Goal: Task Accomplishment & Management: Use online tool/utility

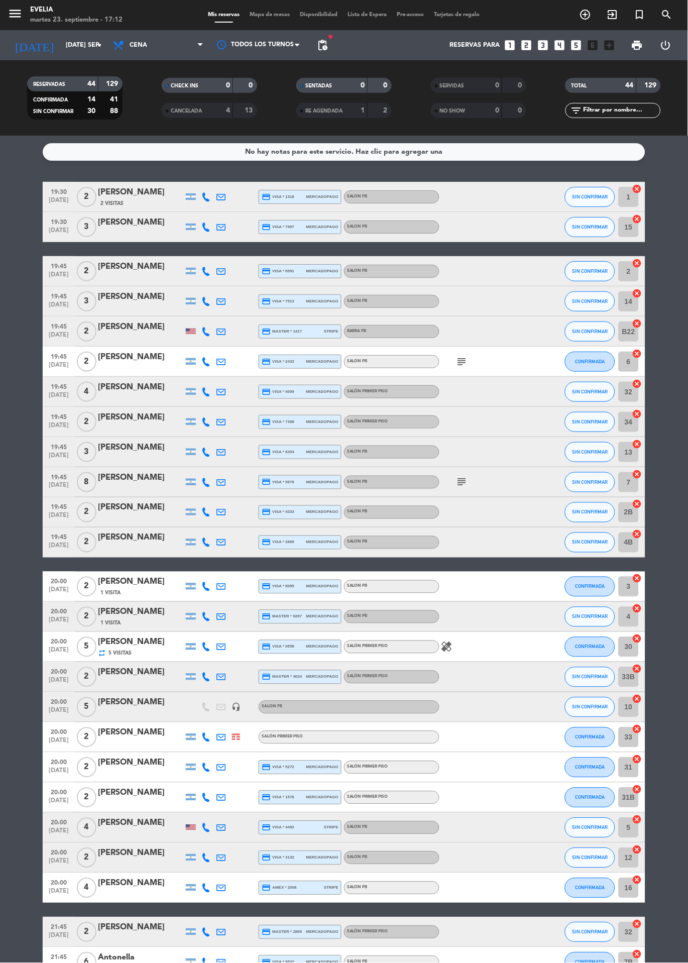
click at [464, 364] on icon "subject" at bounding box center [462, 361] width 12 height 12
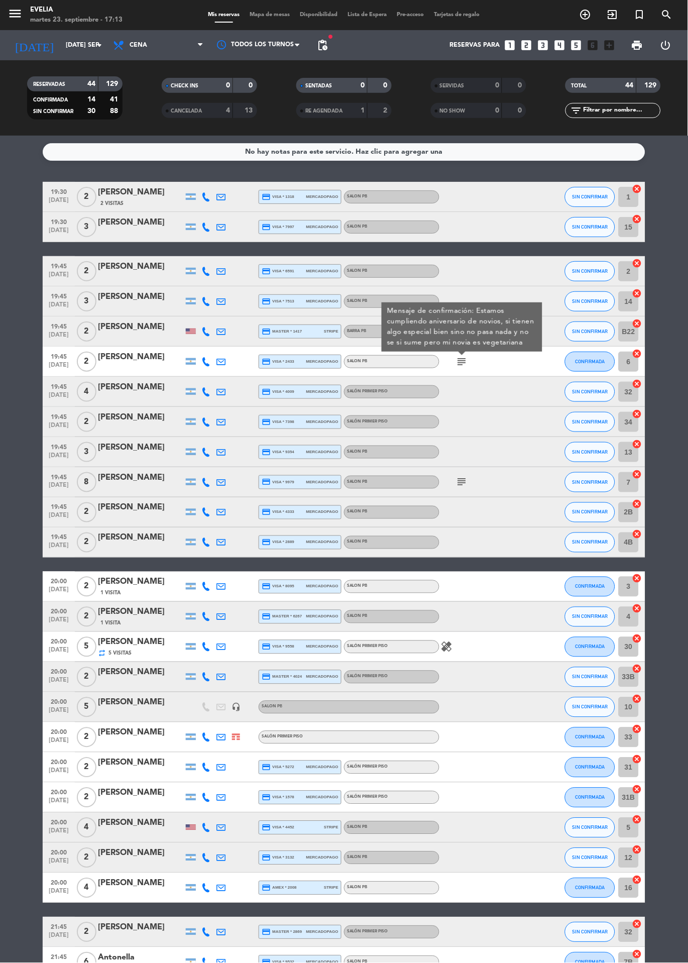
click at [463, 481] on icon "subject" at bounding box center [462, 482] width 12 height 12
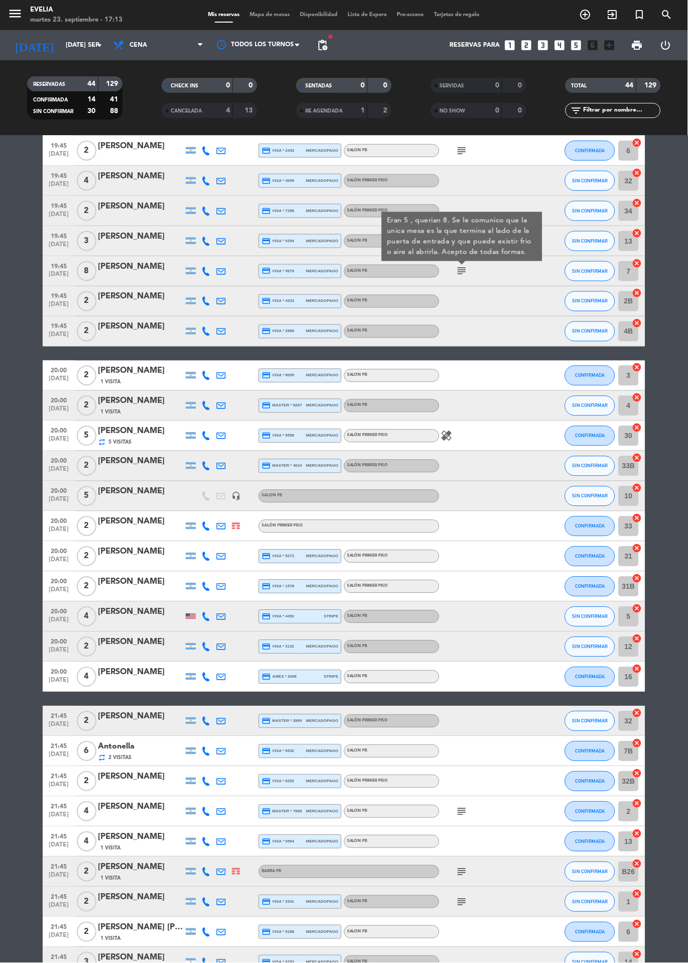
scroll to position [230, 0]
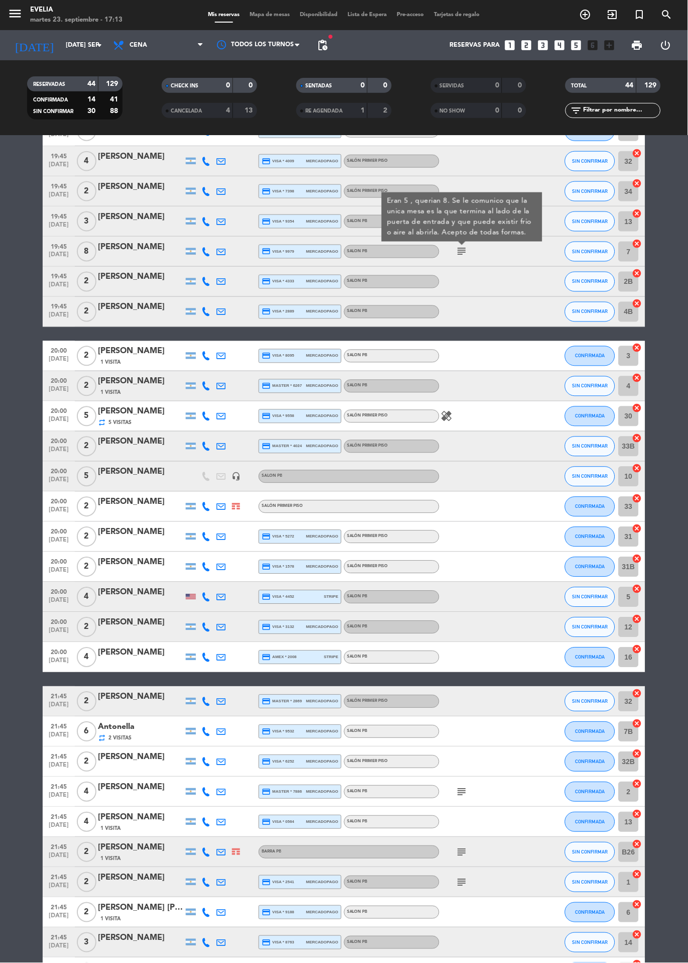
click at [448, 416] on icon "healing" at bounding box center [447, 416] width 12 height 12
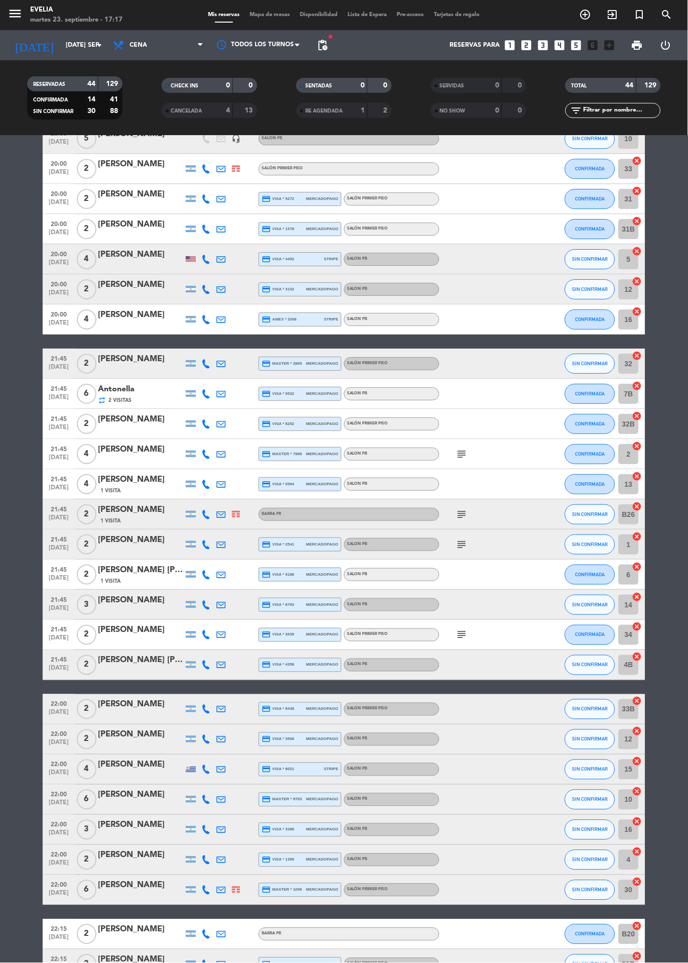
scroll to position [566, 0]
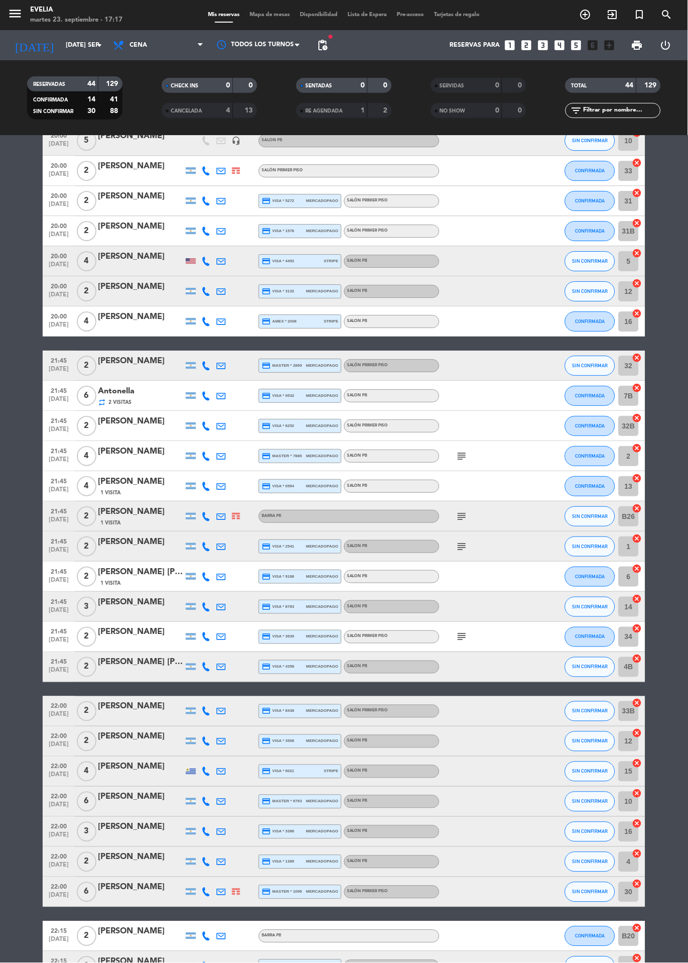
click at [463, 473] on div at bounding box center [484, 486] width 90 height 30
click at [461, 457] on icon "subject" at bounding box center [462, 456] width 12 height 12
click at [461, 520] on icon "subject" at bounding box center [462, 516] width 12 height 12
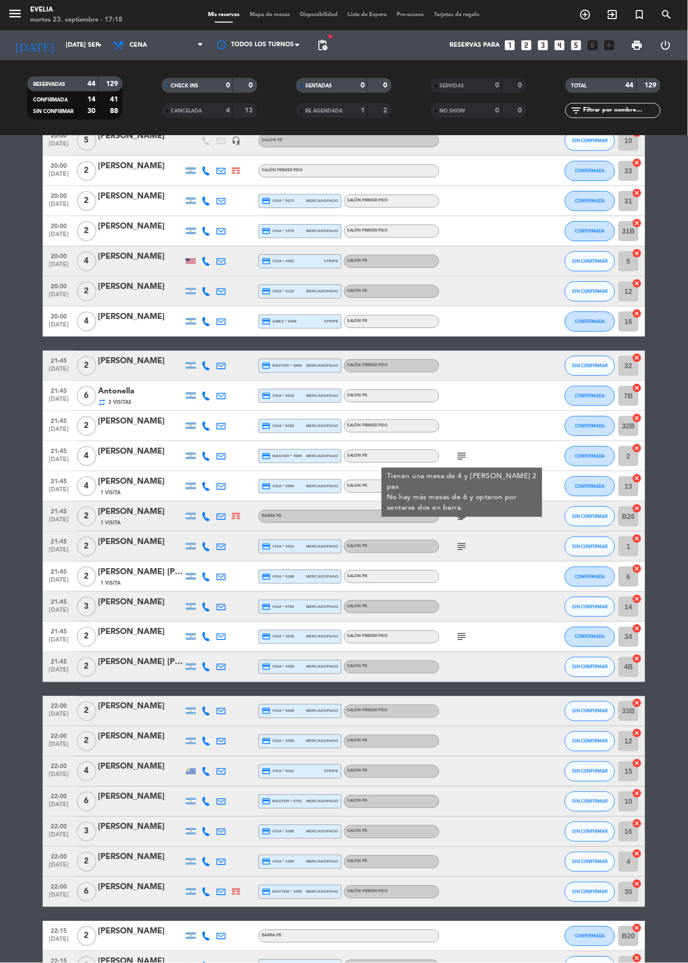
scroll to position [568, 0]
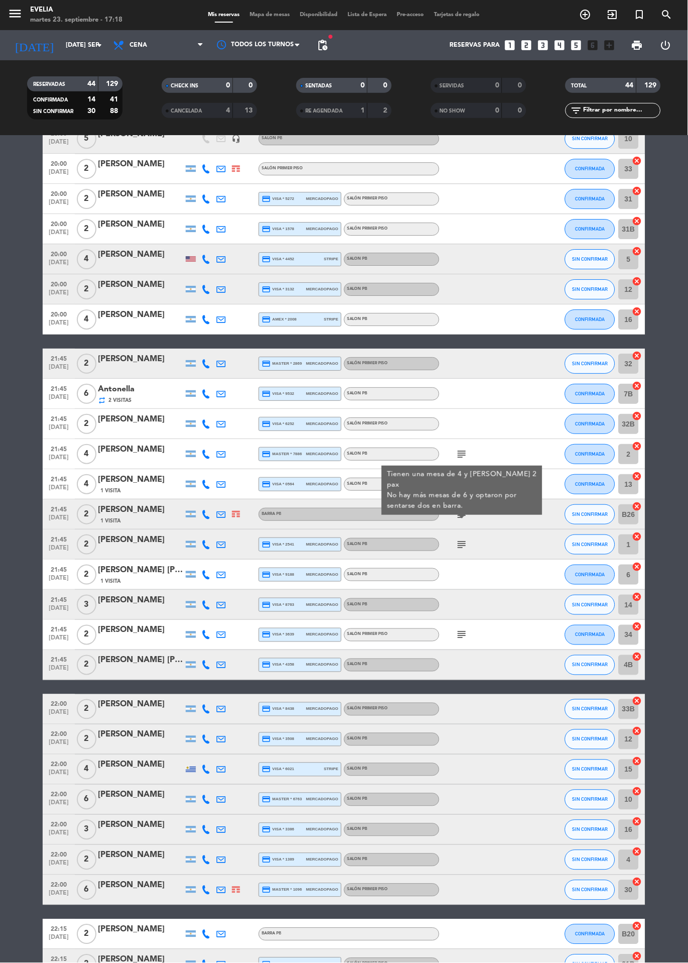
click at [464, 546] on icon "subject" at bounding box center [462, 544] width 12 height 12
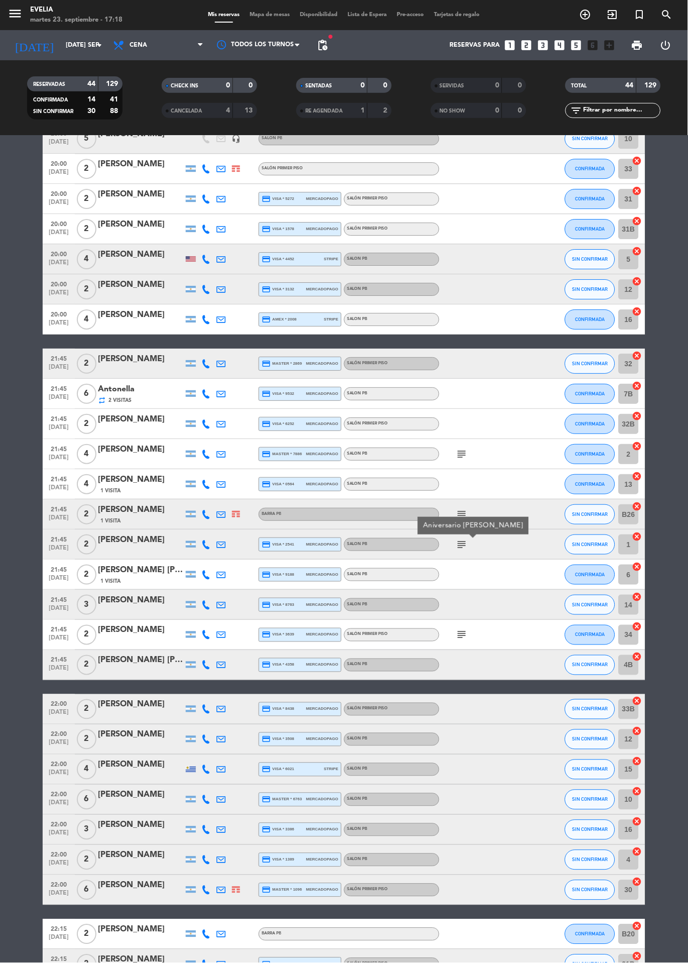
click at [462, 638] on icon "subject" at bounding box center [462, 635] width 12 height 12
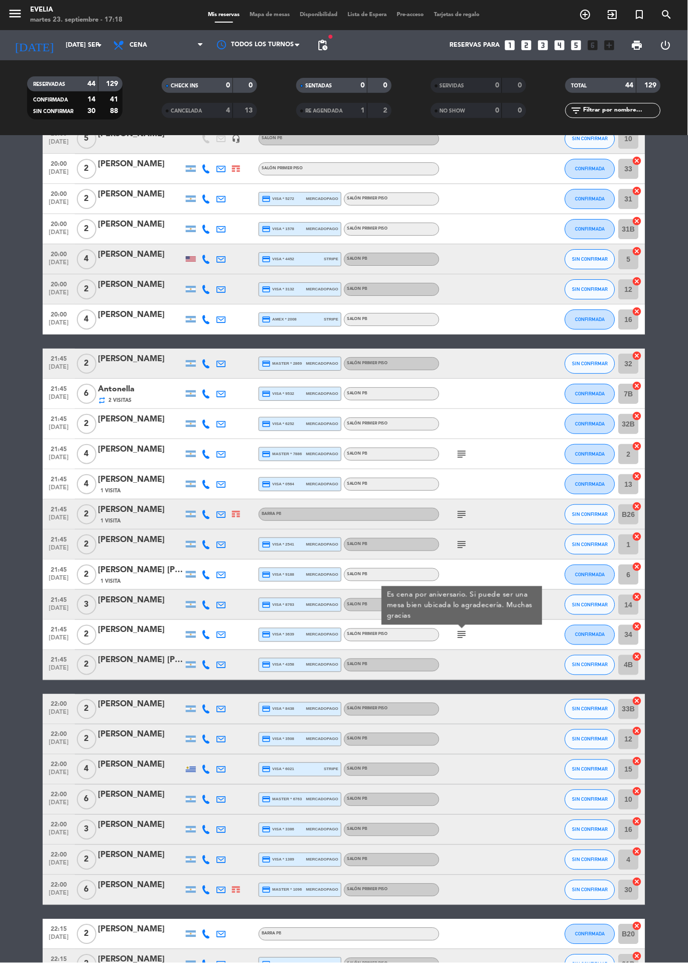
click at [464, 549] on icon "subject" at bounding box center [462, 544] width 12 height 12
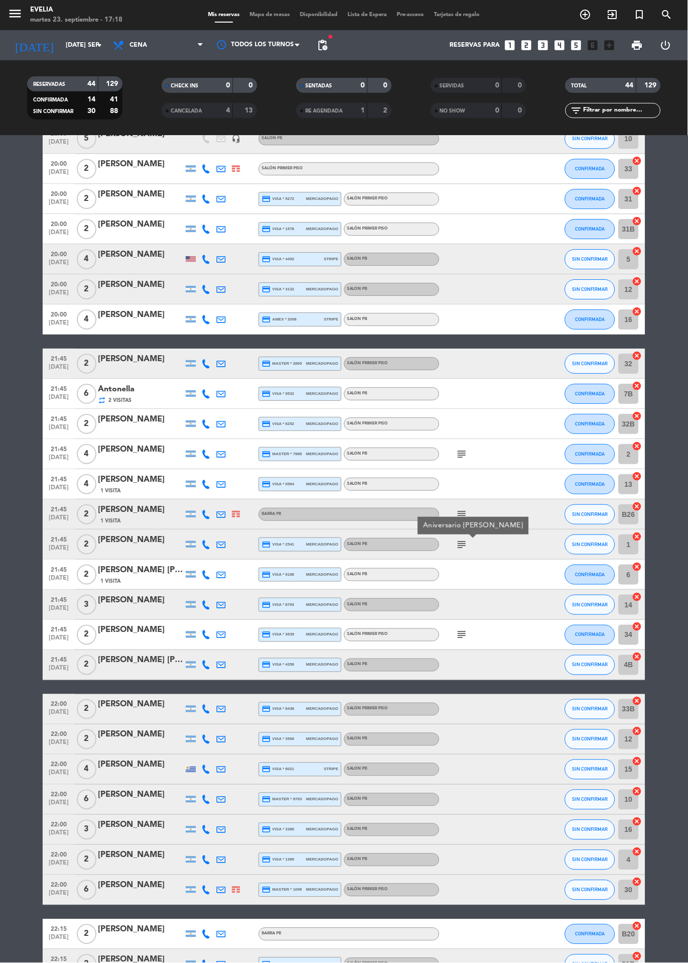
click at [673, 521] on bookings-row "19:30 [DATE] 2 [PERSON_NAME] 2 Visitas credit_card visa * 1318 mercadopago SALO…" at bounding box center [344, 311] width 688 height 1396
click at [458, 514] on icon "subject" at bounding box center [462, 514] width 12 height 12
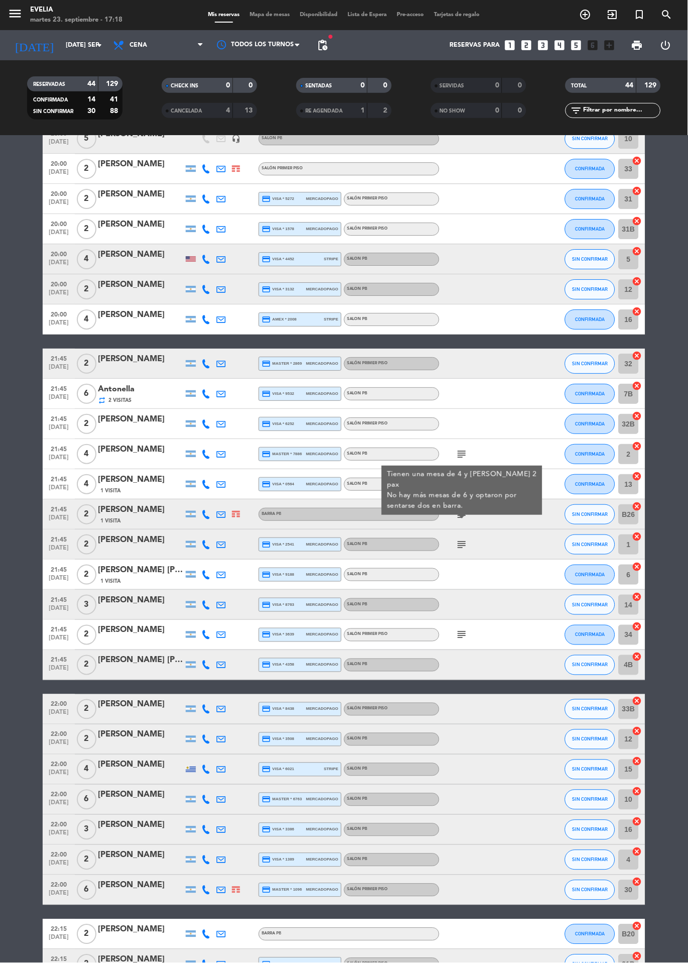
click at [463, 545] on icon "subject" at bounding box center [462, 544] width 12 height 12
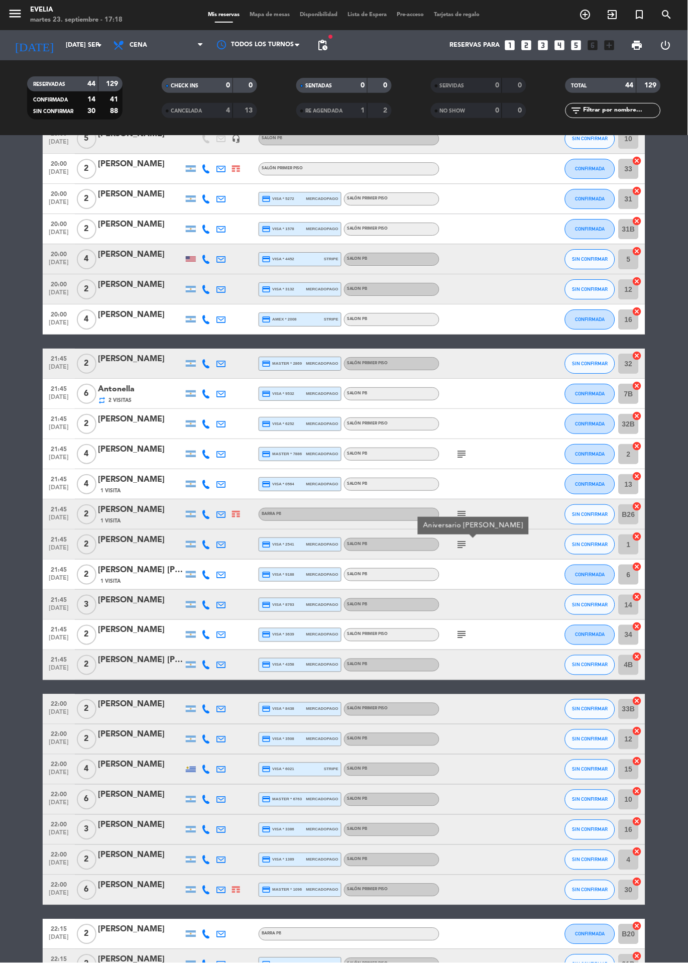
click at [460, 512] on icon "subject" at bounding box center [462, 514] width 12 height 12
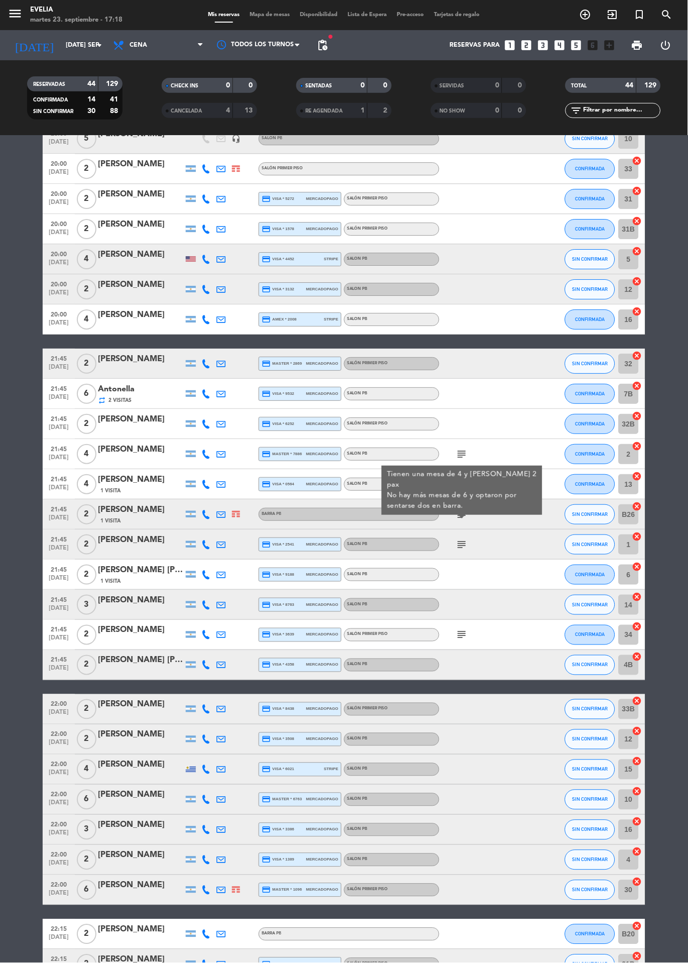
click at [461, 453] on icon "subject" at bounding box center [462, 454] width 12 height 12
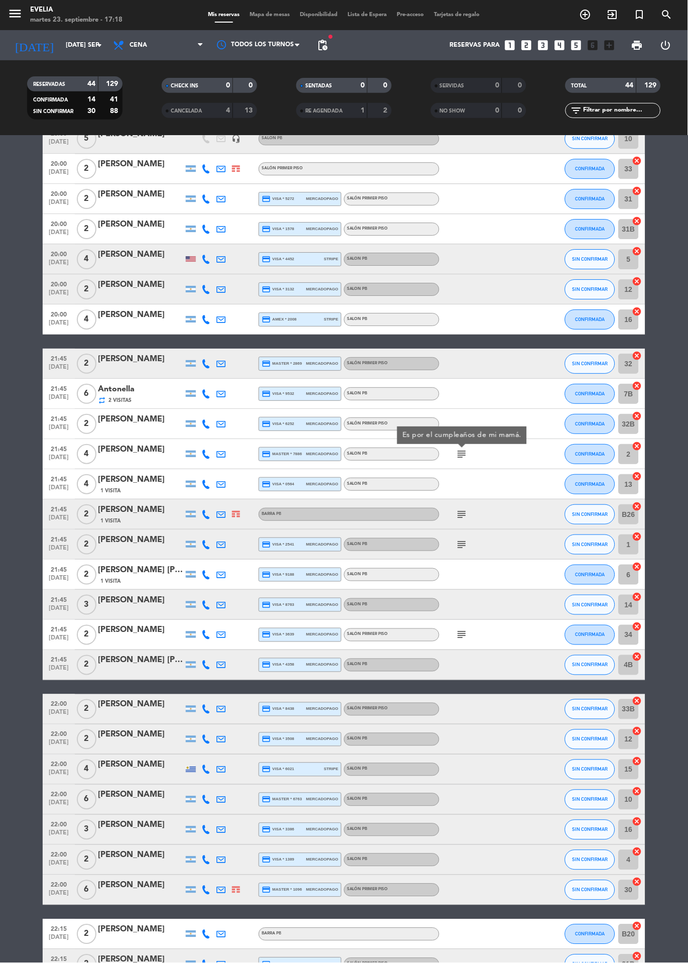
click at [671, 579] on bookings-row "19:30 [DATE] 2 [PERSON_NAME] 2 Visitas credit_card visa * 1318 mercadopago SALO…" at bounding box center [344, 311] width 688 height 1396
click at [267, 17] on span "Mapa de mesas" at bounding box center [270, 15] width 50 height 6
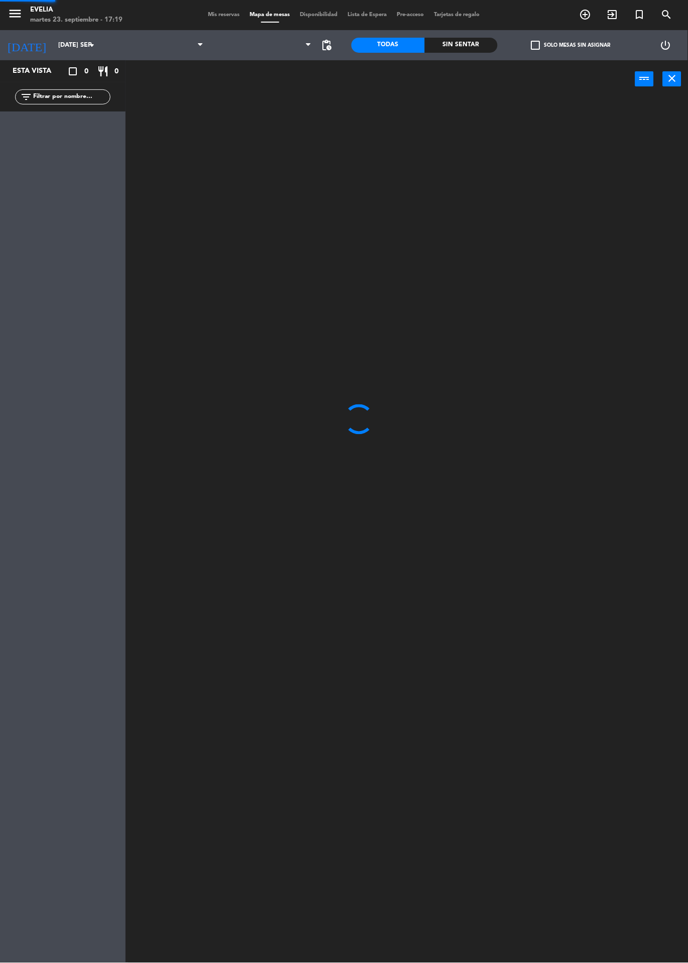
click at [263, 22] on span at bounding box center [270, 22] width 18 height 1
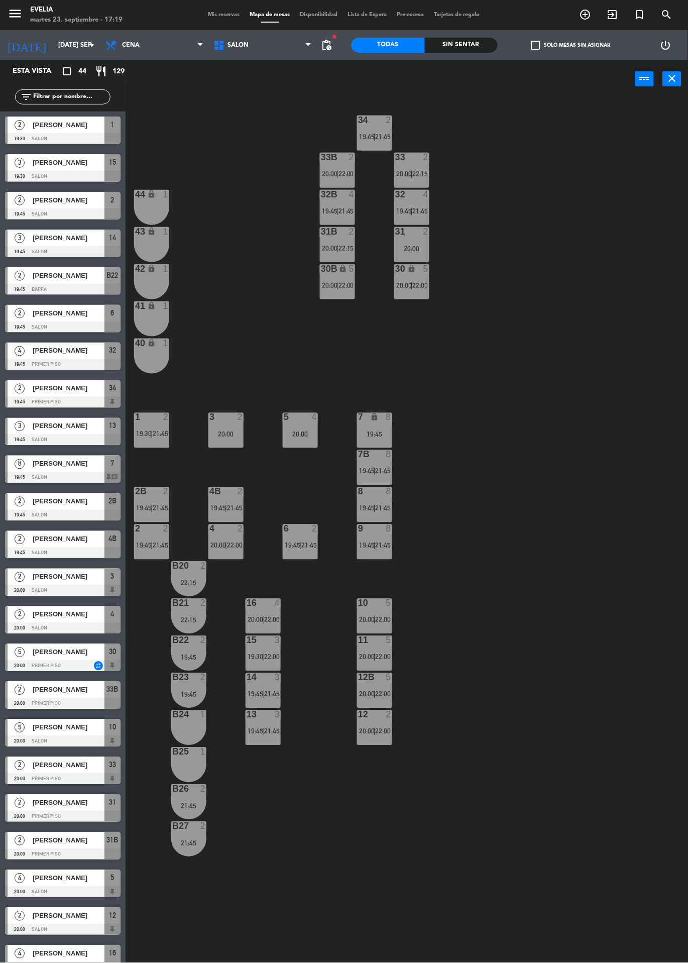
click at [151, 502] on div "2B 2 19:45 | 21:45" at bounding box center [151, 504] width 35 height 35
click at [225, 508] on span "19:45" at bounding box center [218, 508] width 16 height 8
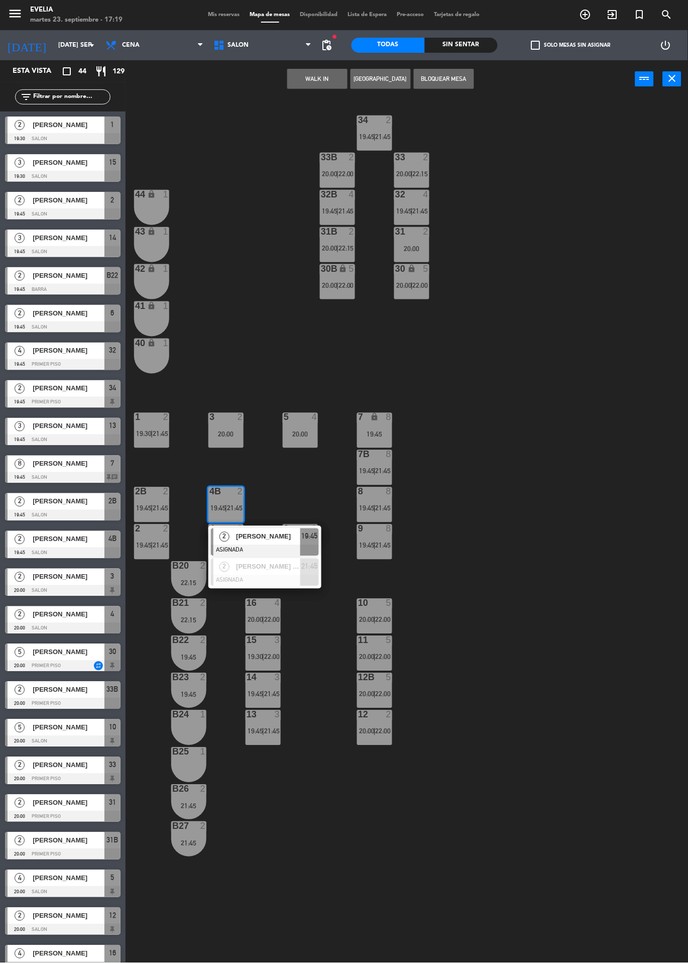
click at [453, 466] on div "34 2 19:45 | 21:45 33B 2 20:00 | 22:00 33 2 20:00 | 22:15 44 lock 1 32B 4 19:45…" at bounding box center [410, 578] width 555 height 961
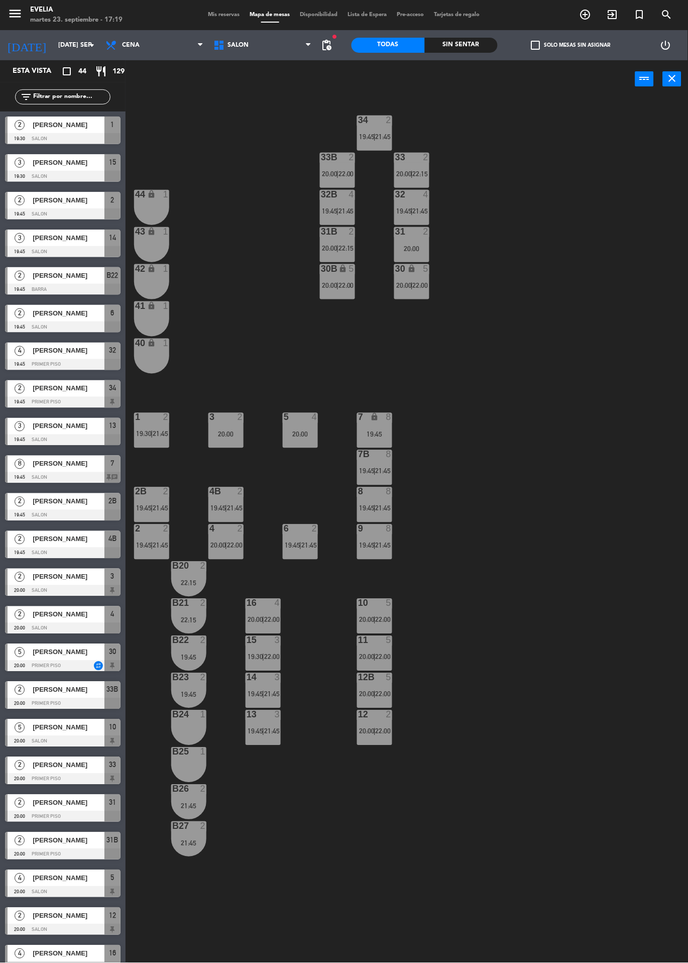
click at [218, 545] on span "20:00" at bounding box center [218, 545] width 16 height 8
click at [464, 411] on div "34 2 19:45 | 21:45 33B 2 20:00 | 22:00 33 2 20:00 | 22:15 44 lock 1 32B 4 19:45…" at bounding box center [410, 578] width 555 height 961
click at [368, 472] on span "19:45" at bounding box center [367, 471] width 16 height 8
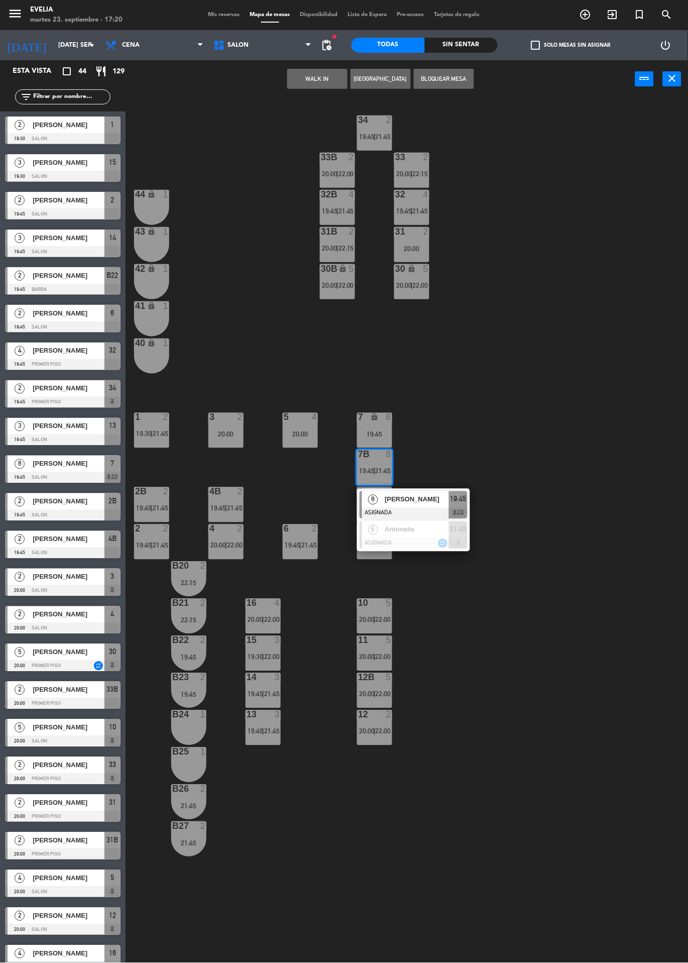
click at [497, 417] on div "34 2 19:45 | 21:45 33B 2 20:00 | 22:00 33 2 20:00 | 22:15 44 lock 1 32B 4 19:45…" at bounding box center [410, 578] width 555 height 961
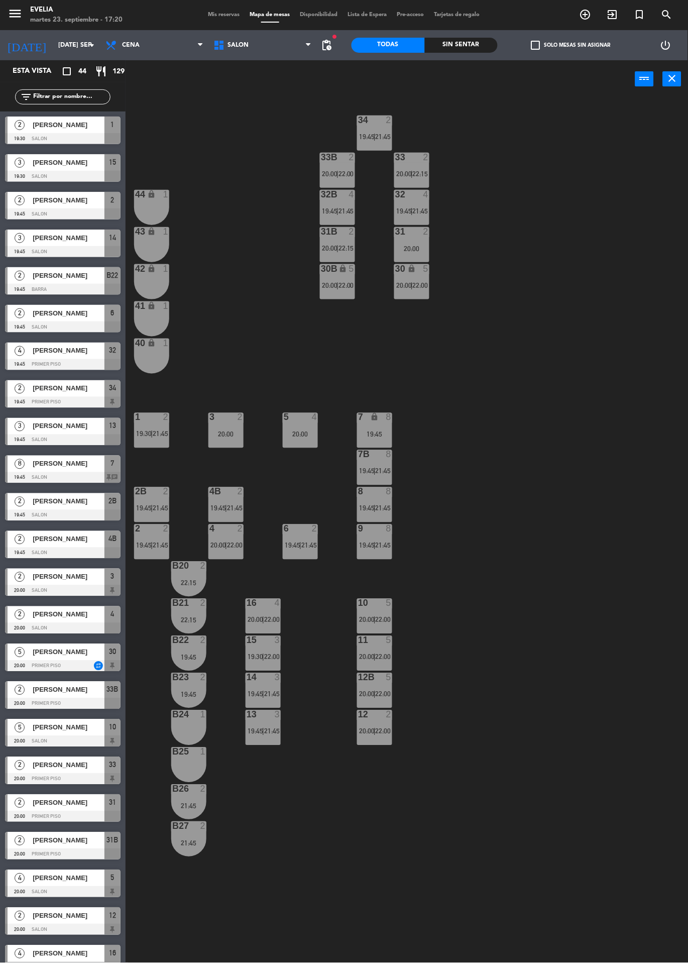
click at [370, 548] on span "19:45" at bounding box center [367, 545] width 16 height 8
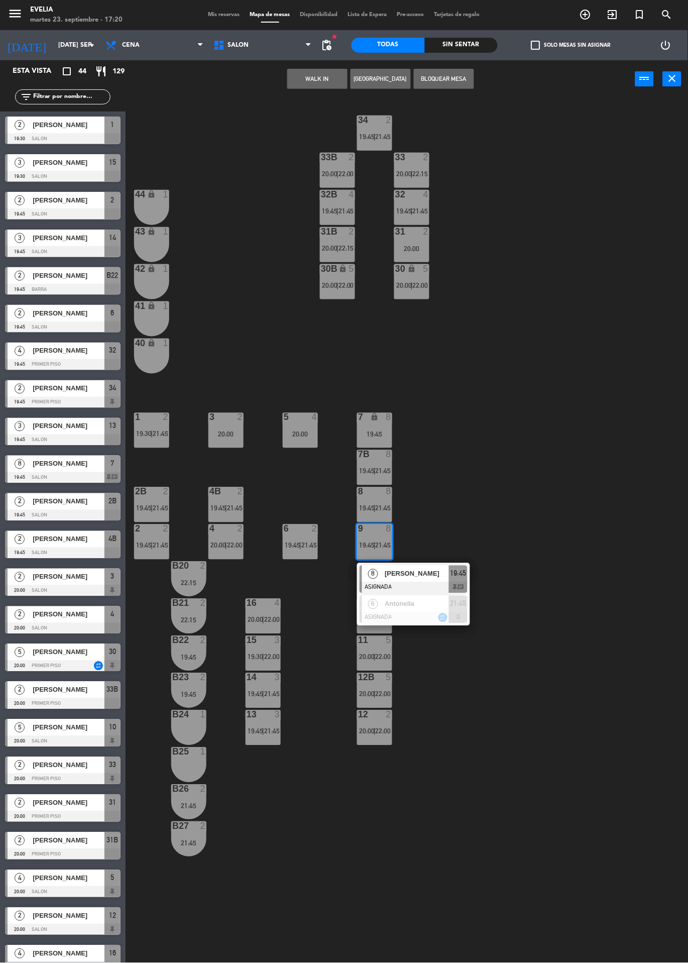
click at [481, 431] on div "34 2 19:45 | 21:45 33B 2 20:00 | 22:00 33 2 20:00 | 22:15 44 lock 1 32B 4 19:45…" at bounding box center [410, 578] width 555 height 961
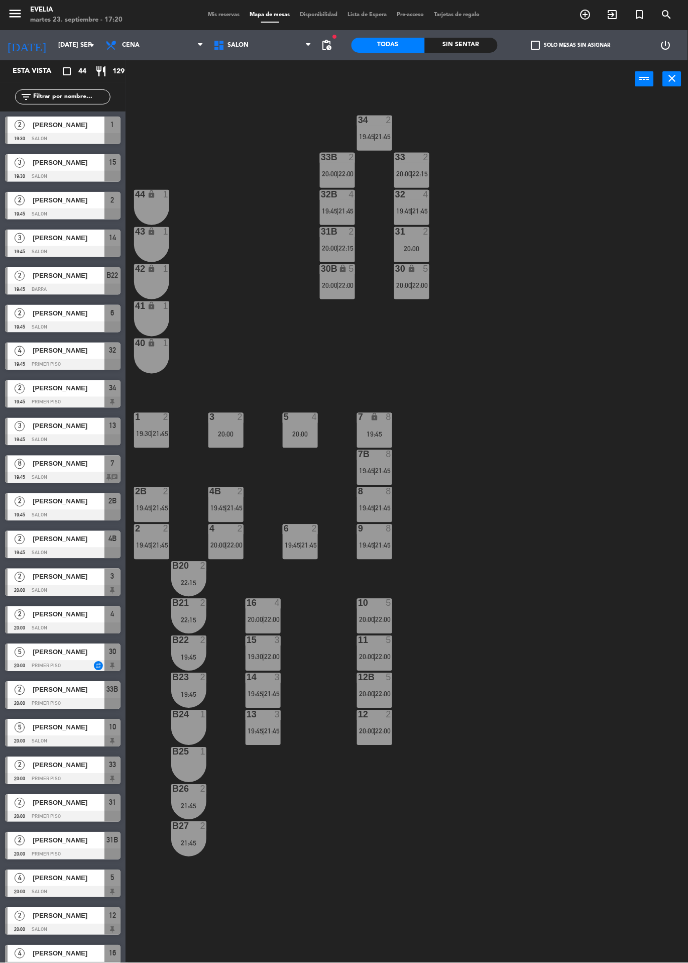
click at [373, 506] on span "19:45" at bounding box center [367, 508] width 16 height 8
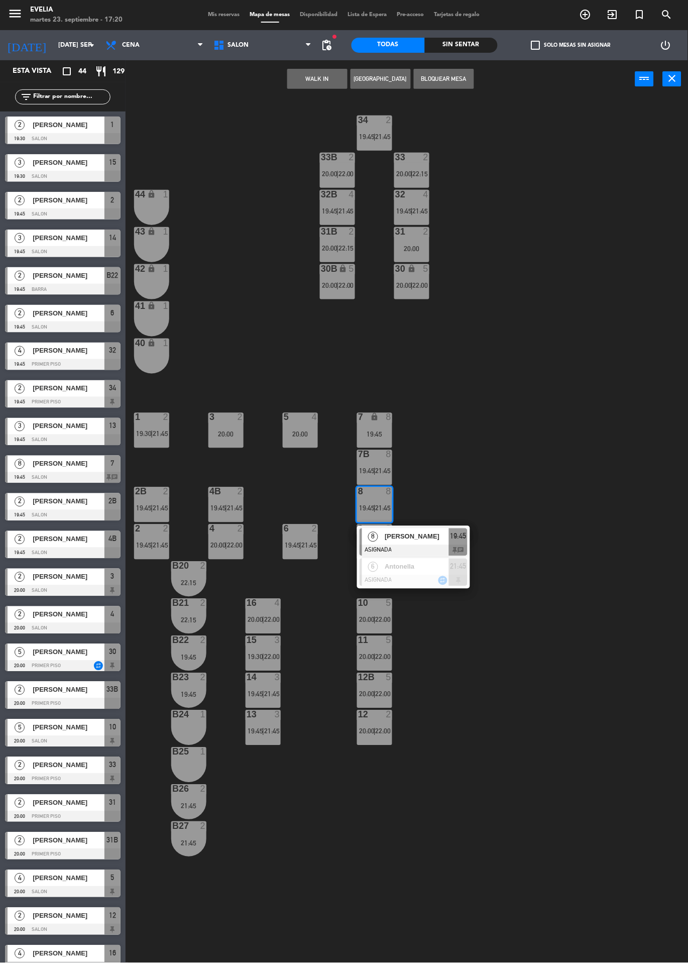
click at [478, 425] on div "34 2 19:45 | 21:45 33B 2 20:00 | 22:00 33 2 20:00 | 22:15 44 lock 1 32B 4 19:45…" at bounding box center [410, 578] width 555 height 961
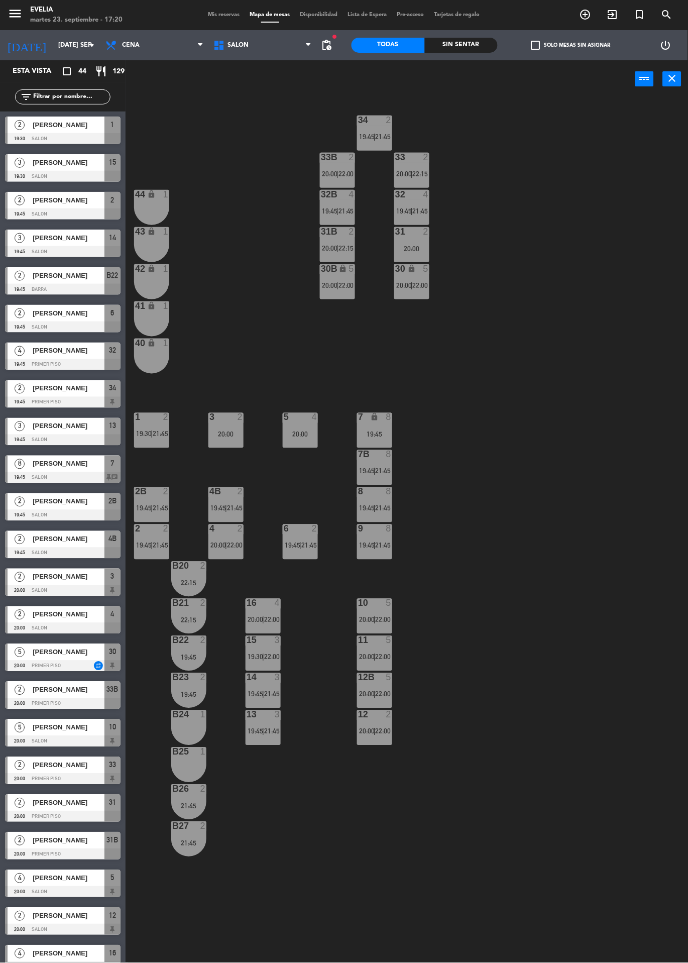
click at [368, 473] on span "19:45" at bounding box center [367, 471] width 16 height 8
click at [486, 358] on div "34 2 19:45 | 21:45 33B 2 20:00 | 22:00 33 2 20:00 | 22:15 44 lock 1 32B 4 19:45…" at bounding box center [410, 578] width 555 height 961
click at [372, 630] on div "10 5 20:00 | 22:00" at bounding box center [374, 616] width 35 height 35
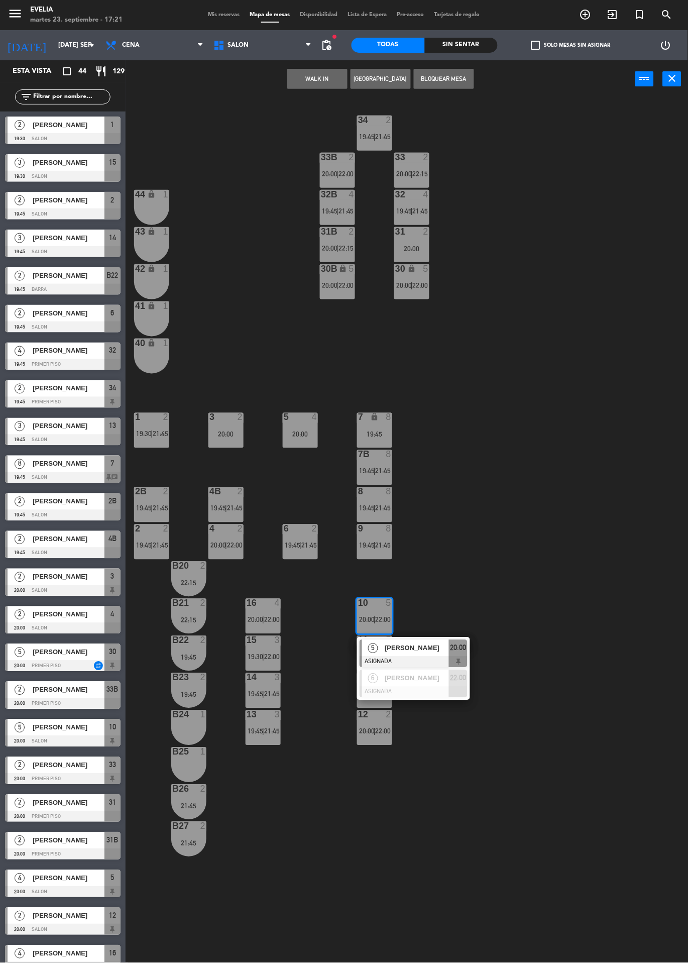
click at [478, 581] on div "34 2 19:45 | 21:45 33B 2 20:00 | 22:00 33 2 20:00 | 22:15 44 lock 1 32B 4 19:45…" at bounding box center [410, 578] width 555 height 961
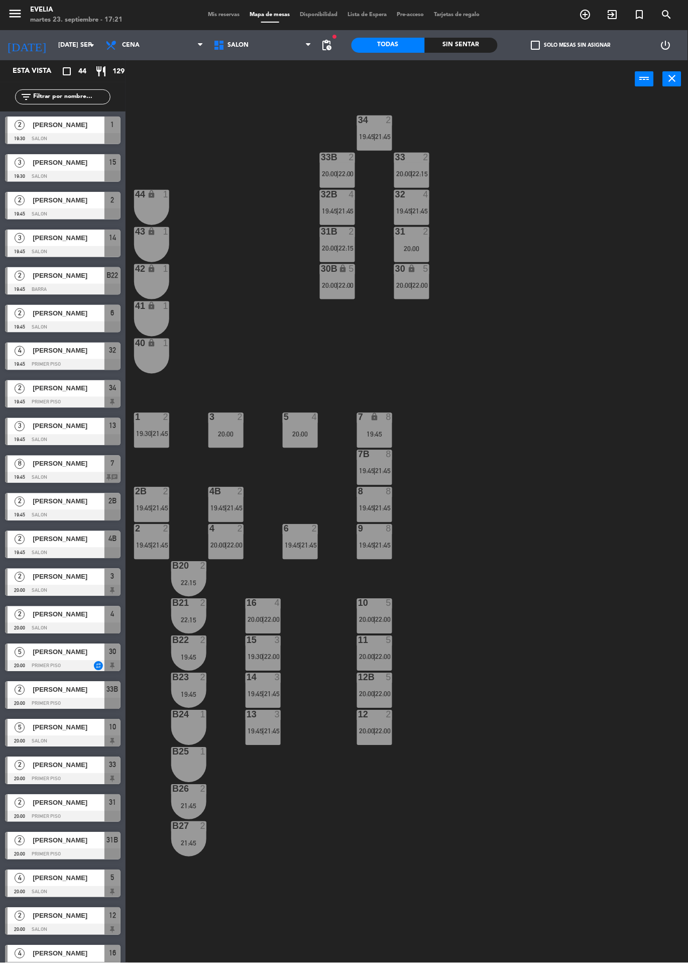
click at [379, 731] on span "22:00" at bounding box center [384, 731] width 16 height 8
click at [509, 618] on div "34 2 19:45 | 21:45 33B 2 20:00 | 22:00 33 2 20:00 | 22:15 44 lock 1 32B 4 19:45…" at bounding box center [410, 578] width 555 height 961
click at [411, 297] on div "30 lock 5 20:00 | 22:00" at bounding box center [411, 281] width 35 height 35
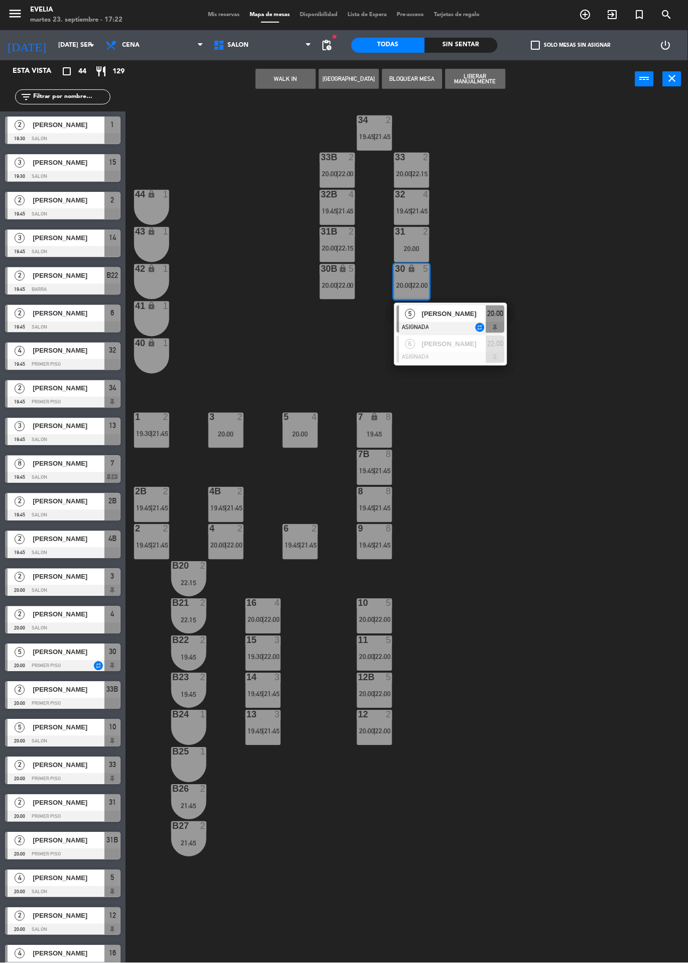
click at [472, 353] on div at bounding box center [451, 357] width 108 height 11
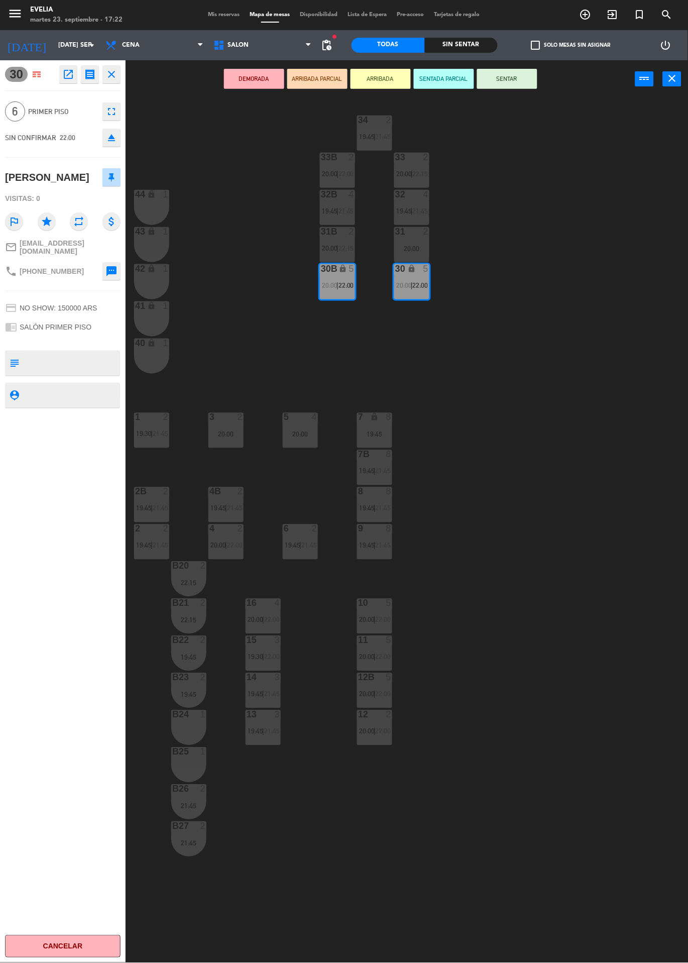
click at [509, 228] on div "34 2 19:45 | 21:45 33B 2 20:00 | 22:00 33 2 20:00 | 22:15 44 lock 1 32B 4 19:45…" at bounding box center [410, 578] width 555 height 961
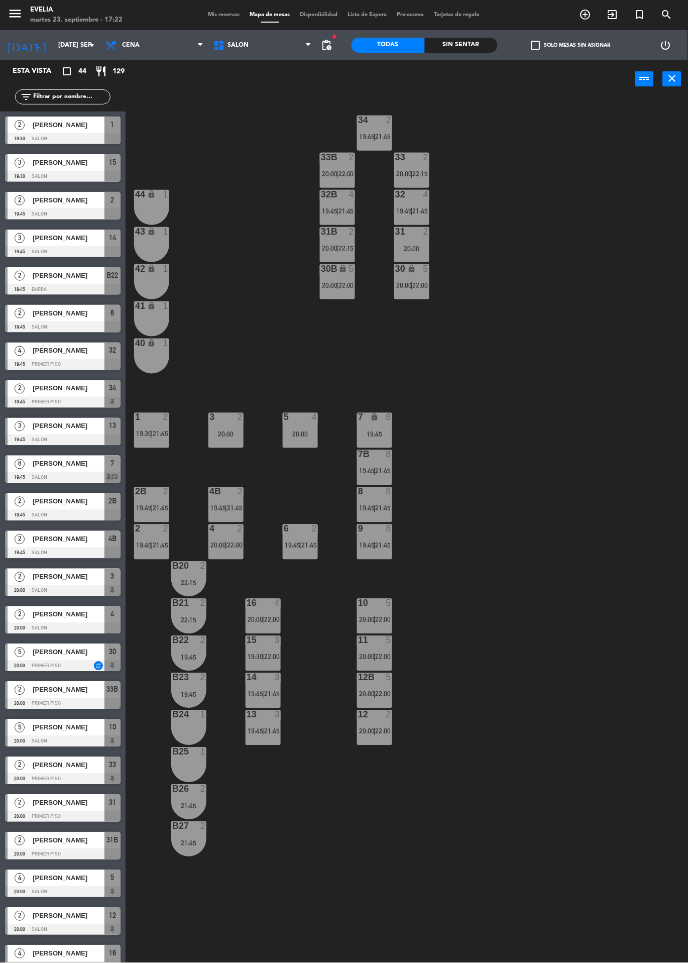
scroll to position [433, 0]
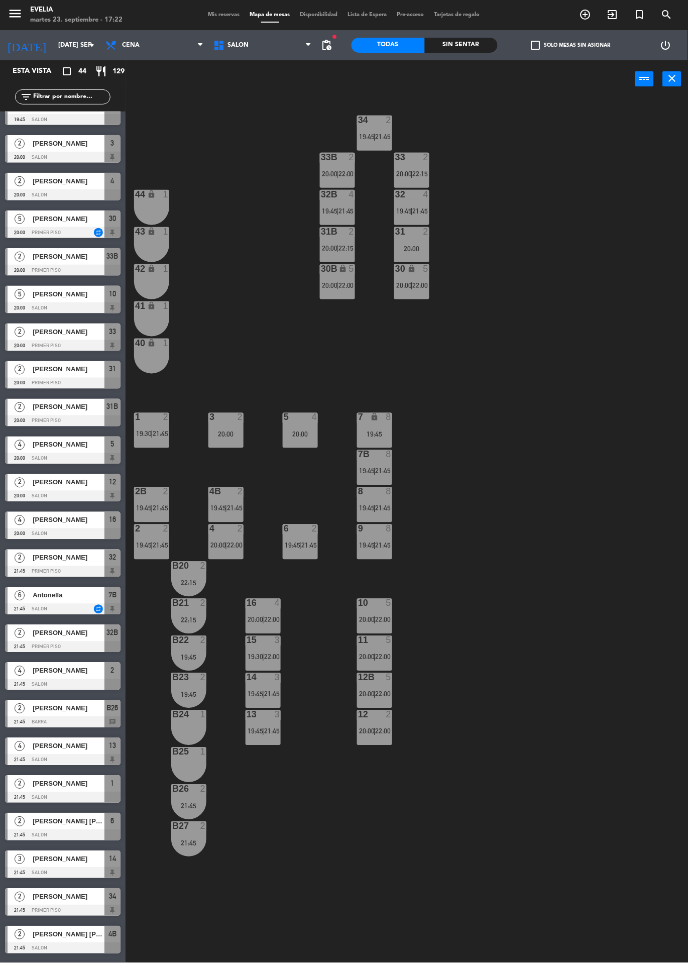
click at [420, 206] on div "32 4 19:45 | 21:45" at bounding box center [411, 207] width 35 height 35
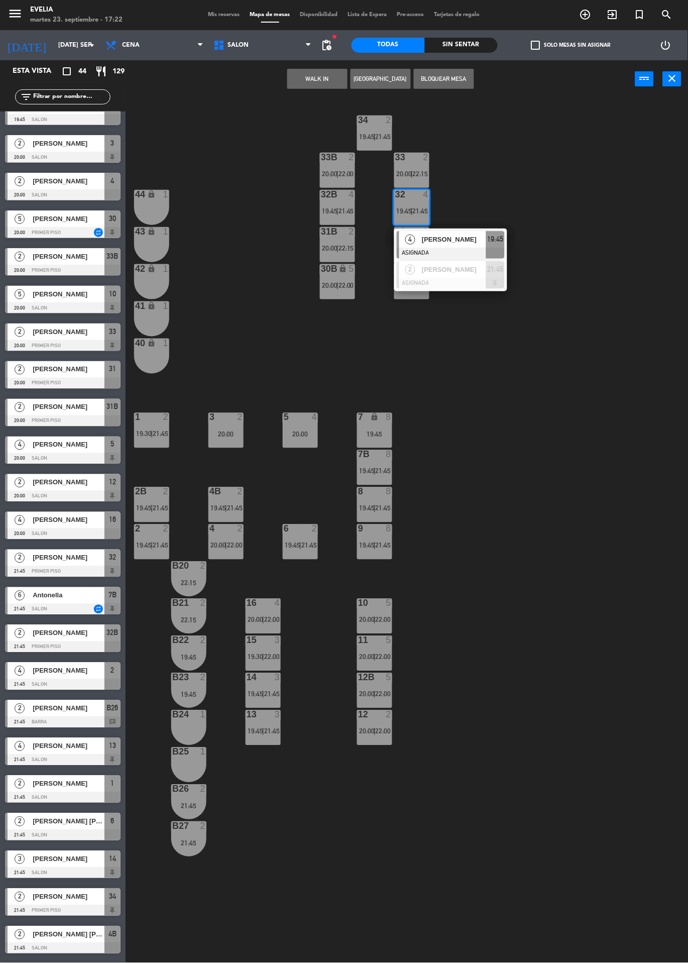
click at [518, 170] on div "34 2 19:45 | 21:45 33B 2 20:00 | 22:00 33 2 20:00 | 22:15 44 lock 1 32B 4 19:45…" at bounding box center [410, 578] width 555 height 961
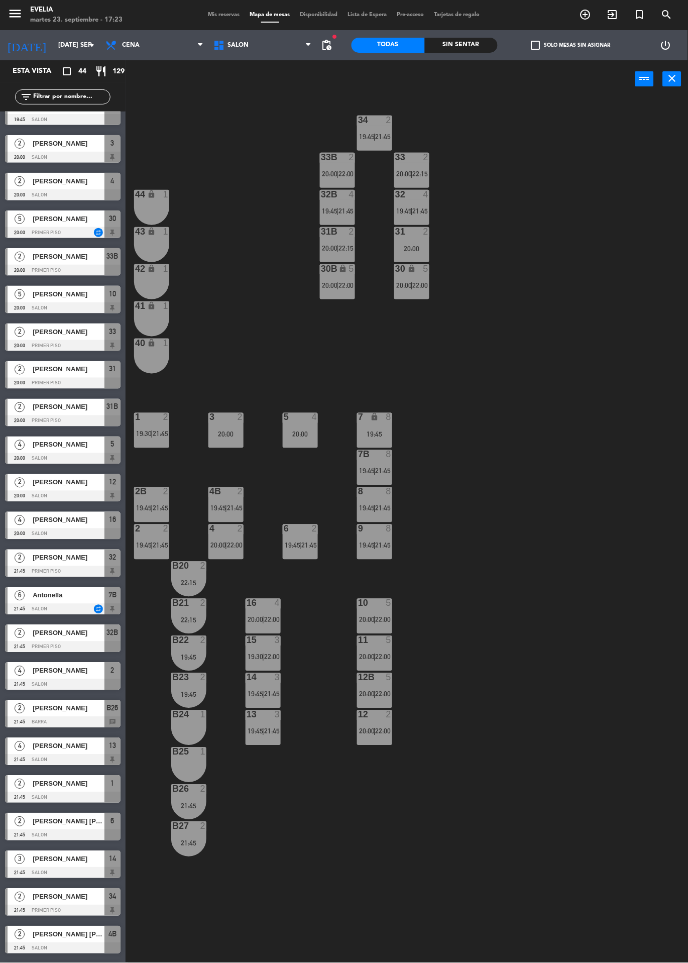
click at [222, 15] on span "Mis reservas" at bounding box center [224, 15] width 42 height 6
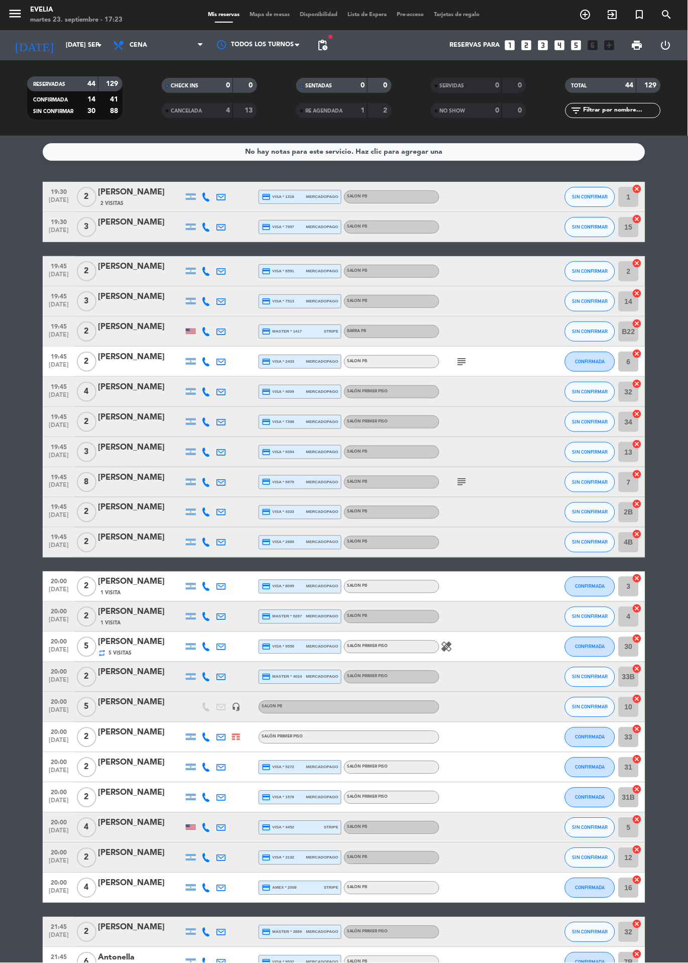
click at [458, 355] on icon "subject" at bounding box center [462, 361] width 12 height 12
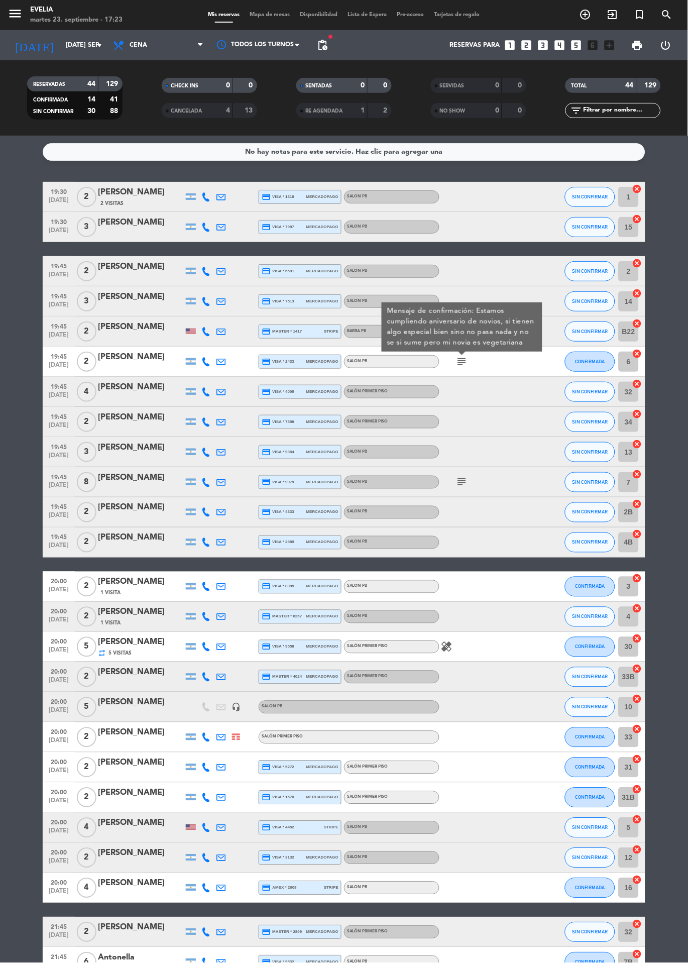
click at [663, 316] on bookings-row "19:30 [DATE] 2 [PERSON_NAME] 2 Visitas credit_card visa * 1318 mercadopago SALO…" at bounding box center [344, 880] width 688 height 1396
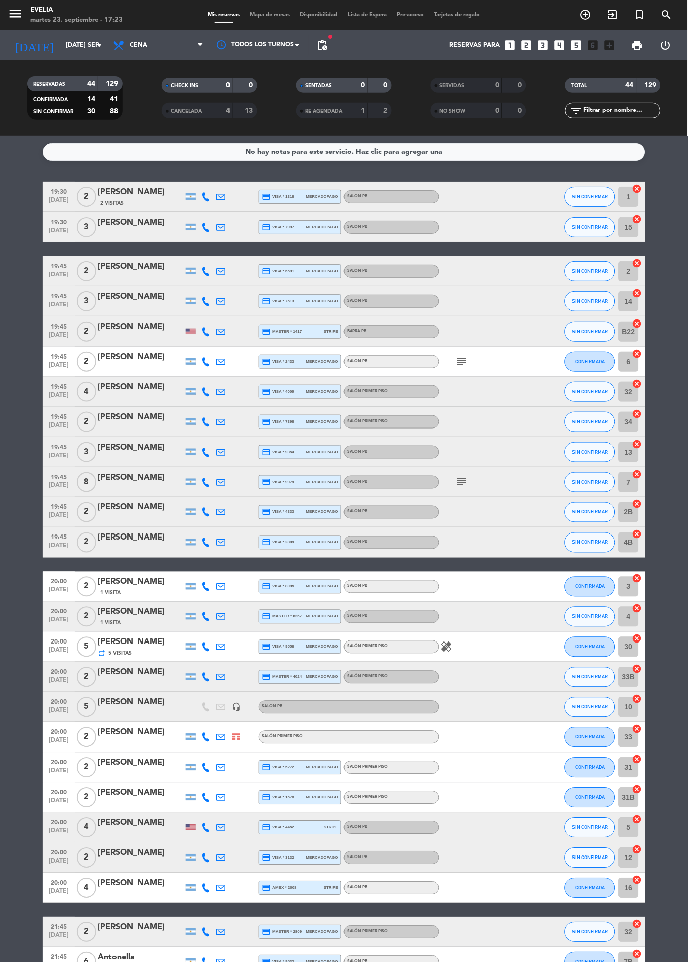
click at [275, 15] on span "Mapa de mesas" at bounding box center [270, 15] width 50 height 6
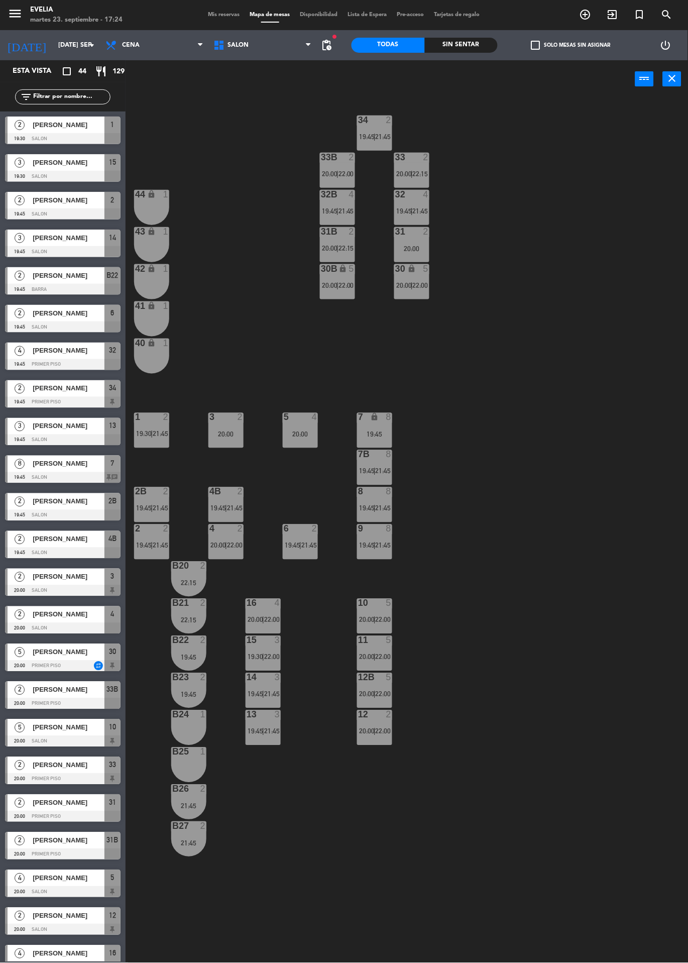
click at [223, 545] on span "20:00" at bounding box center [218, 545] width 16 height 8
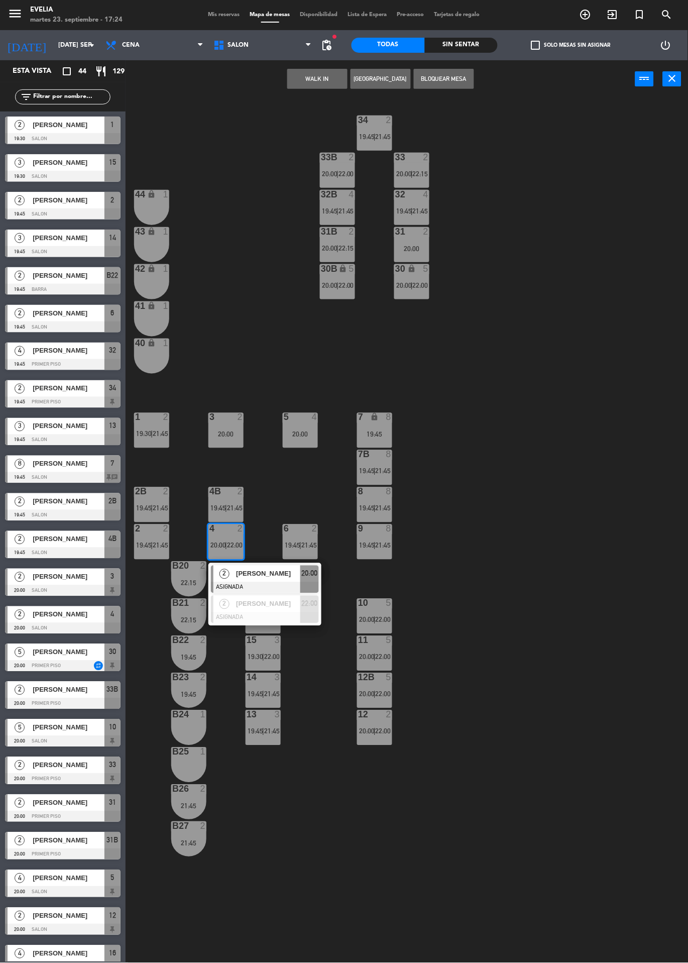
click at [277, 493] on div "34 2 19:45 | 21:45 33B 2 20:00 | 22:00 33 2 20:00 | 22:15 44 lock 1 32B 4 19:45…" at bounding box center [410, 530] width 555 height 865
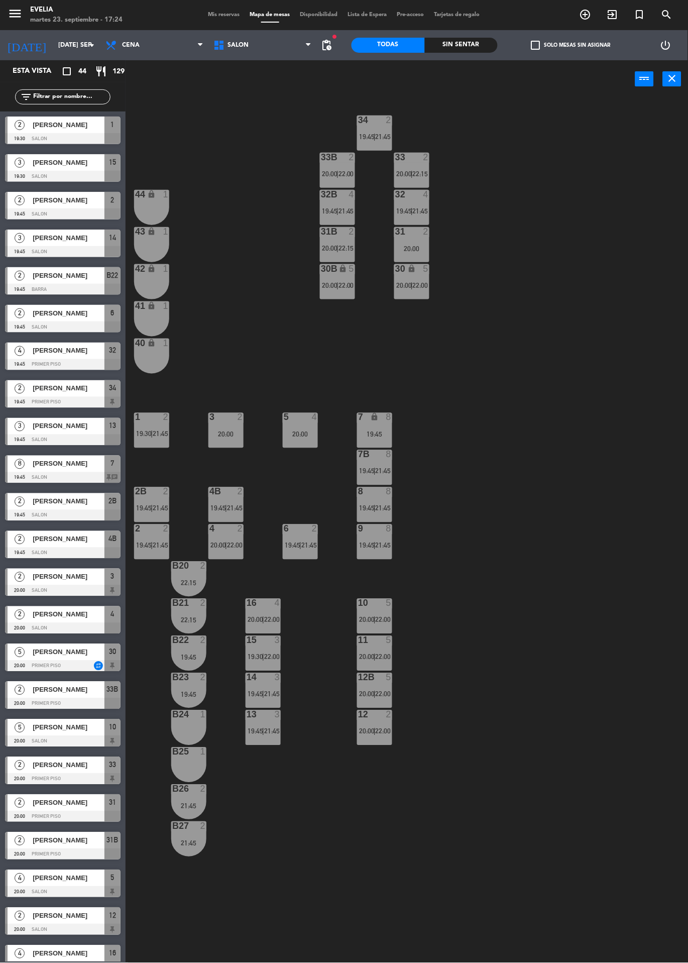
click at [155, 509] on span "21:45" at bounding box center [161, 508] width 16 height 8
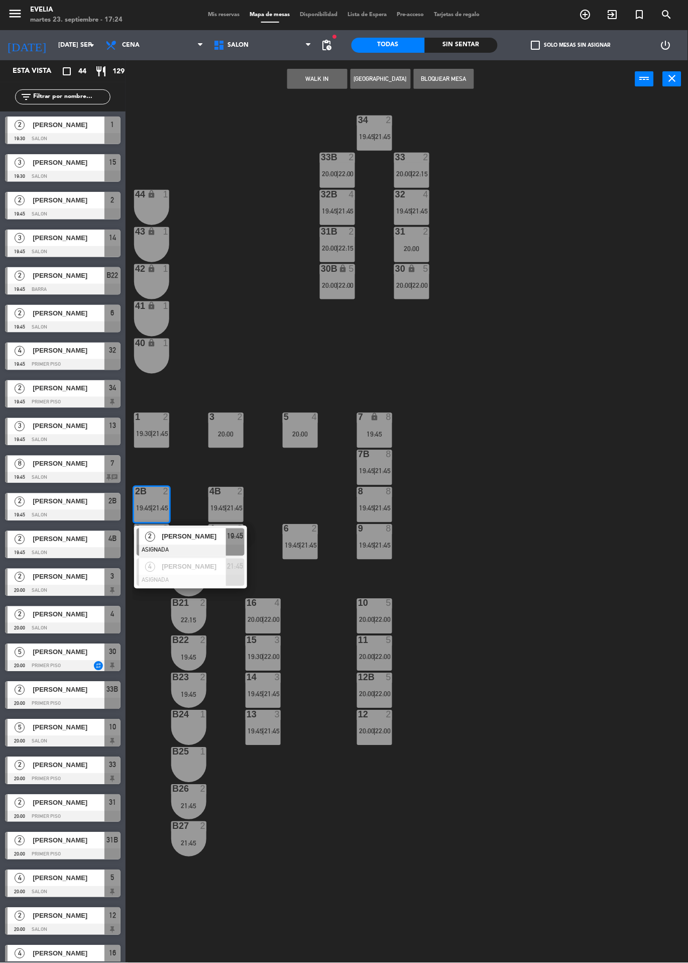
click at [190, 540] on span "[PERSON_NAME]" at bounding box center [194, 536] width 64 height 11
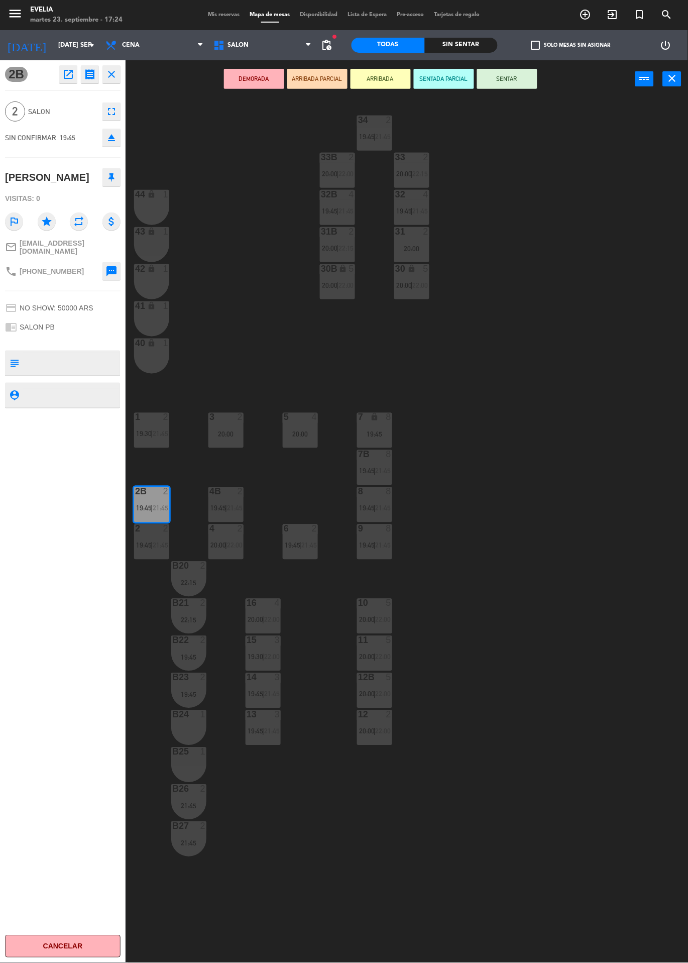
click at [226, 546] on span "|" at bounding box center [226, 545] width 2 height 8
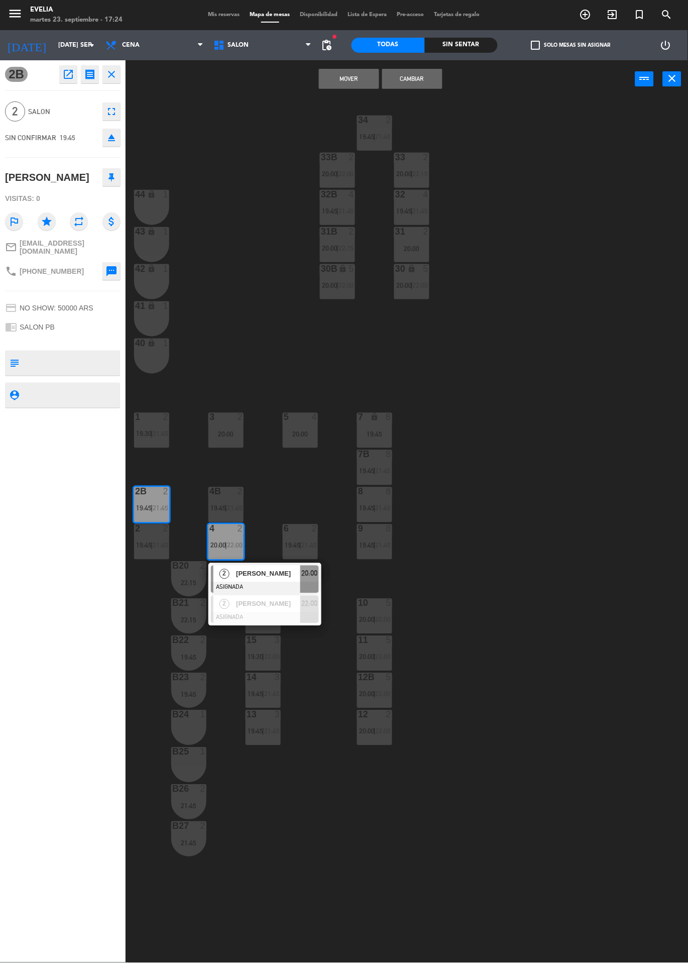
click at [248, 582] on div at bounding box center [265, 587] width 108 height 11
click at [424, 81] on button "Cambiar" at bounding box center [412, 79] width 60 height 20
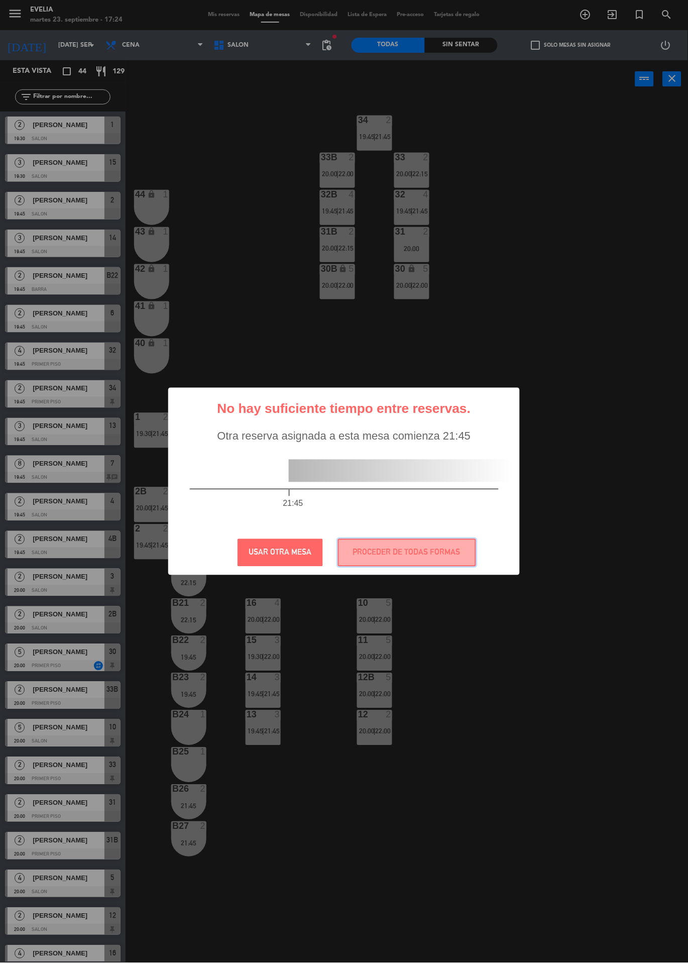
click at [359, 552] on button "PROCEDER DE TODAS FORMAS" at bounding box center [407, 553] width 138 height 28
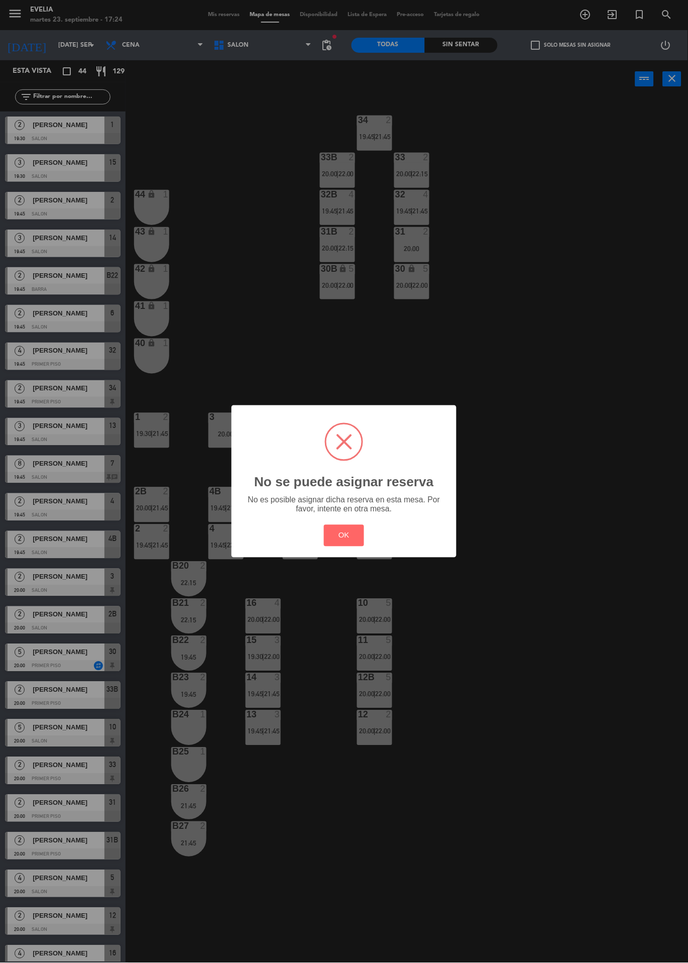
click at [344, 536] on button "OK" at bounding box center [344, 536] width 41 height 22
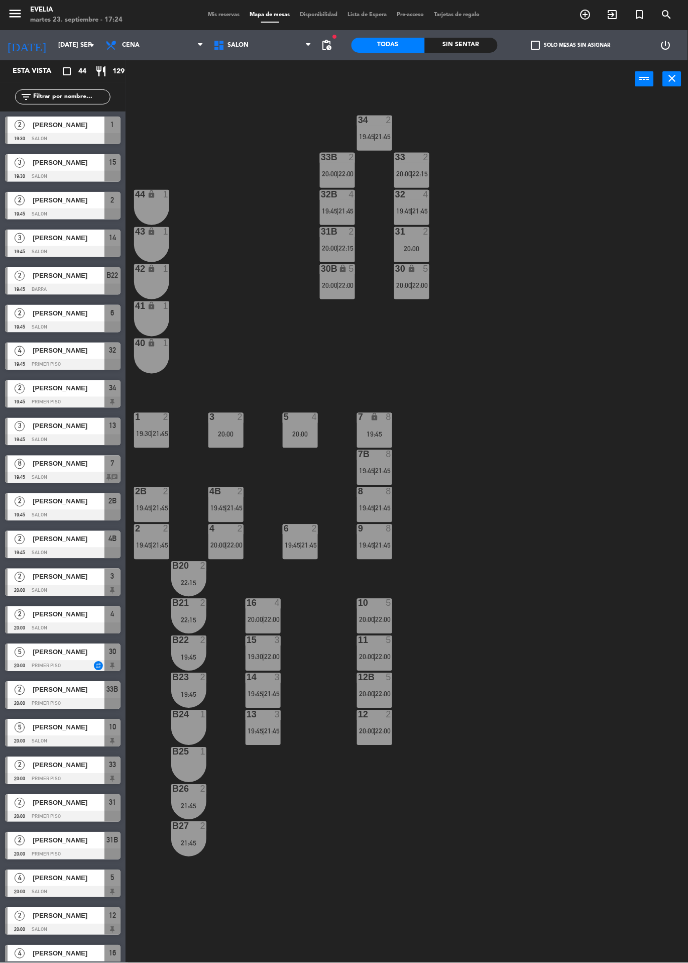
click at [228, 548] on span "22:00" at bounding box center [235, 545] width 16 height 8
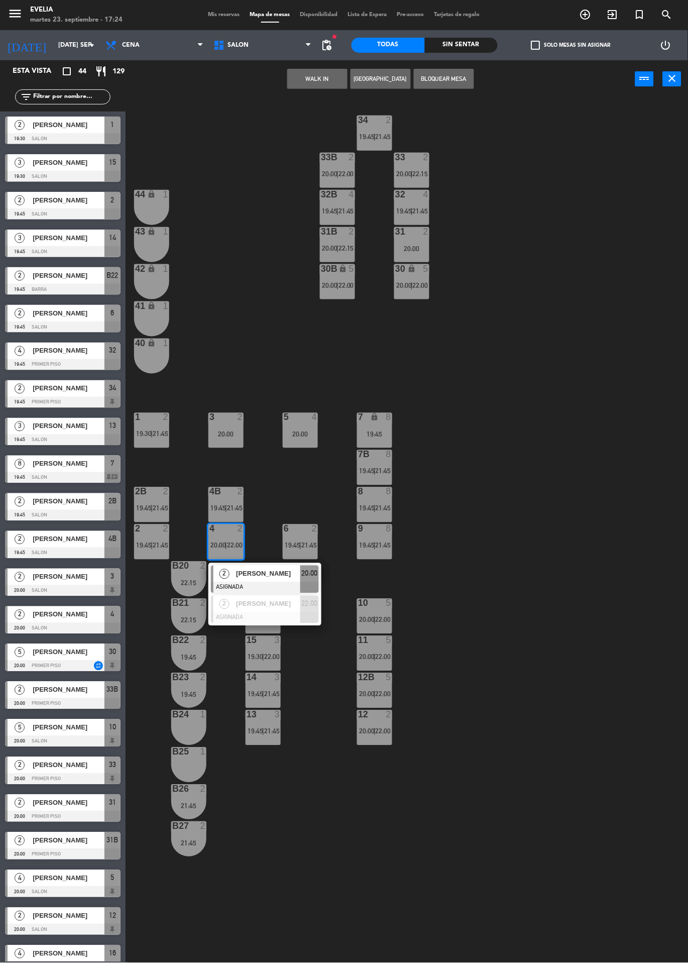
click at [256, 575] on span "[PERSON_NAME]" at bounding box center [268, 573] width 64 height 11
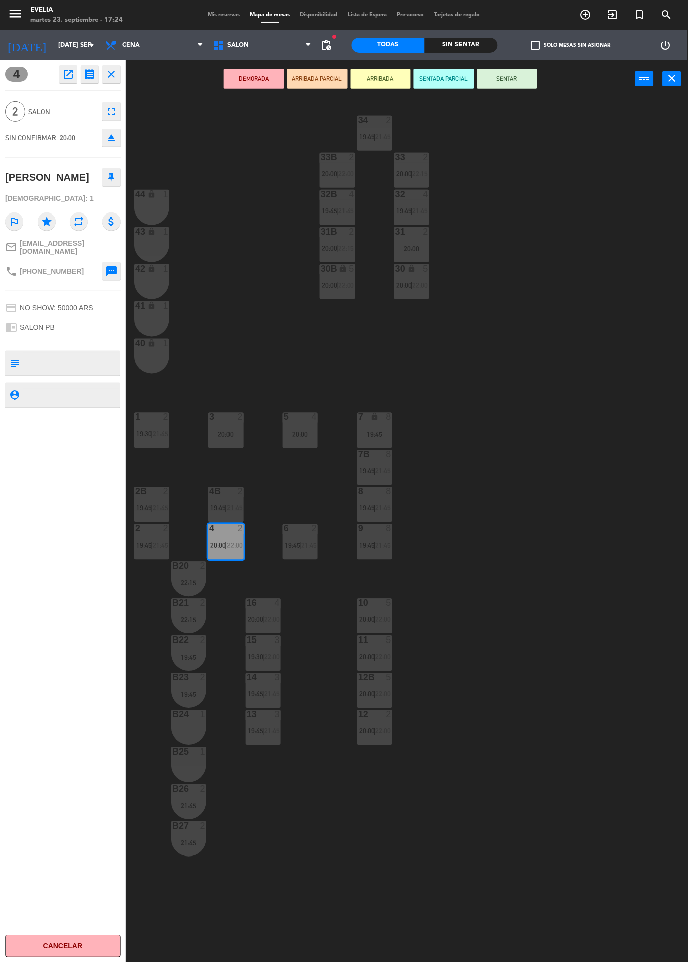
click at [482, 455] on div "34 2 19:45 | 21:45 33B 2 20:00 | 22:00 33 2 20:00 | 22:15 44 lock 1 32B 4 19:45…" at bounding box center [410, 530] width 555 height 865
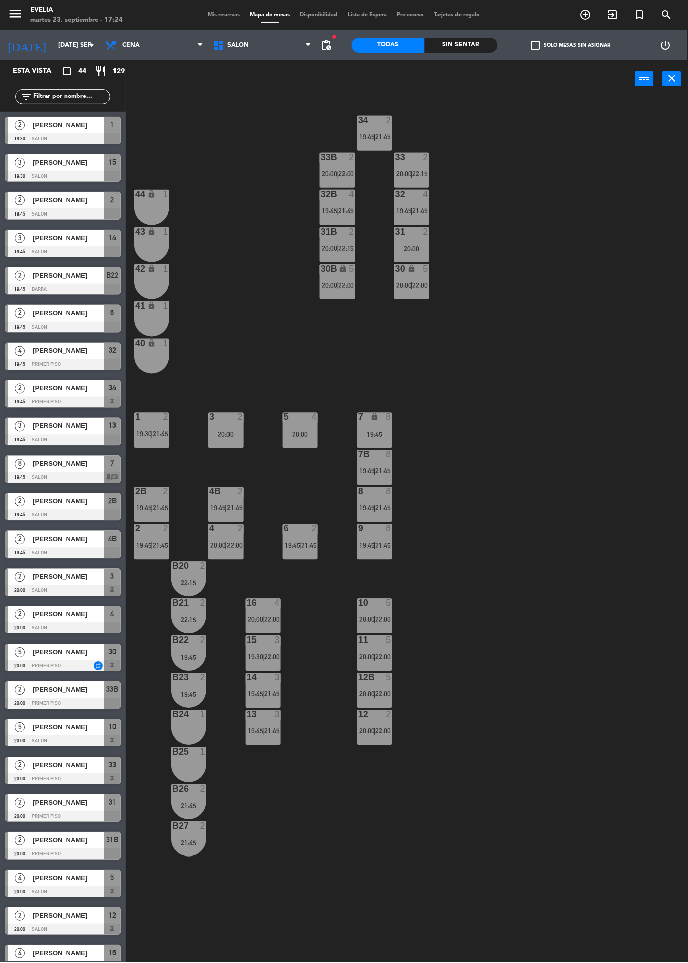
click at [261, 657] on span "19:30" at bounding box center [256, 657] width 16 height 8
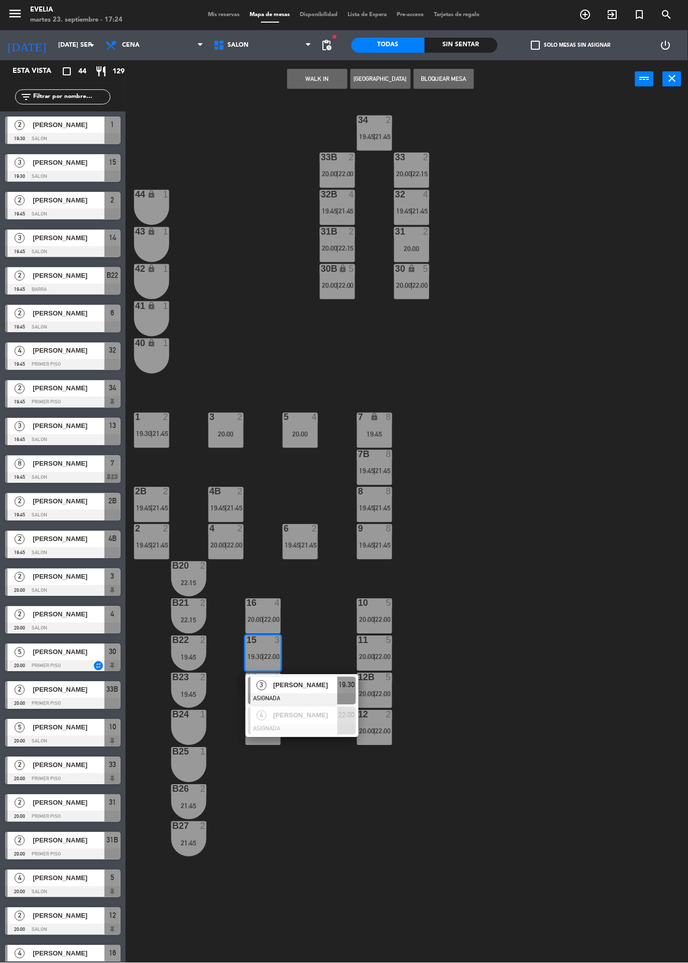
click at [304, 727] on div at bounding box center [302, 729] width 108 height 11
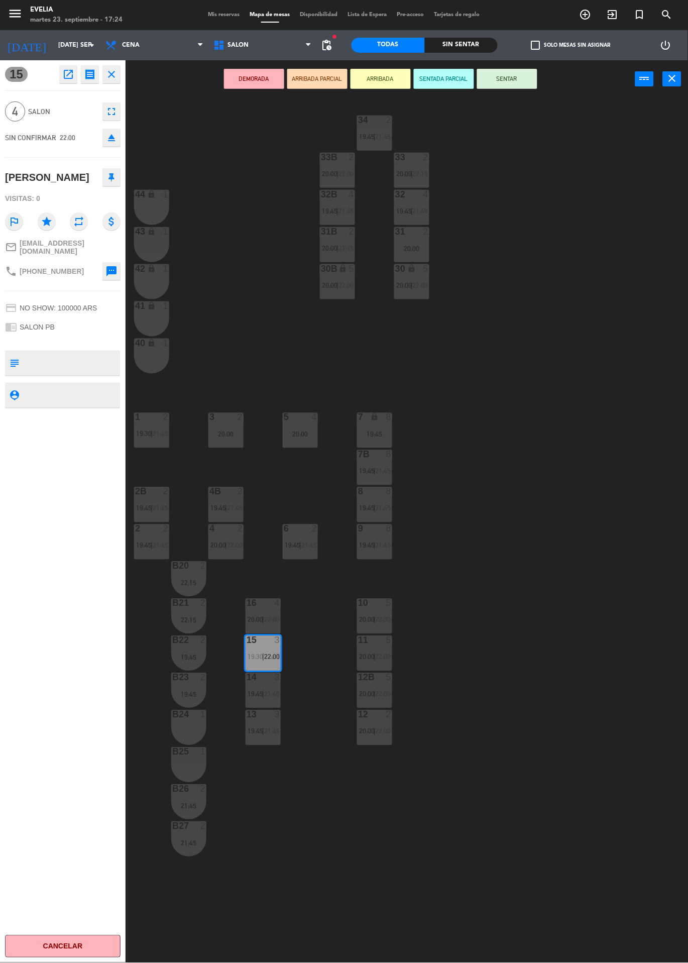
click at [268, 620] on span "22:00" at bounding box center [272, 620] width 16 height 8
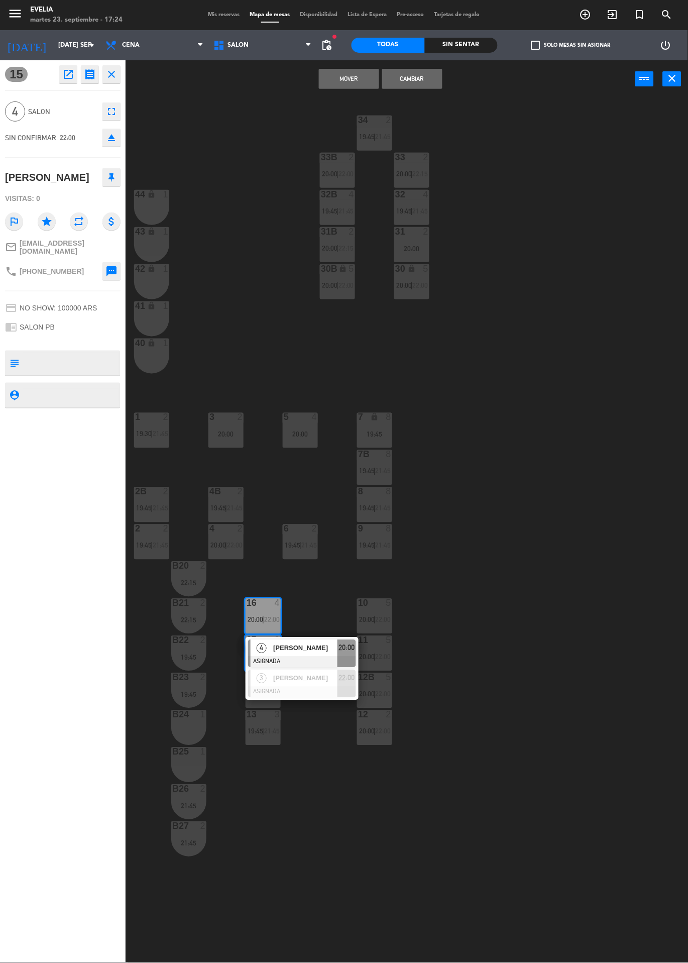
click at [302, 683] on span "[PERSON_NAME]" at bounding box center [305, 678] width 64 height 11
click at [489, 500] on div "34 2 19:45 | 21:45 33B 2 20:00 | 22:00 33 2 20:00 | 22:15 44 lock 1 32B 4 19:45…" at bounding box center [410, 530] width 555 height 865
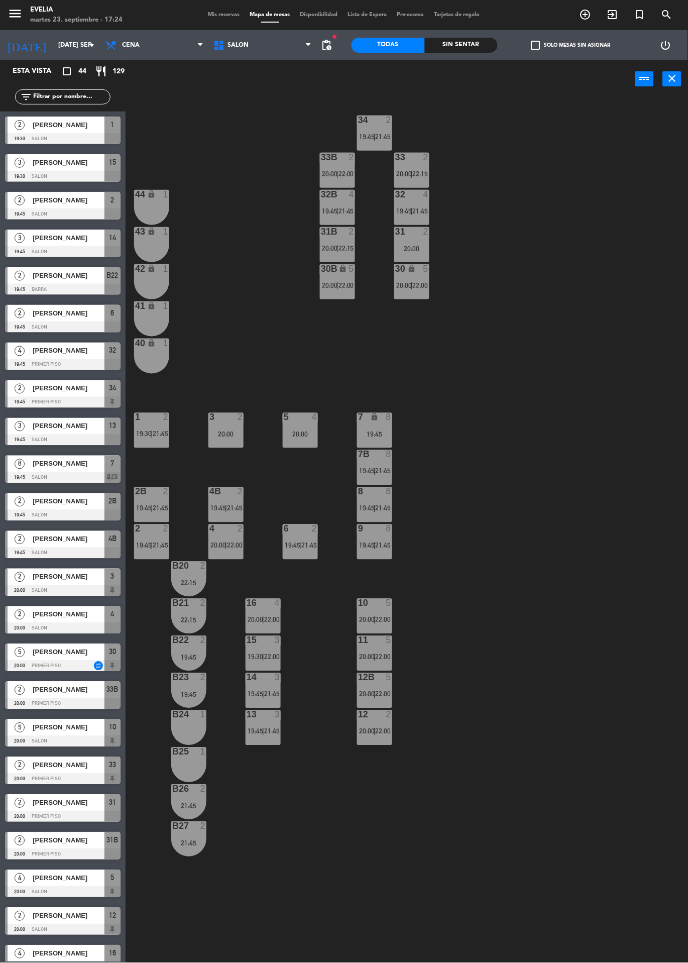
scroll to position [283, 0]
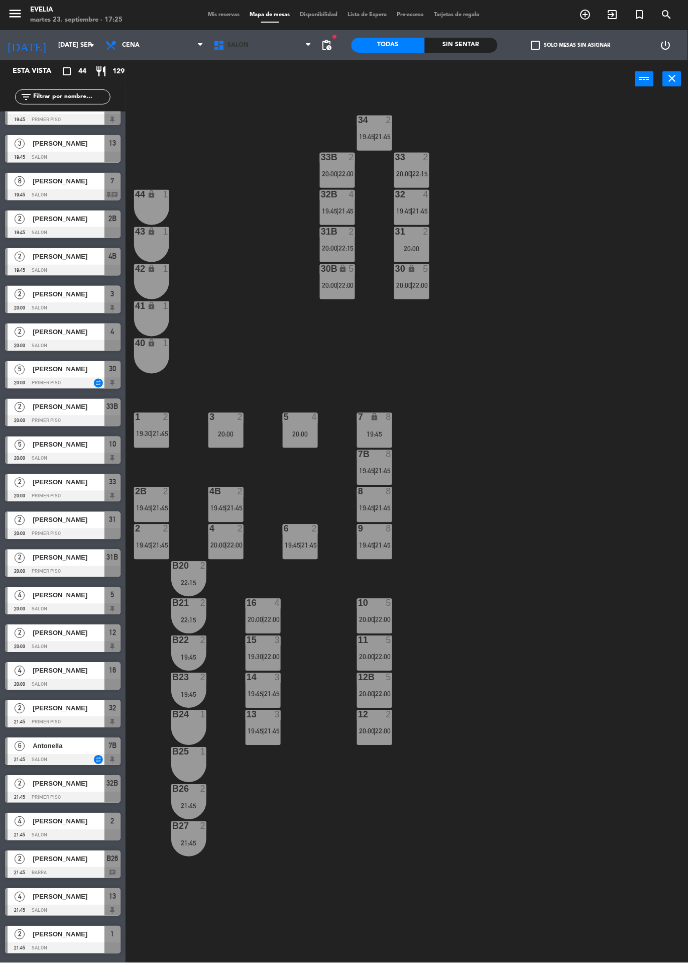
click at [305, 46] on span "SALON" at bounding box center [262, 45] width 108 height 22
click at [548, 171] on div "34 2 19:45 | 21:45 33B 2 20:00 | 22:00 33 2 20:00 | 22:15 44 lock 1 32B 4 19:45…" at bounding box center [410, 530] width 555 height 865
click at [327, 45] on span "pending_actions" at bounding box center [326, 45] width 12 height 12
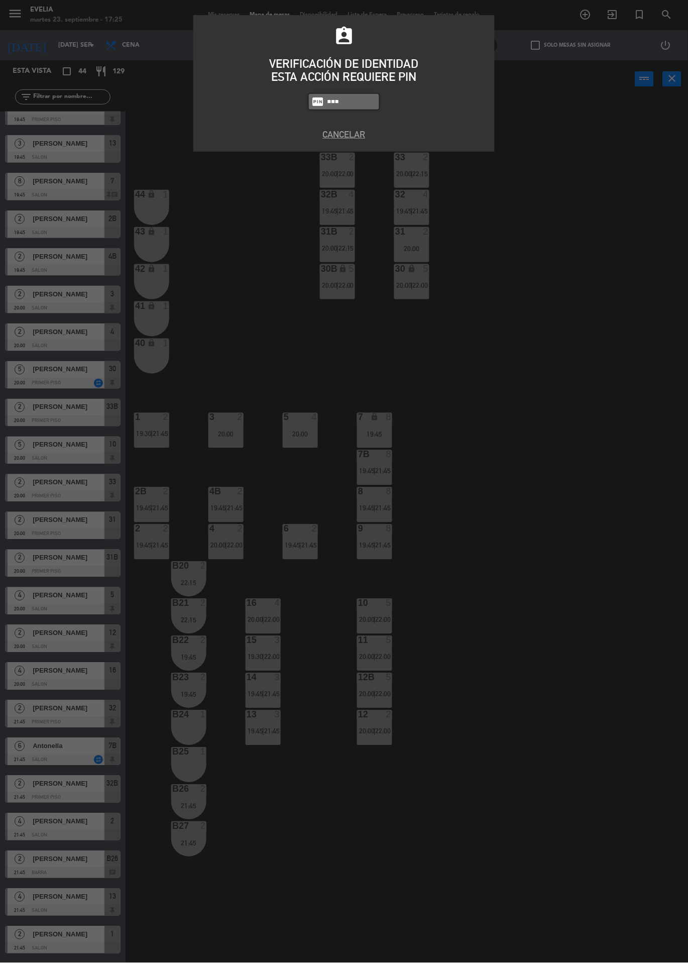
type input "7980"
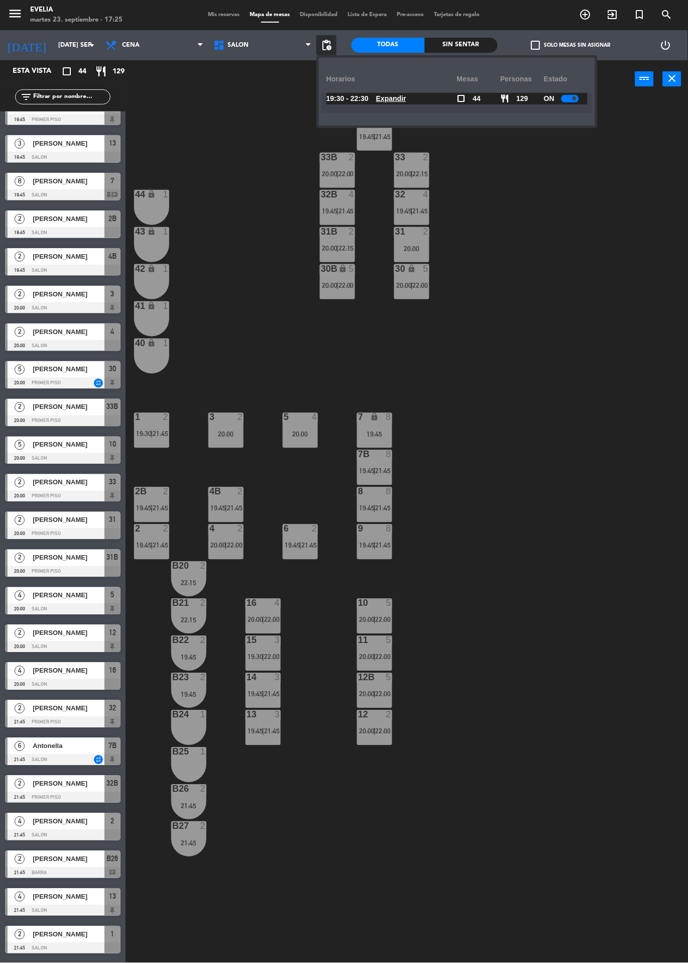
click at [572, 100] on div at bounding box center [570, 99] width 18 height 8
click at [543, 321] on div "34 2 19:45 | 21:45 33B 2 20:00 | 22:00 33 2 20:00 | 22:15 44 lock 1 32B 4 19:45…" at bounding box center [410, 530] width 555 height 865
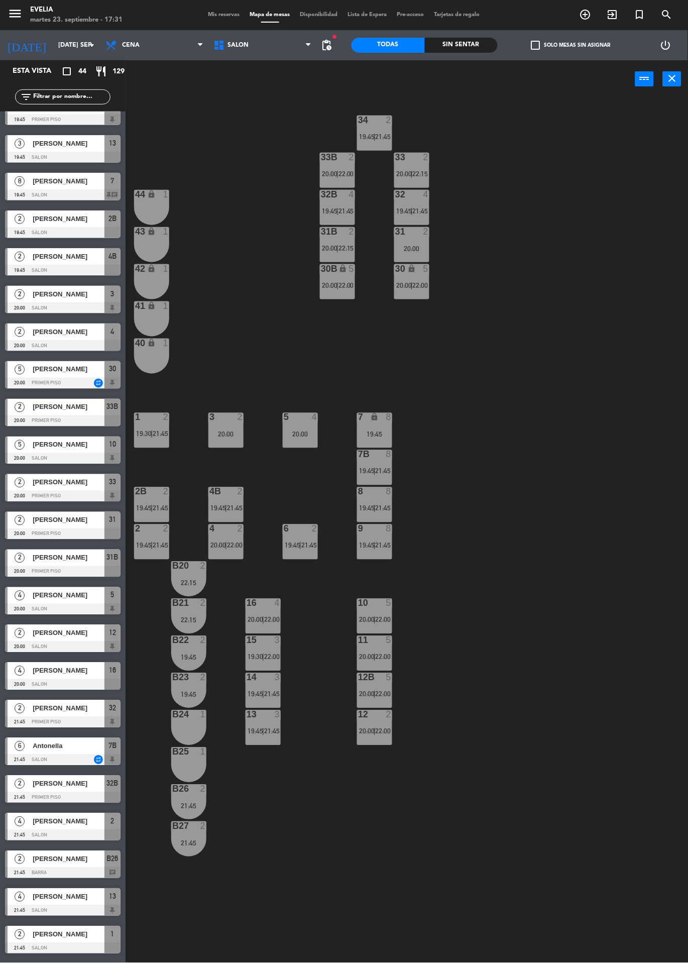
click at [332, 46] on span "pending_actions" at bounding box center [326, 45] width 12 height 12
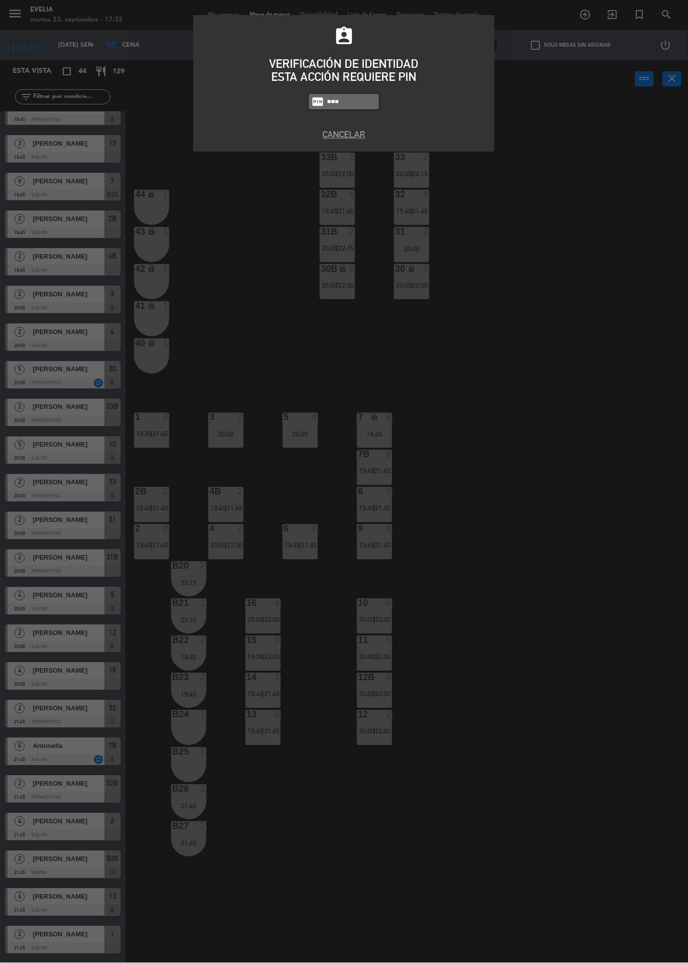
type input "7980"
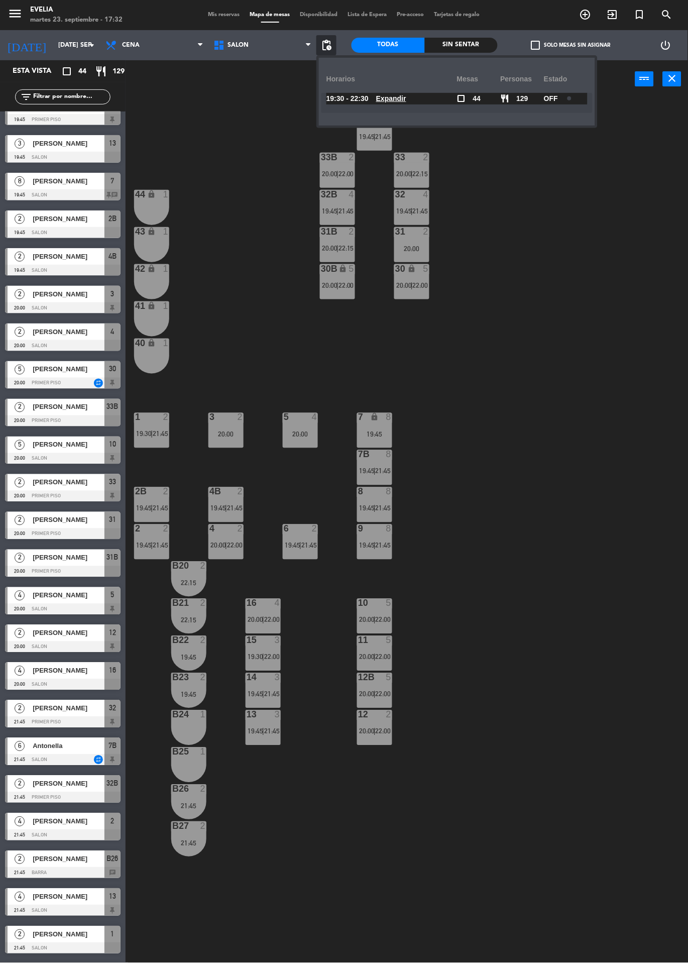
click at [501, 375] on div "34 2 19:45 | 21:45 33B 2 20:00 | 22:00 33 2 20:00 | 22:15 44 lock 1 32B 4 19:45…" at bounding box center [410, 530] width 555 height 865
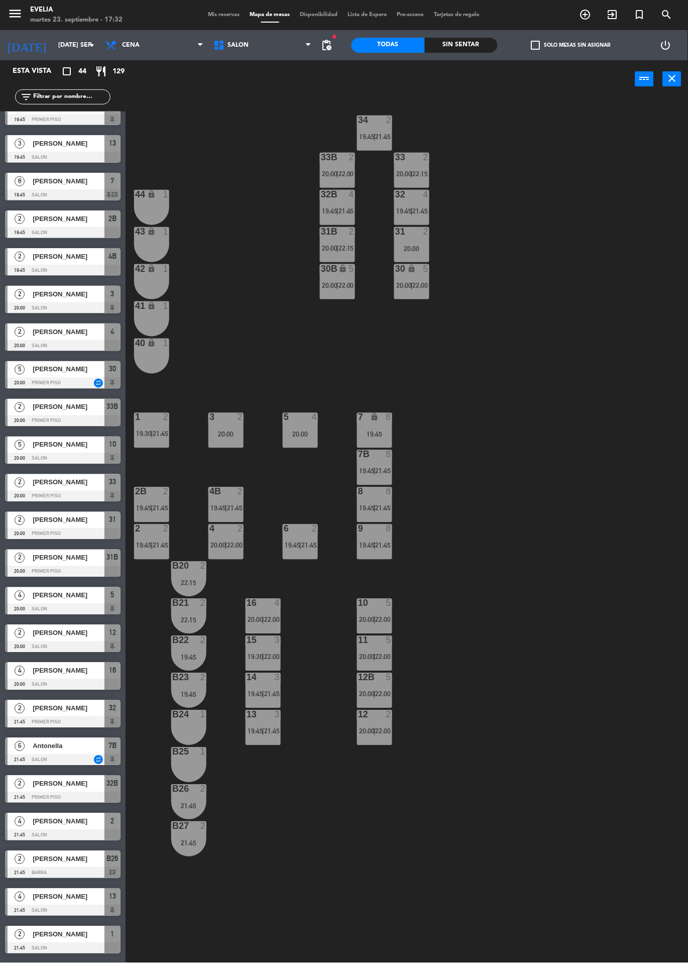
click at [372, 616] on span "20:00" at bounding box center [367, 620] width 16 height 8
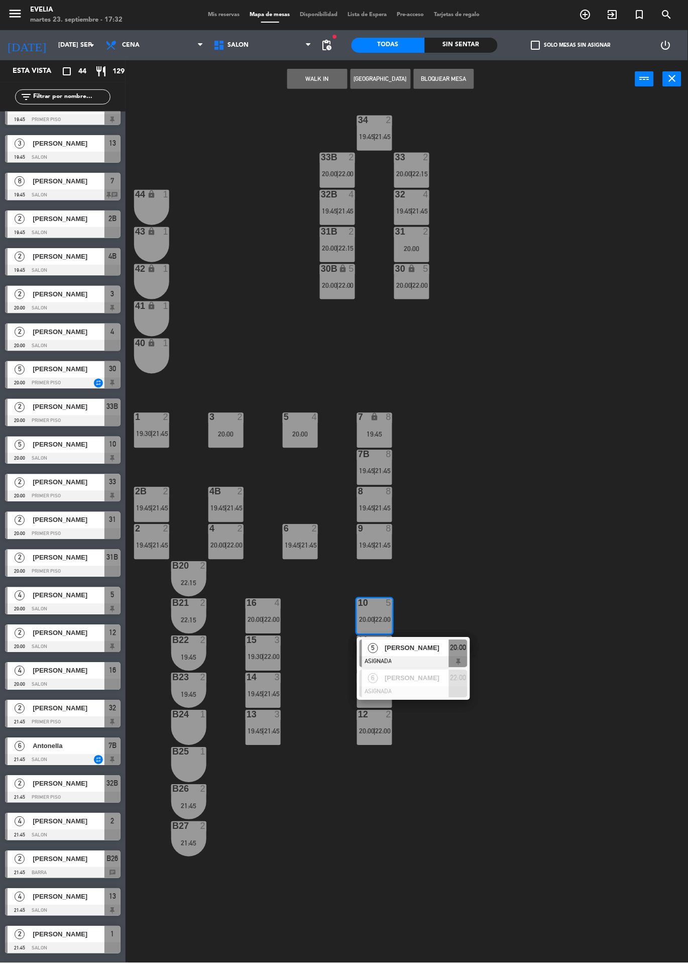
click at [427, 661] on div at bounding box center [414, 661] width 108 height 11
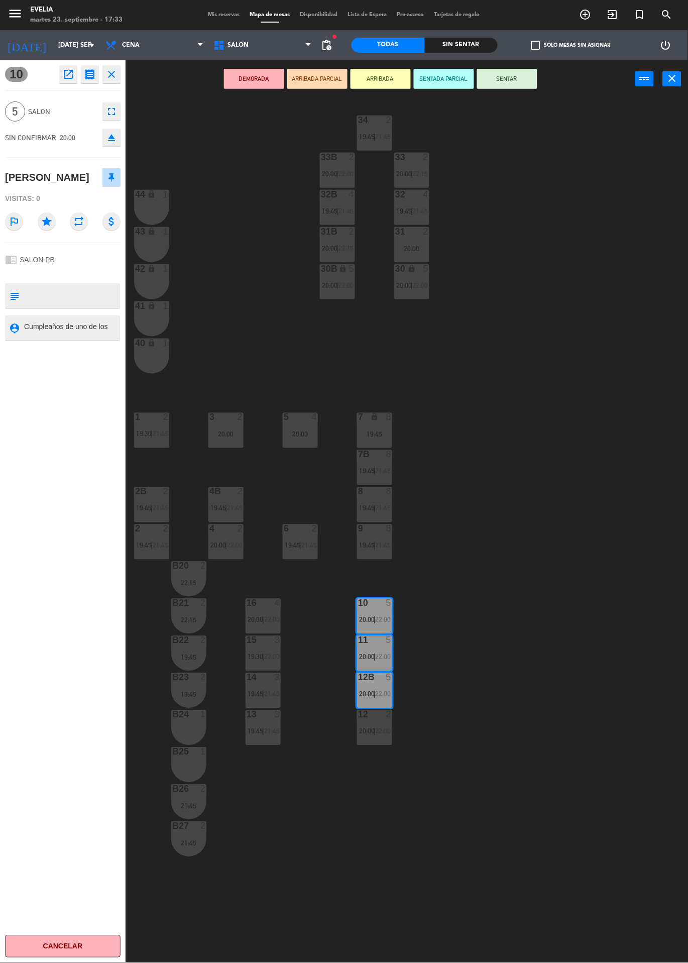
click at [113, 140] on icon "eject" at bounding box center [111, 138] width 12 height 12
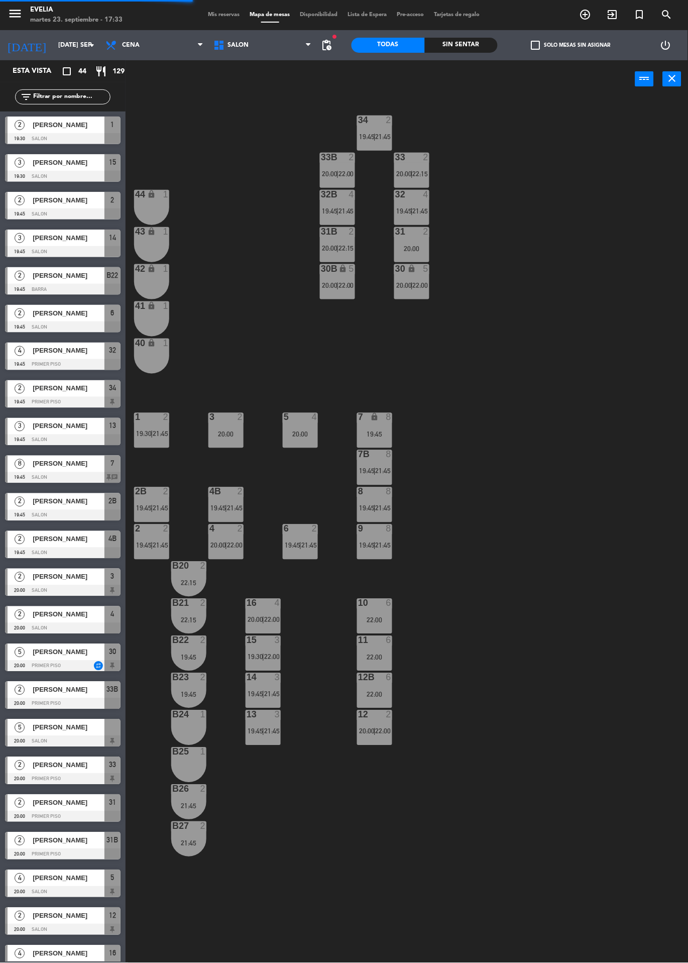
click at [376, 730] on span "22:00" at bounding box center [384, 731] width 16 height 8
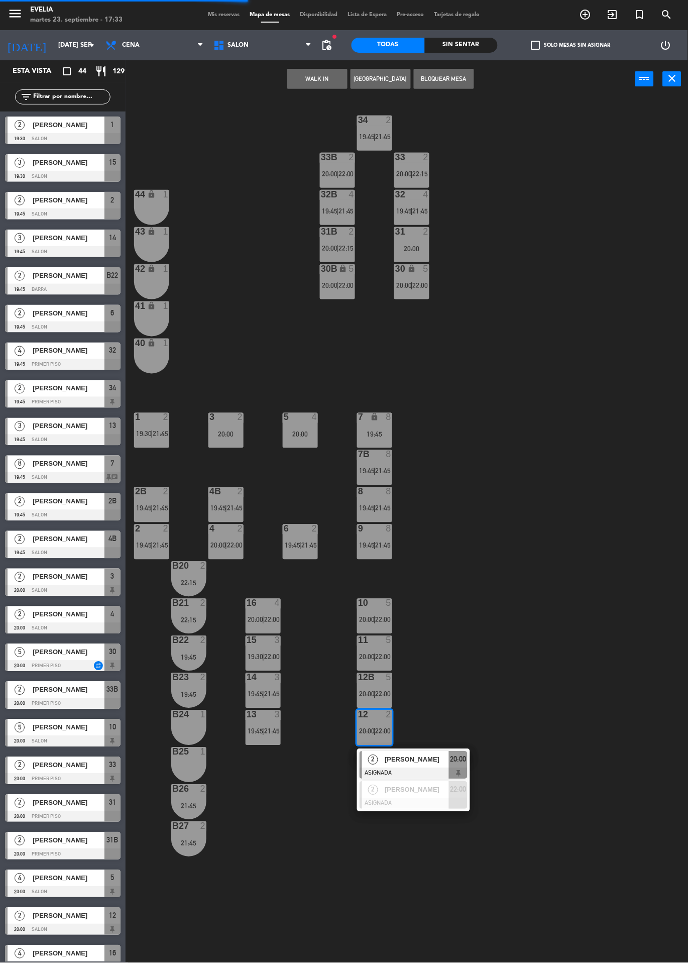
click at [408, 764] on span "[PERSON_NAME]" at bounding box center [417, 759] width 64 height 11
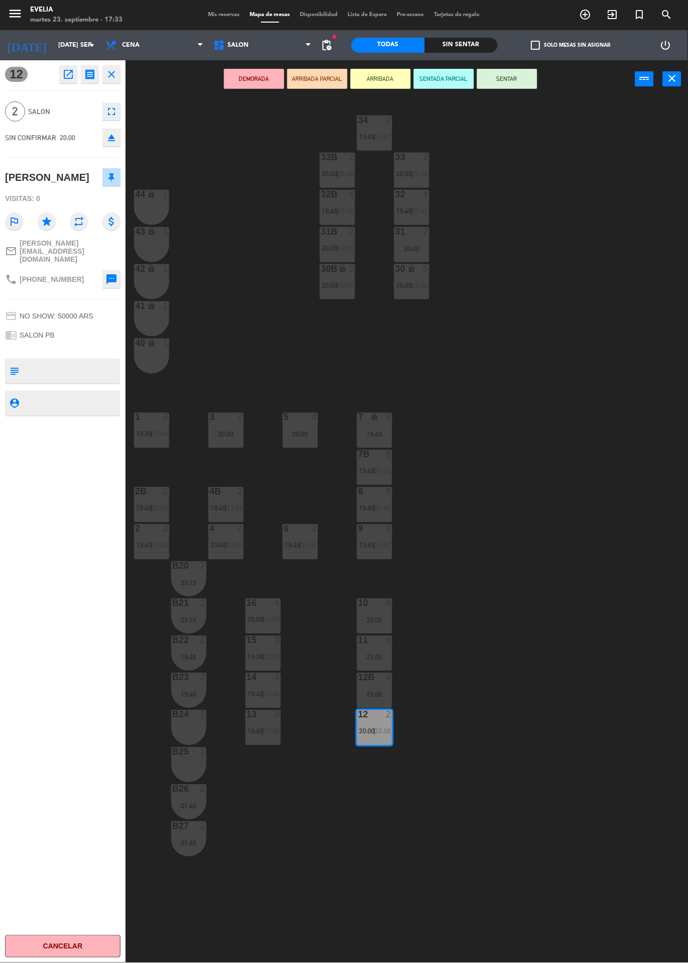
click at [111, 142] on icon "eject" at bounding box center [111, 138] width 12 height 12
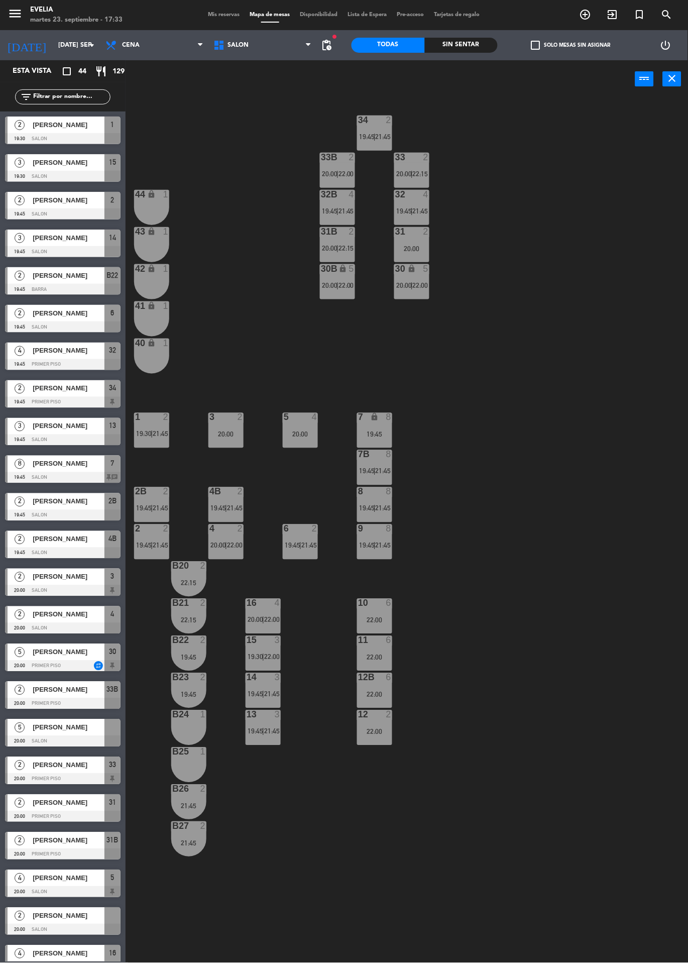
scroll to position [75, 0]
click at [101, 662] on div at bounding box center [62, 665] width 115 height 11
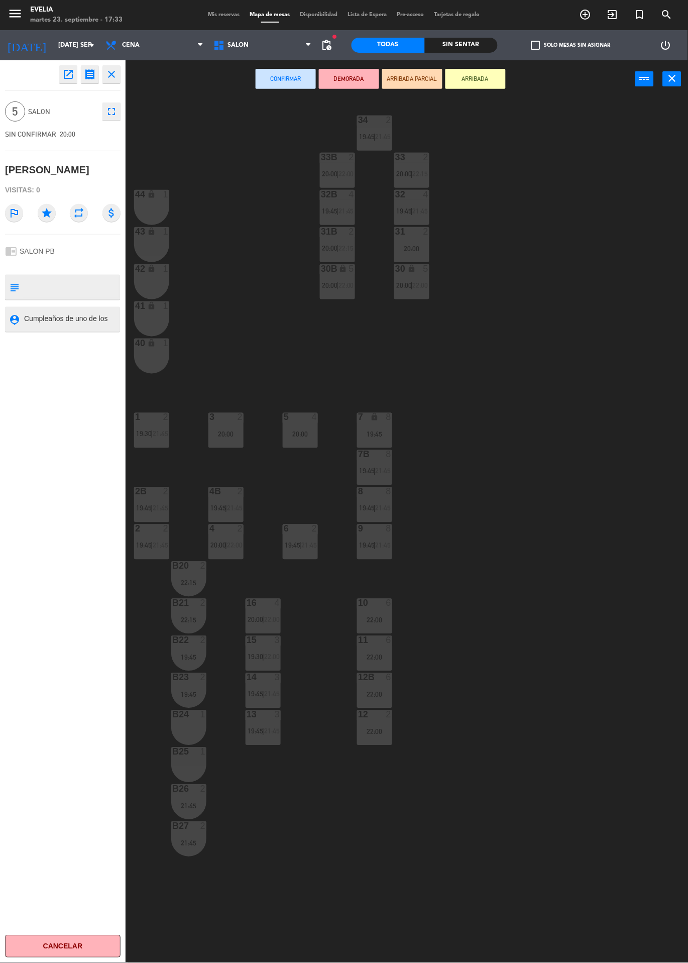
click at [374, 654] on div "22:00" at bounding box center [374, 657] width 35 height 7
click at [375, 697] on div "22:00" at bounding box center [374, 694] width 35 height 7
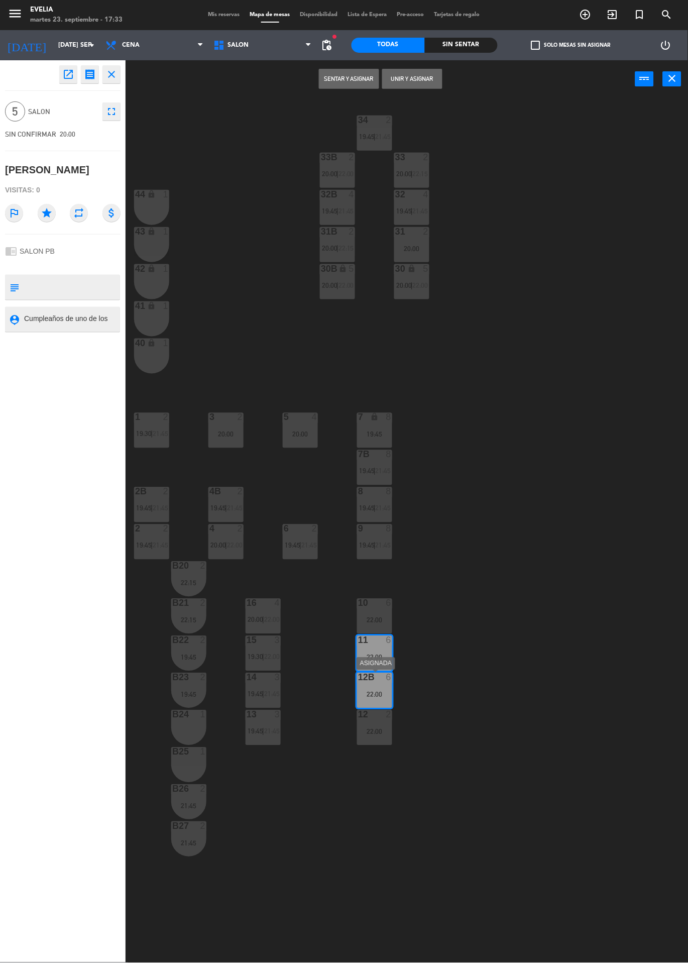
click at [379, 731] on div "22:00" at bounding box center [374, 731] width 35 height 7
click at [424, 78] on button "Unir y asignar" at bounding box center [412, 79] width 60 height 20
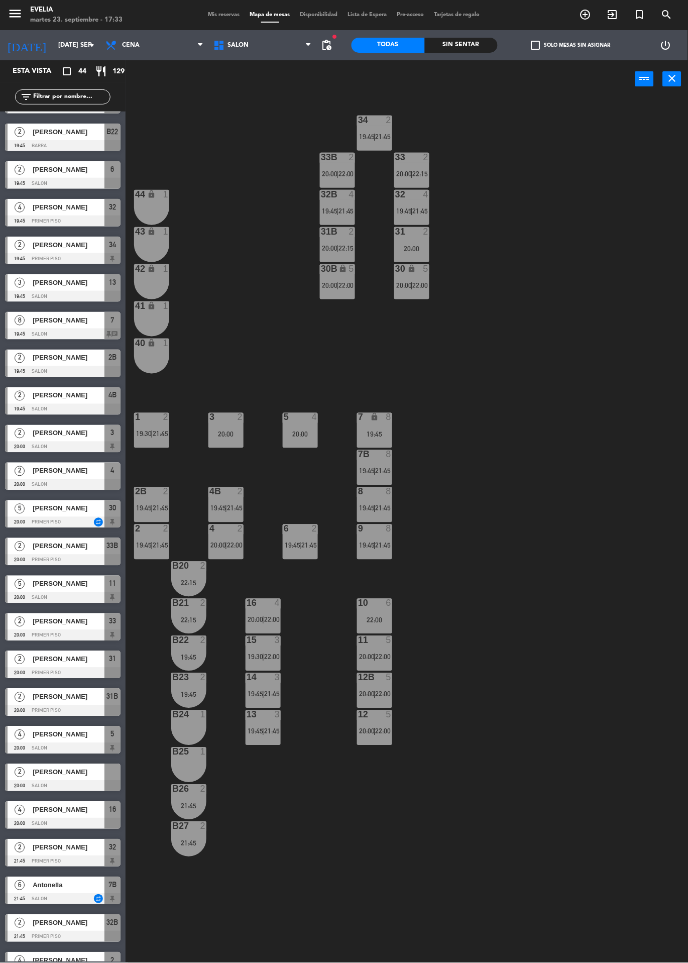
scroll to position [159, 0]
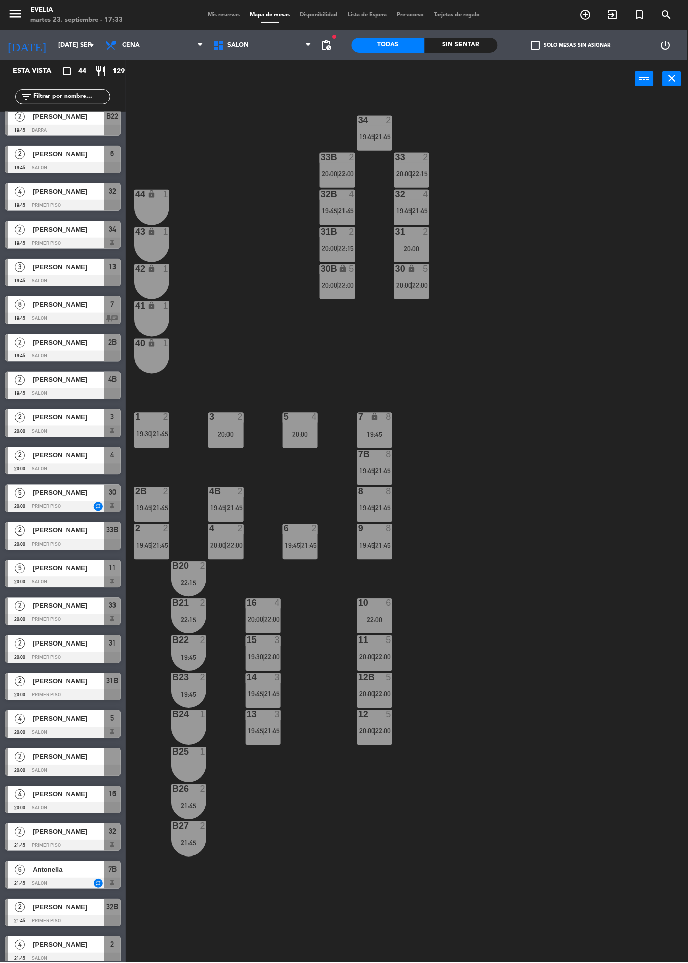
click at [107, 769] on div at bounding box center [62, 770] width 115 height 11
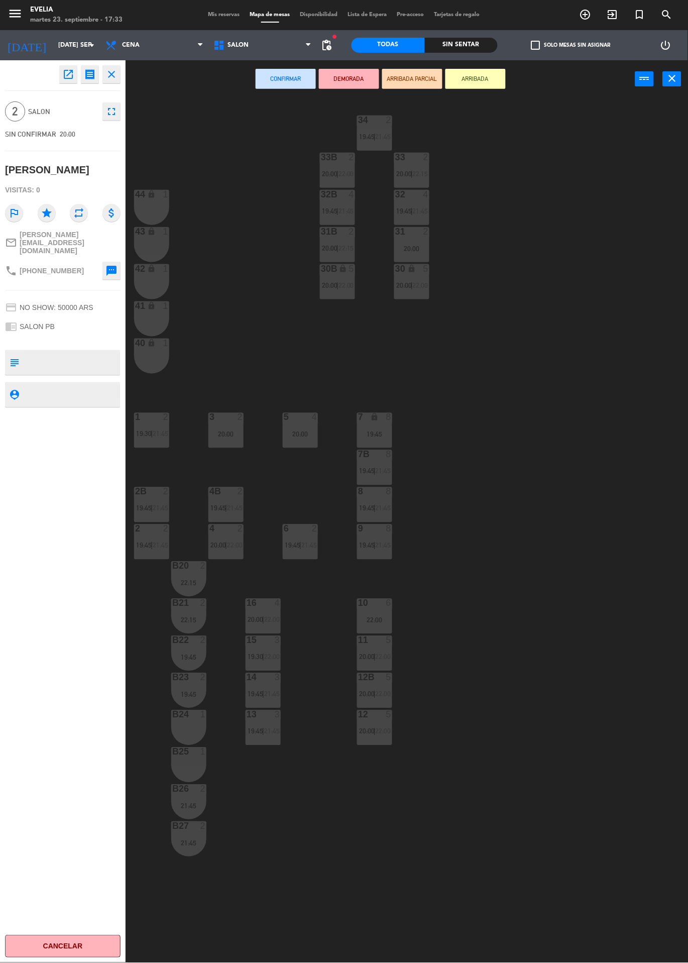
click at [366, 619] on div "22:00" at bounding box center [374, 620] width 35 height 7
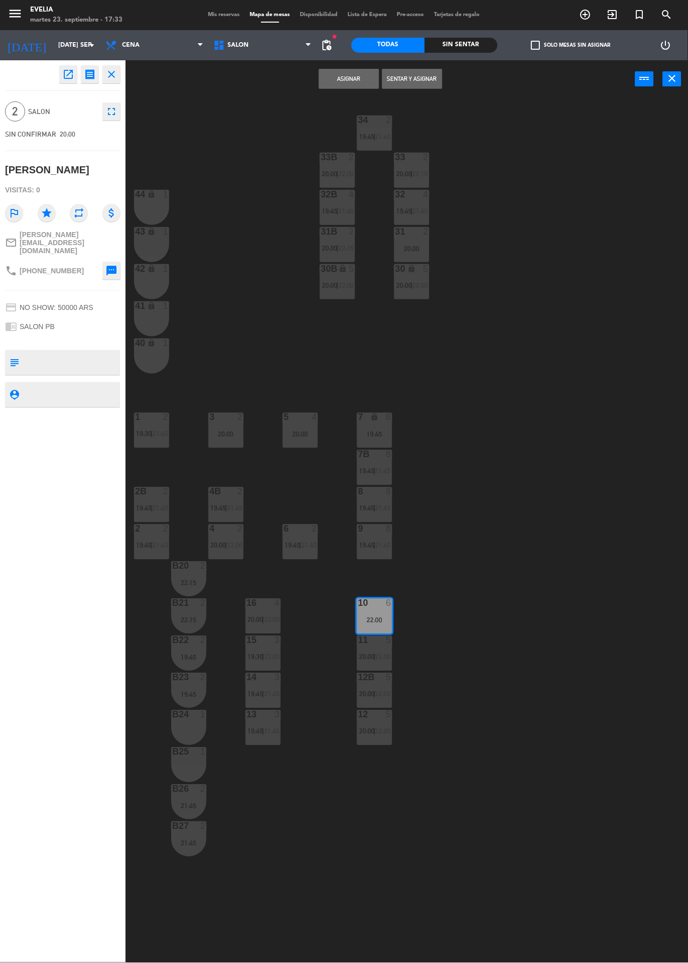
click at [350, 80] on button "Asignar" at bounding box center [349, 79] width 60 height 20
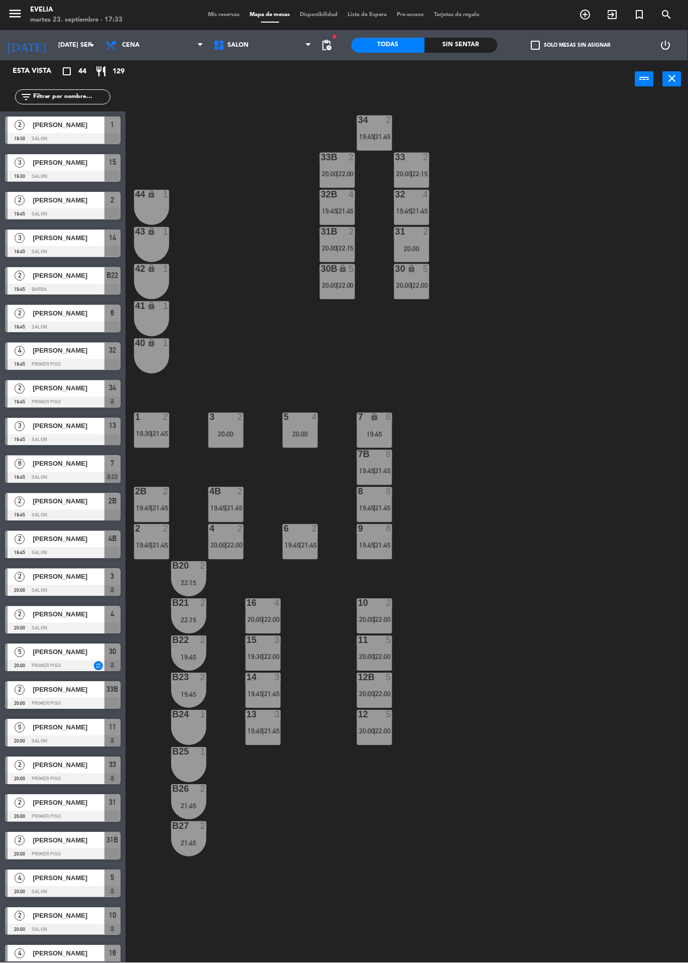
click at [149, 500] on div "2B 2 19:45 | 21:45" at bounding box center [151, 504] width 35 height 35
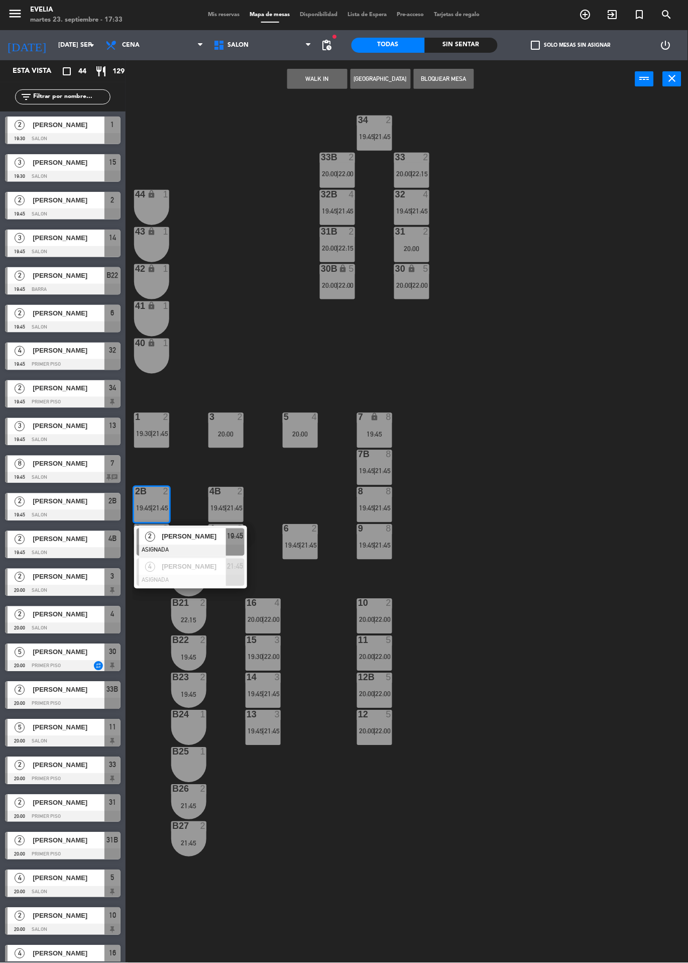
click at [211, 546] on div at bounding box center [191, 550] width 108 height 11
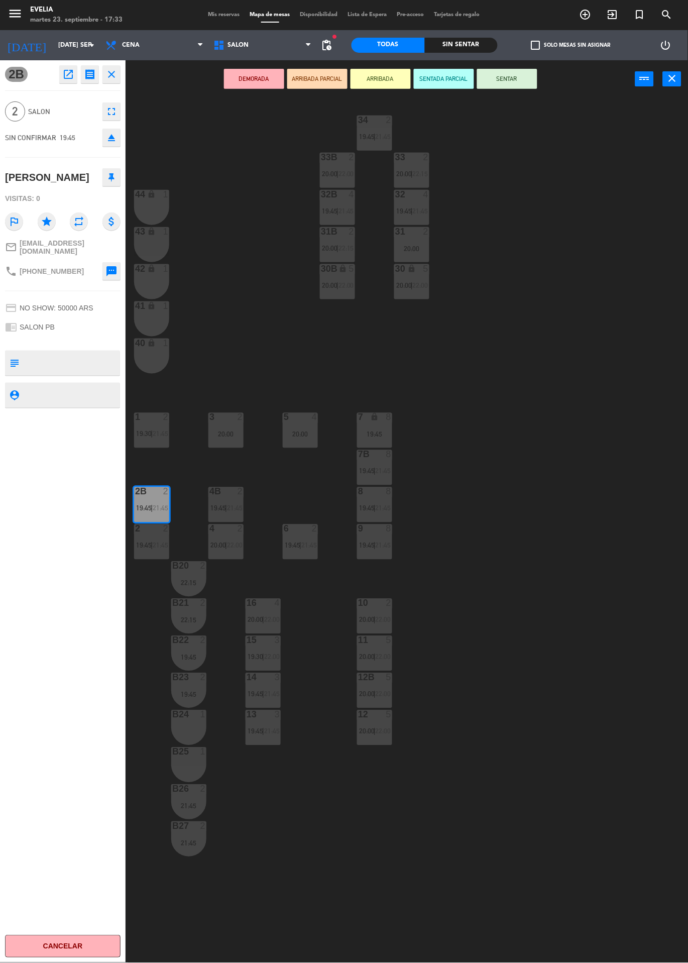
click at [111, 139] on icon "eject" at bounding box center [111, 138] width 12 height 12
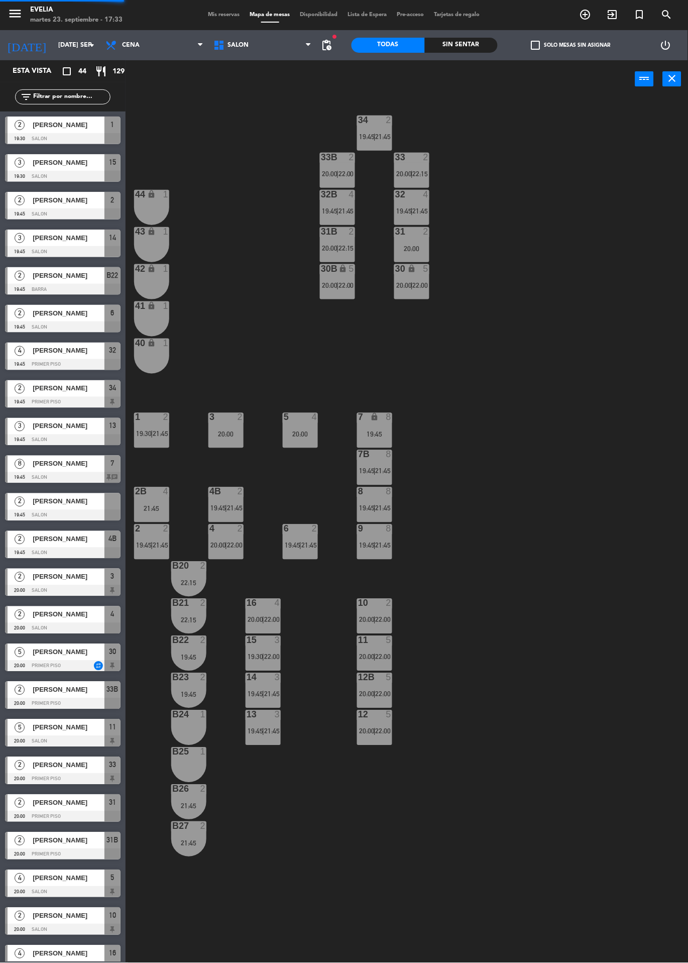
click at [150, 545] on span "19:45" at bounding box center [144, 545] width 16 height 8
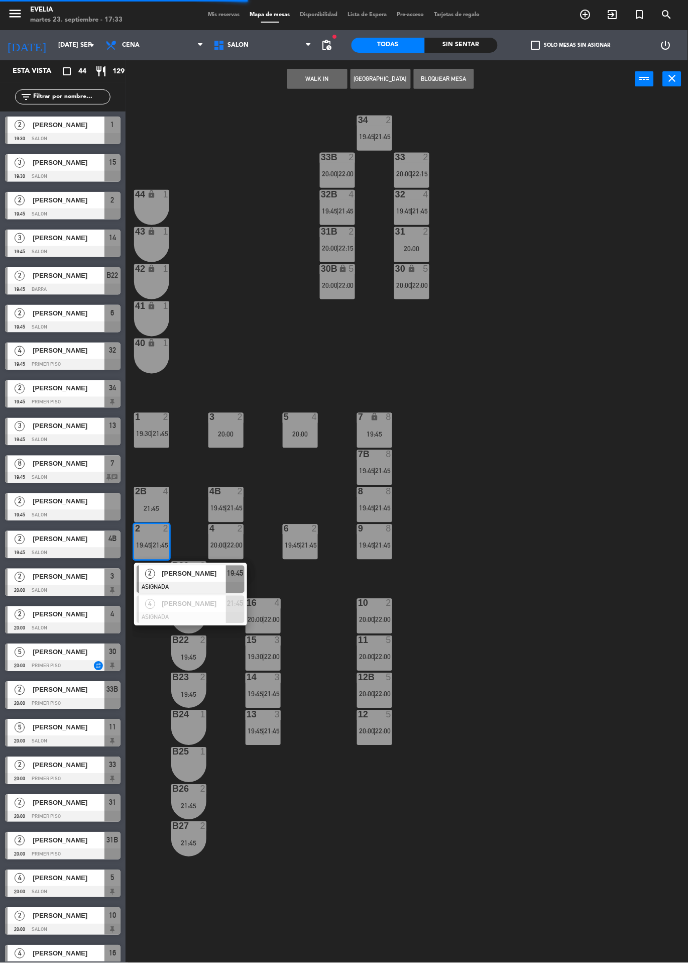
click at [198, 582] on div at bounding box center [191, 587] width 108 height 11
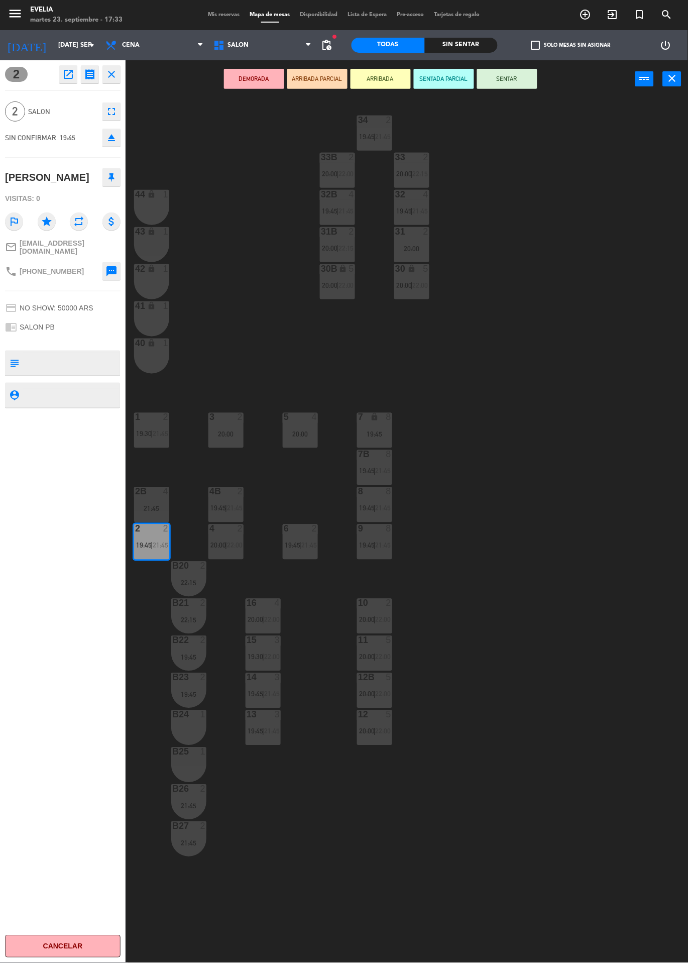
click at [113, 142] on icon "eject" at bounding box center [111, 138] width 12 height 12
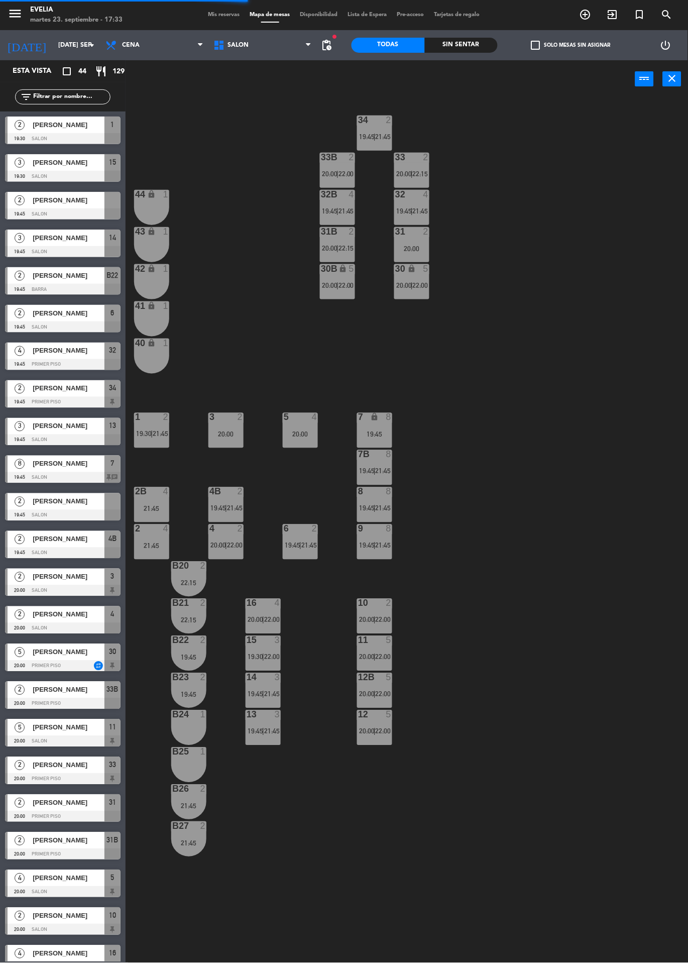
click at [264, 621] on div "22:00" at bounding box center [271, 619] width 15 height 7
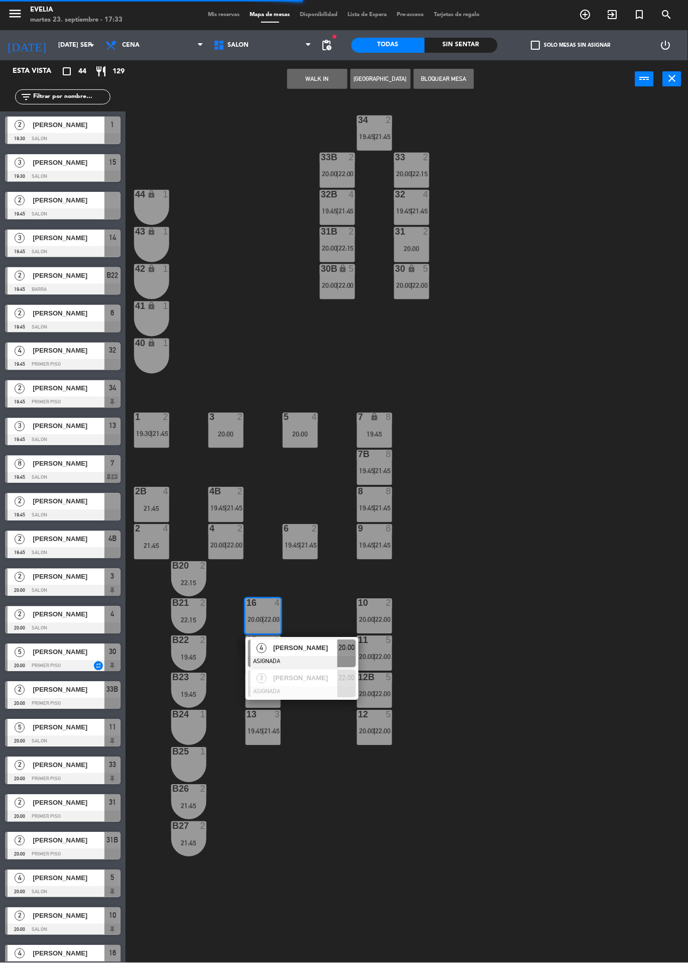
click at [312, 678] on span "[PERSON_NAME]" at bounding box center [305, 678] width 64 height 11
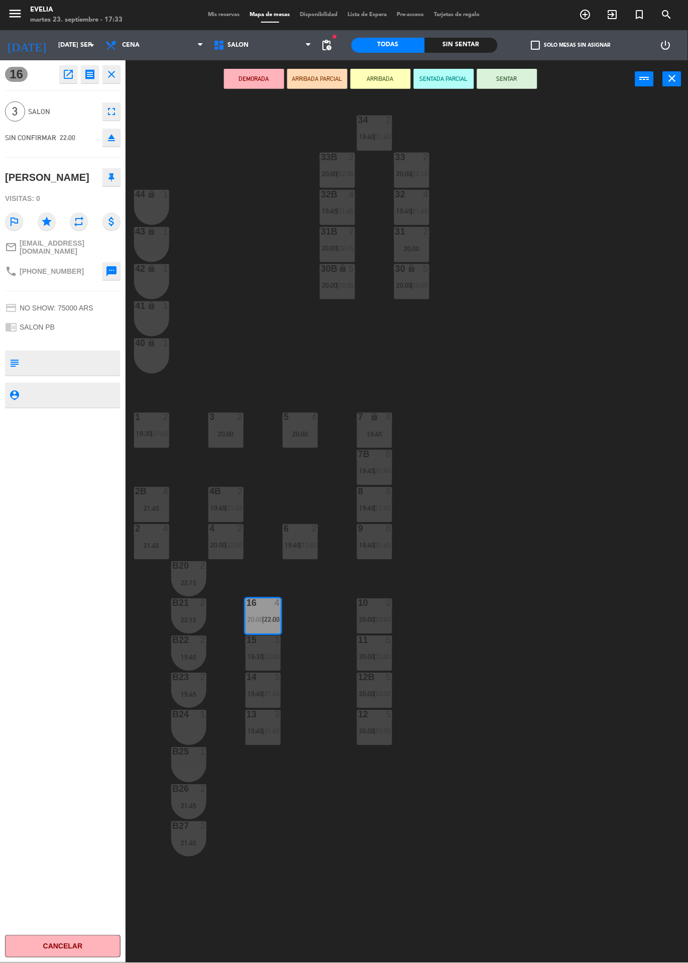
click at [150, 512] on div "21:45" at bounding box center [151, 508] width 35 height 7
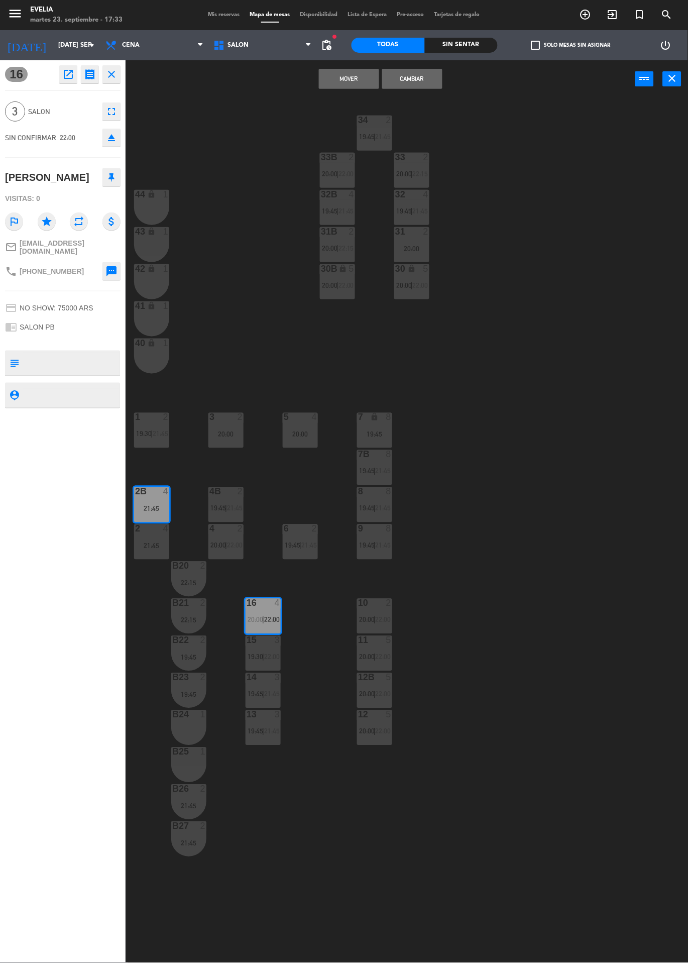
click at [153, 543] on div "21:45" at bounding box center [151, 545] width 35 height 7
click at [494, 448] on div "34 2 19:45 | 21:45 33B 2 20:00 | 22:00 33 2 20:00 | 22:15 44 lock 1 32B 4 19:45…" at bounding box center [410, 530] width 555 height 865
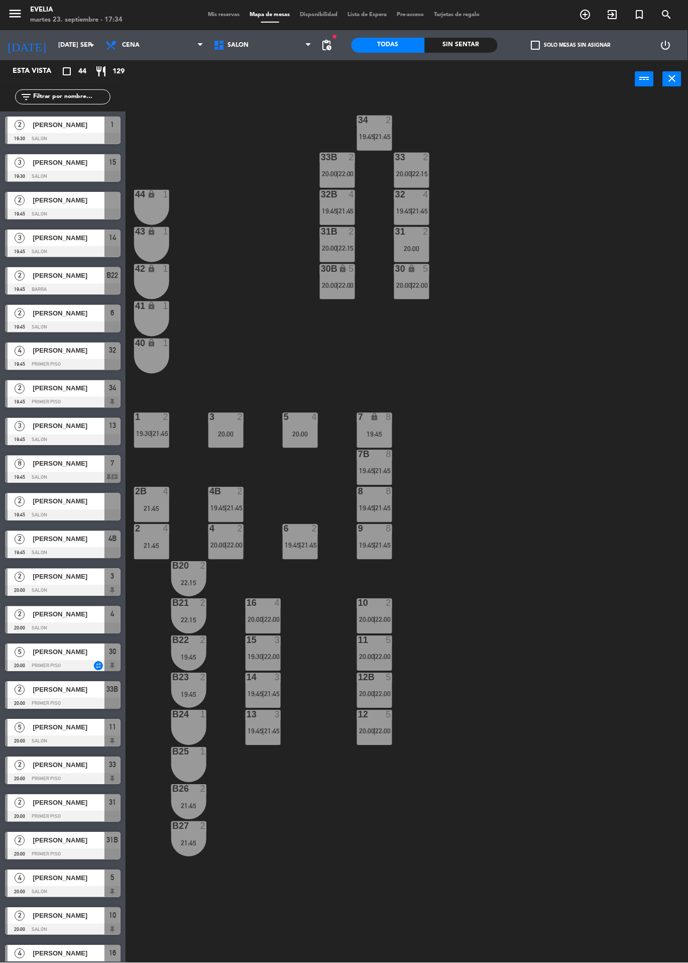
scroll to position [359, 0]
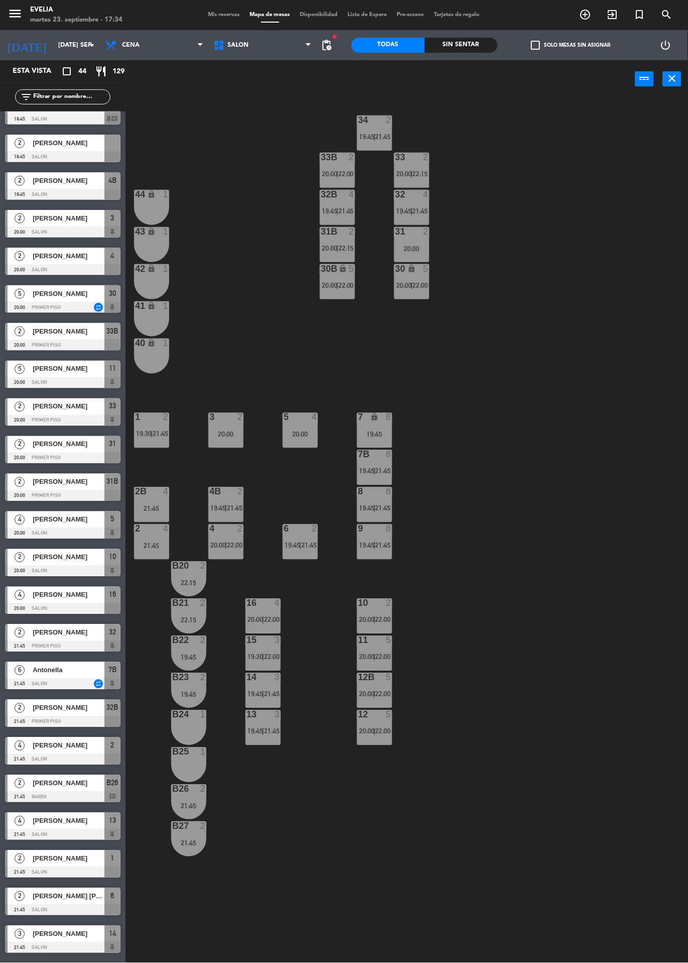
click at [264, 619] on div "22:00" at bounding box center [271, 619] width 15 height 7
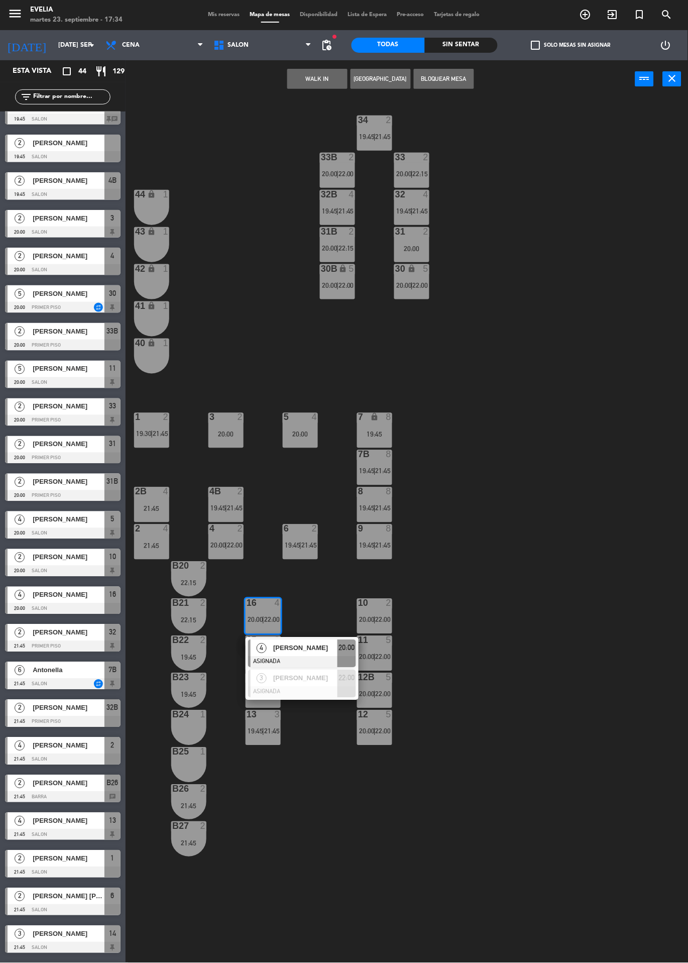
click at [311, 686] on div at bounding box center [302, 691] width 108 height 11
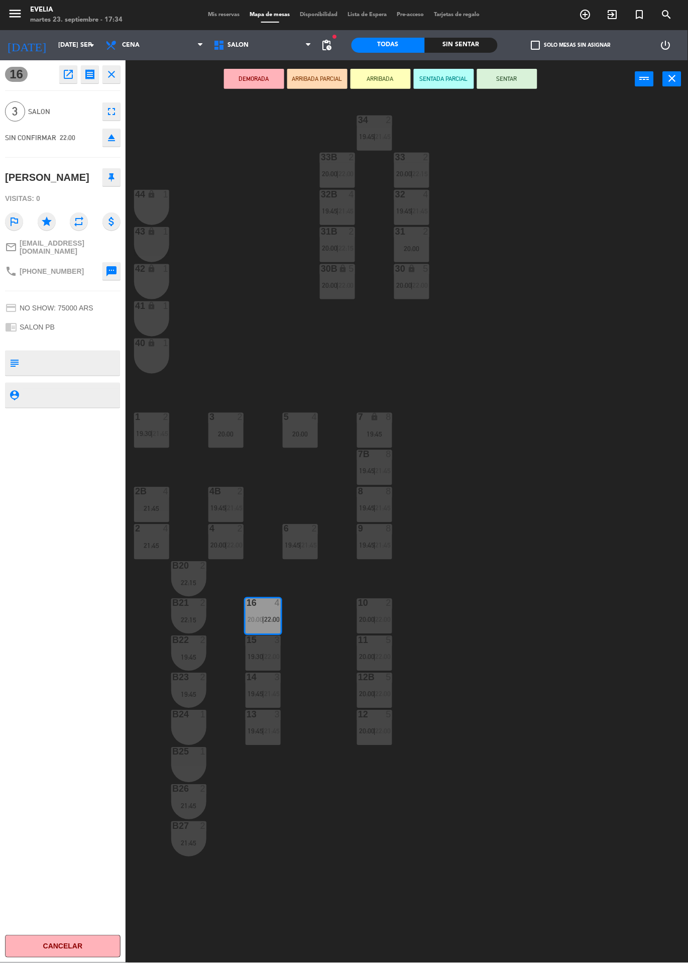
click at [149, 538] on div "2 4 21:45" at bounding box center [151, 541] width 35 height 35
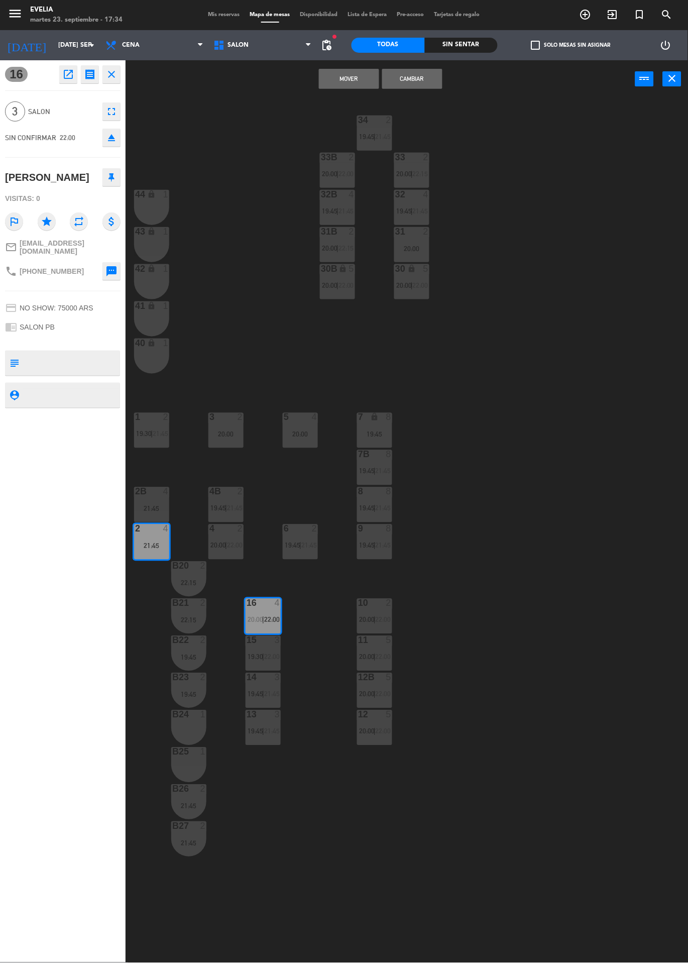
click at [152, 503] on div "2B 4 21:45" at bounding box center [151, 504] width 35 height 35
click at [405, 86] on button "Cambiar" at bounding box center [412, 79] width 60 height 20
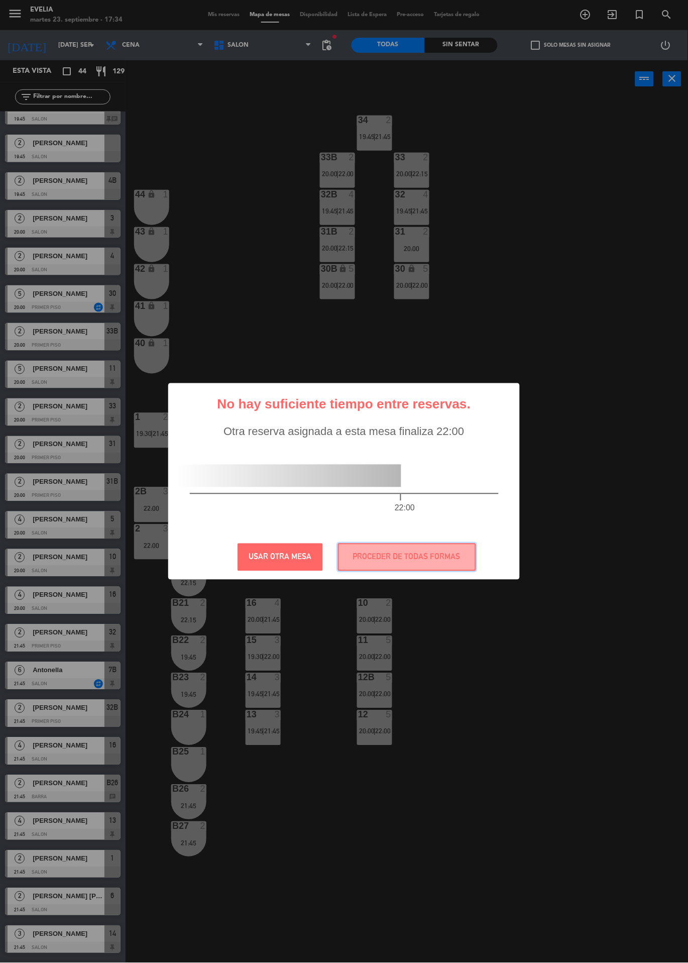
click at [424, 558] on button "PROCEDER DE TODAS FORMAS" at bounding box center [407, 557] width 138 height 28
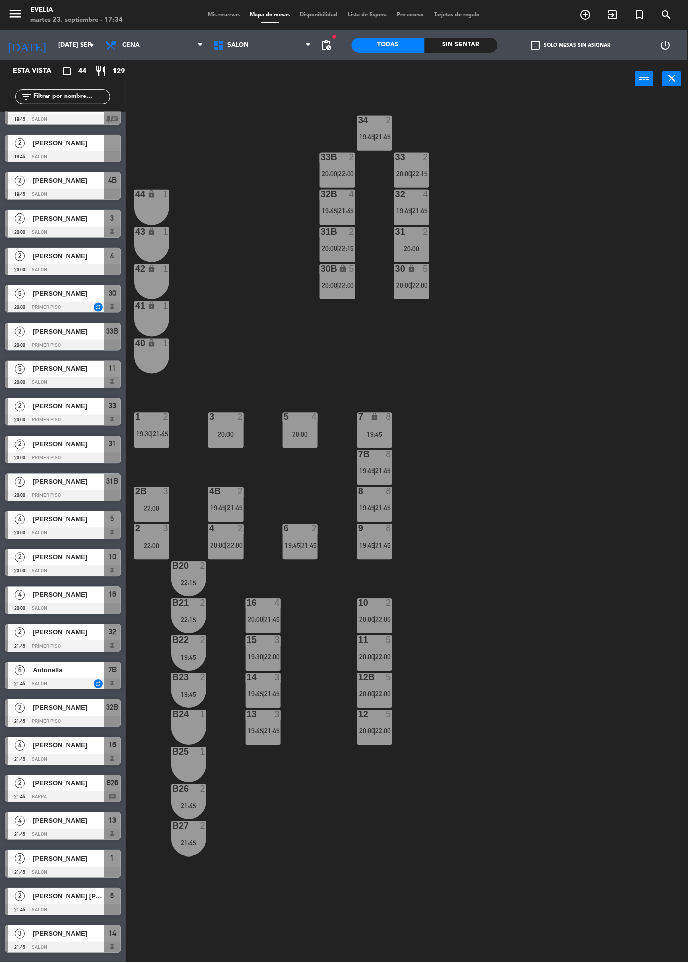
click at [222, 433] on div "20:00" at bounding box center [225, 434] width 35 height 7
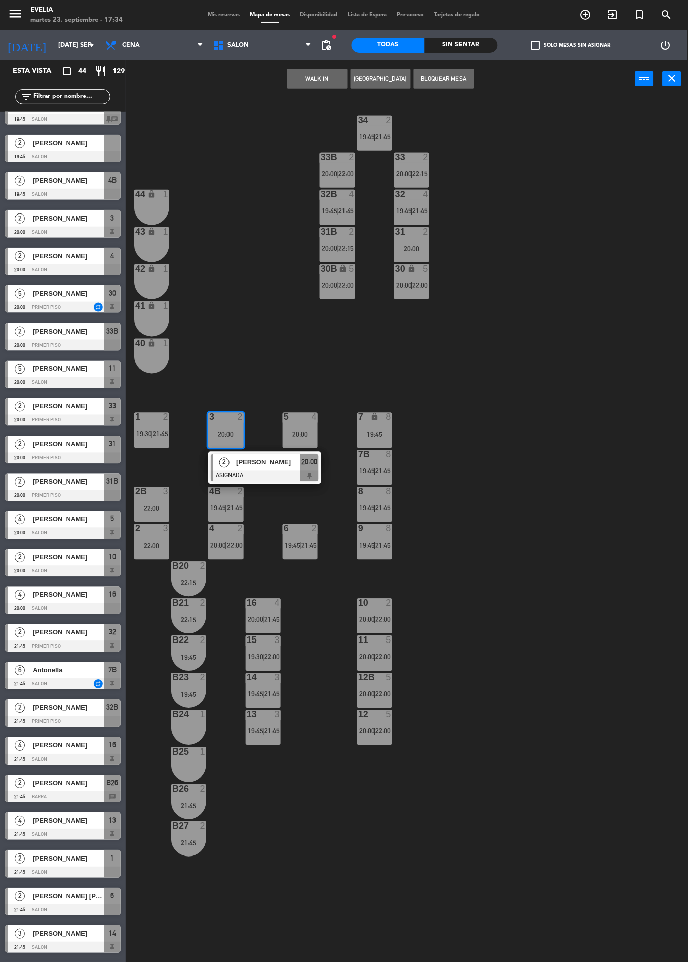
click at [152, 506] on div "22:00" at bounding box center [151, 508] width 35 height 7
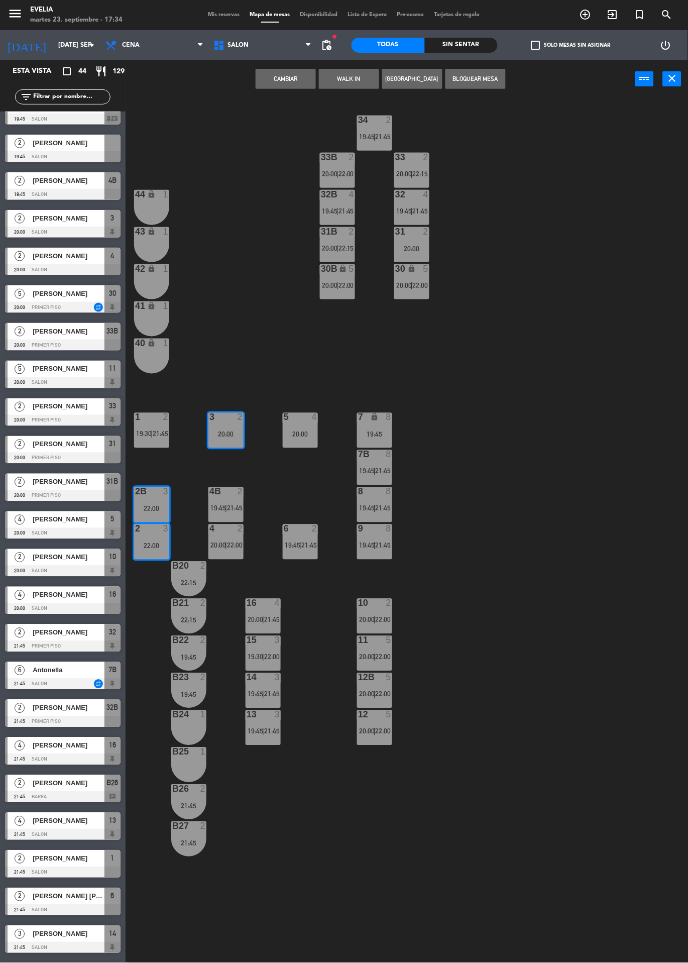
click at [508, 310] on div "34 2 19:45 | 21:45 33B 2 20:00 | 22:00 33 2 20:00 | 22:15 44 lock 1 32B 4 19:45…" at bounding box center [410, 530] width 555 height 865
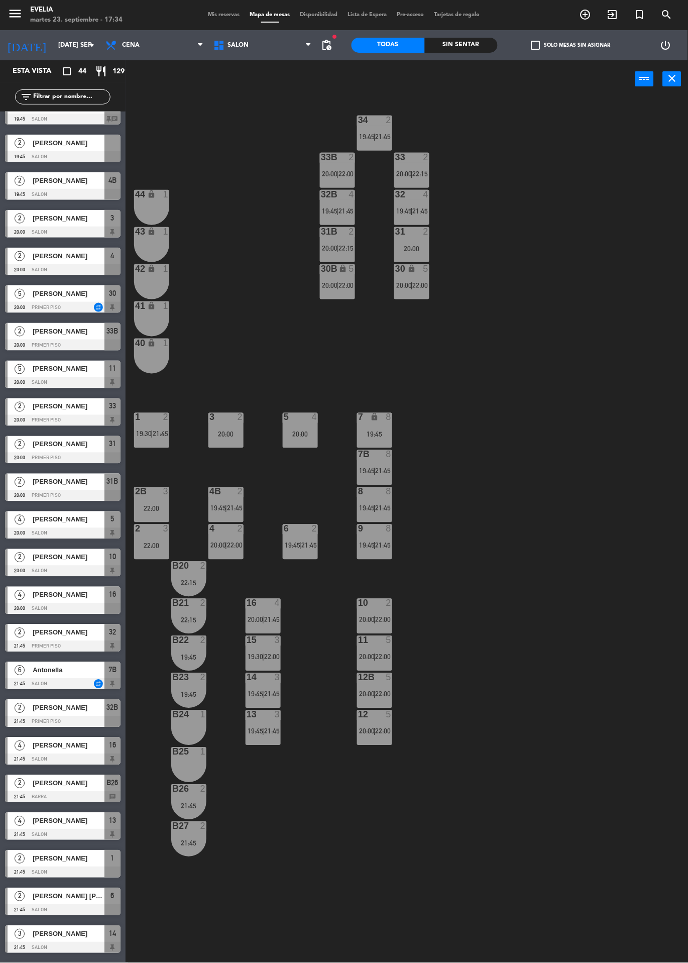
click at [228, 432] on div "20:00" at bounding box center [225, 434] width 35 height 7
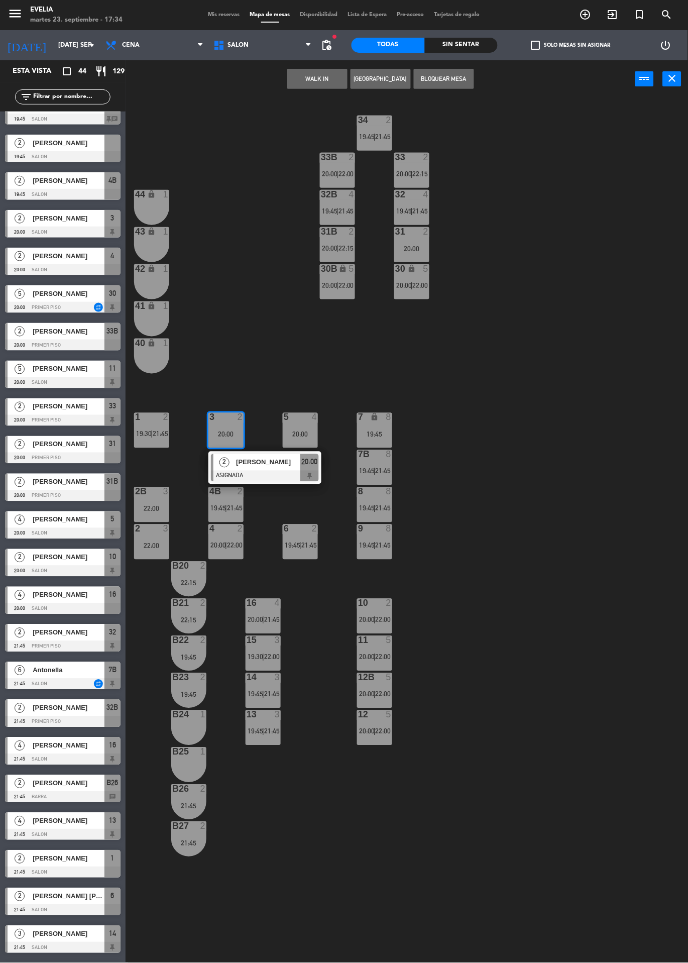
click at [269, 469] on div "[PERSON_NAME]" at bounding box center [267, 462] width 65 height 17
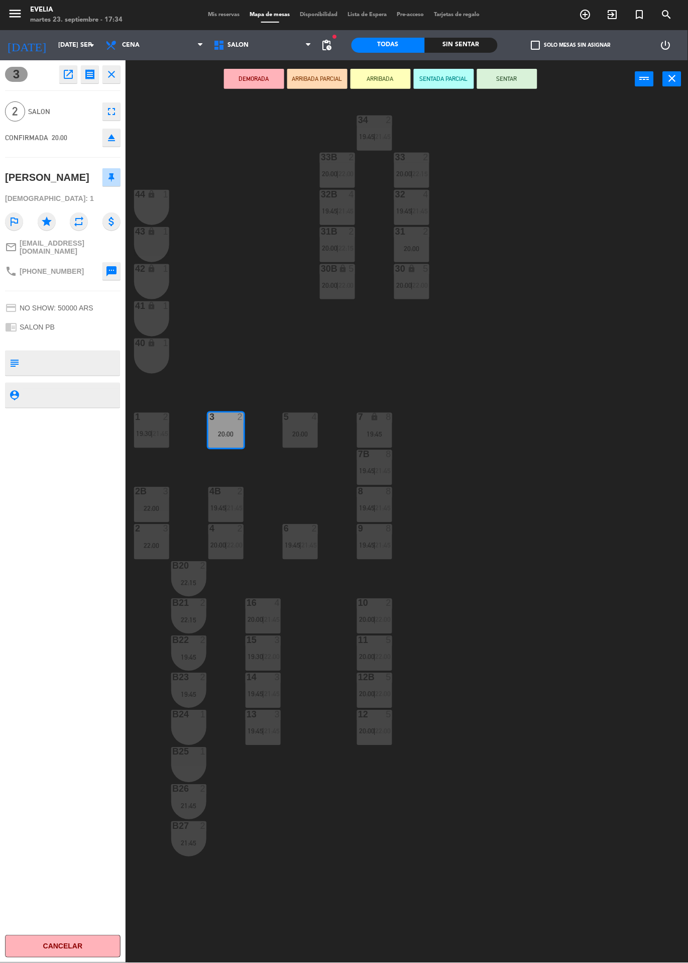
click at [147, 507] on div "22:00" at bounding box center [151, 508] width 35 height 7
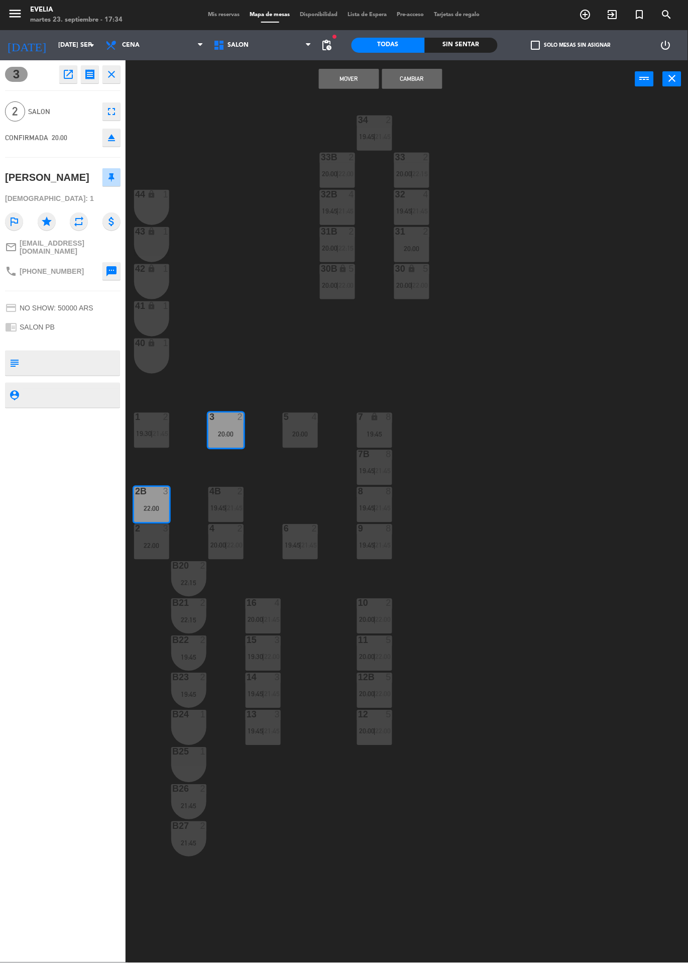
click at [348, 79] on button "Mover" at bounding box center [349, 79] width 60 height 20
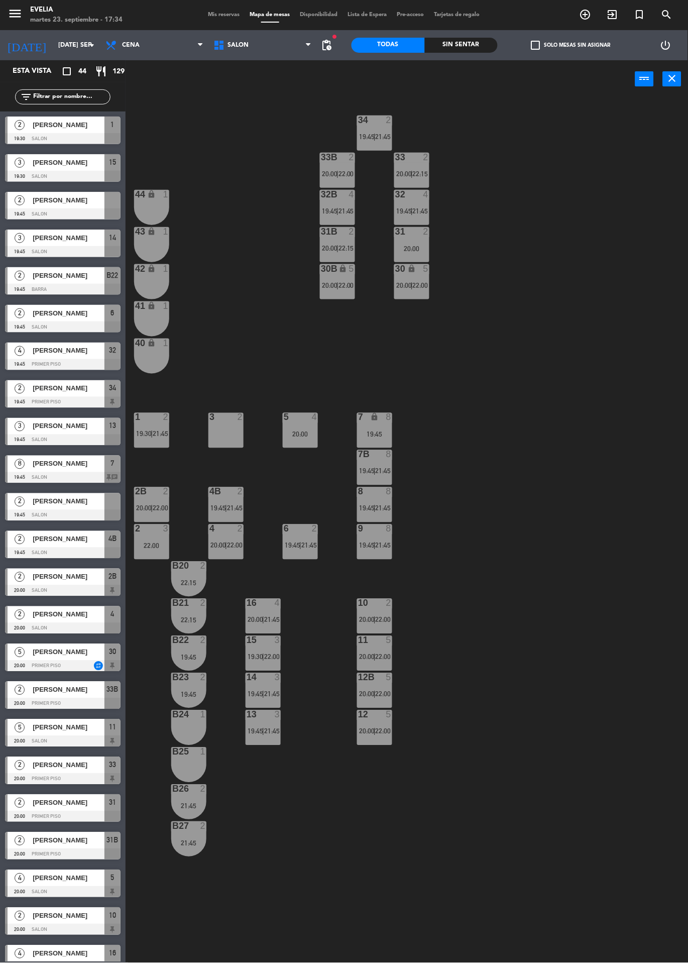
click at [217, 542] on span "20:00" at bounding box center [218, 545] width 16 height 8
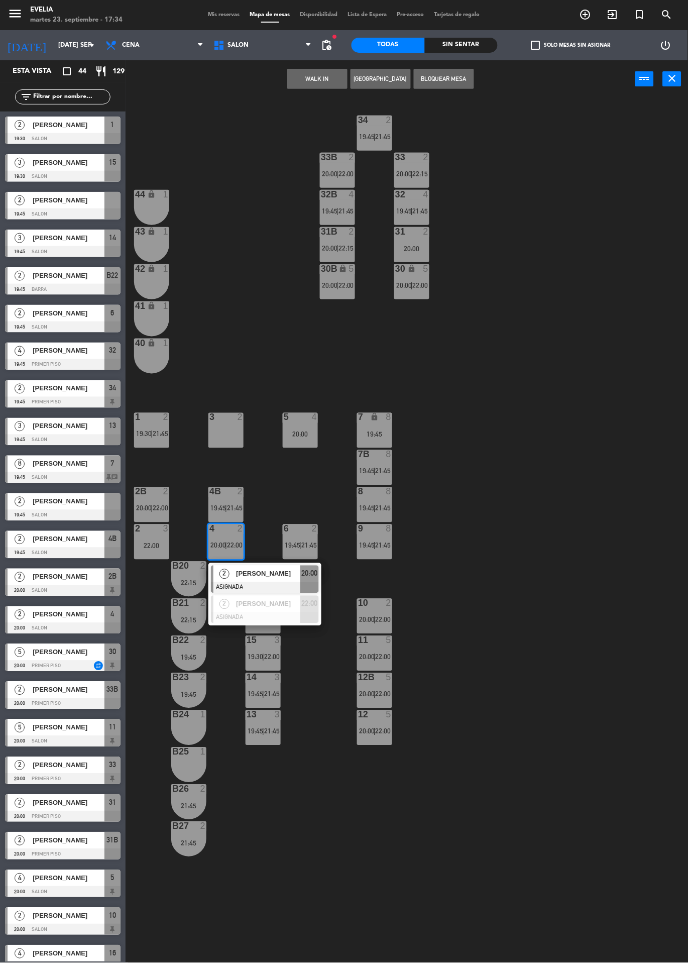
click at [266, 580] on div "[PERSON_NAME]" at bounding box center [267, 573] width 65 height 17
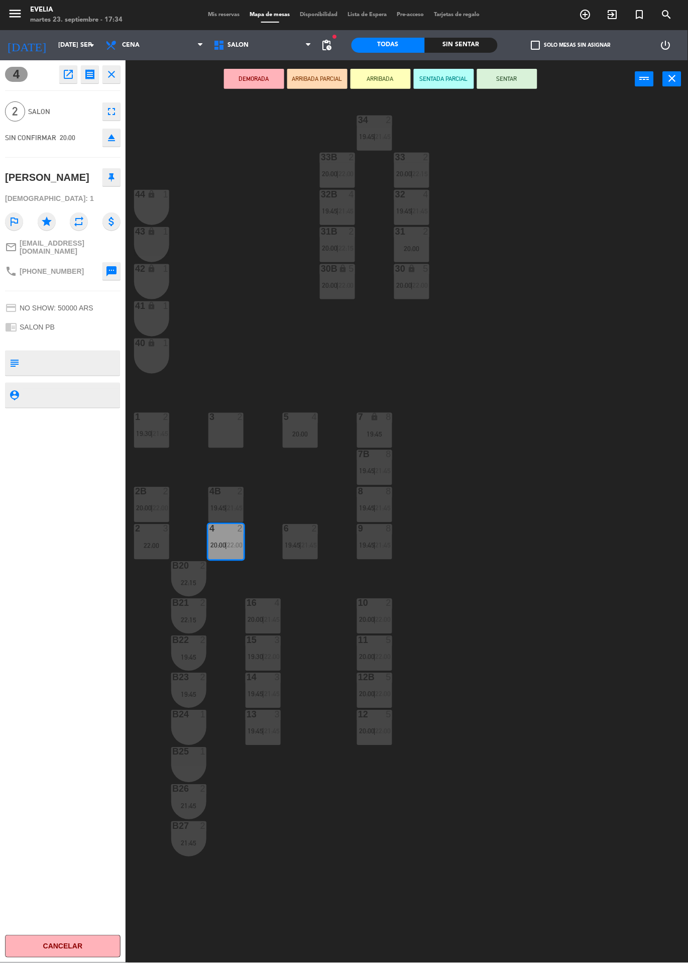
click at [143, 542] on div "22:00" at bounding box center [151, 545] width 35 height 7
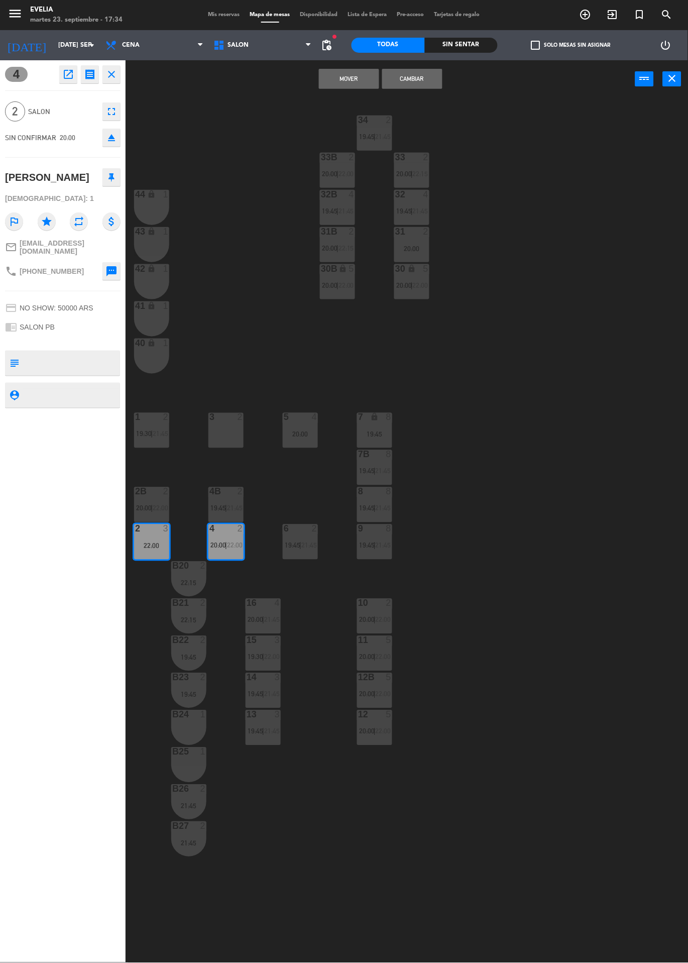
click at [356, 82] on button "Mover" at bounding box center [349, 79] width 60 height 20
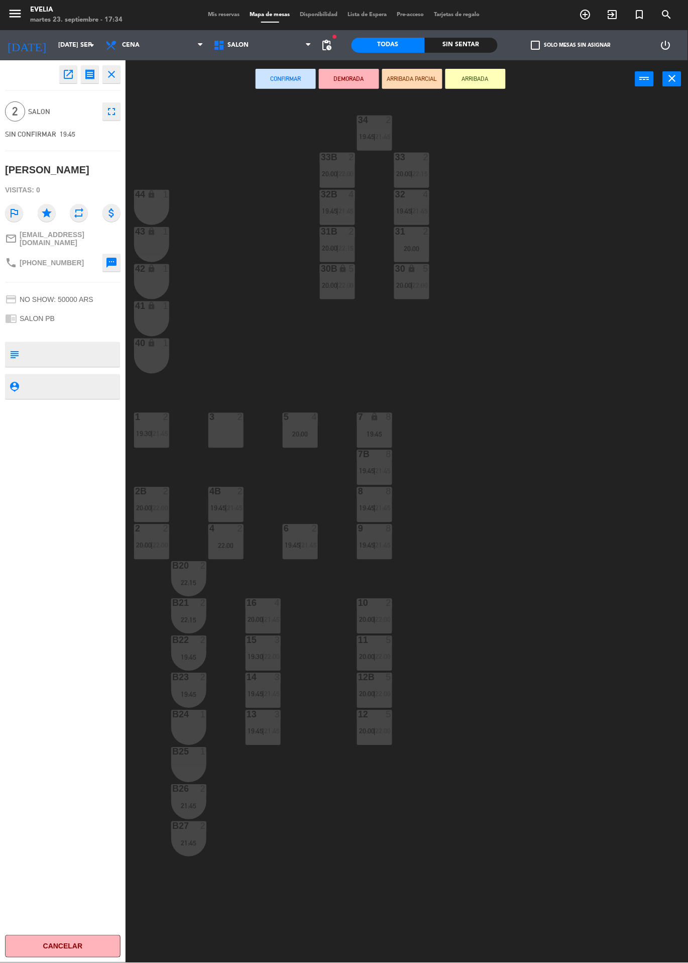
click at [225, 429] on div "3 2" at bounding box center [225, 430] width 35 height 35
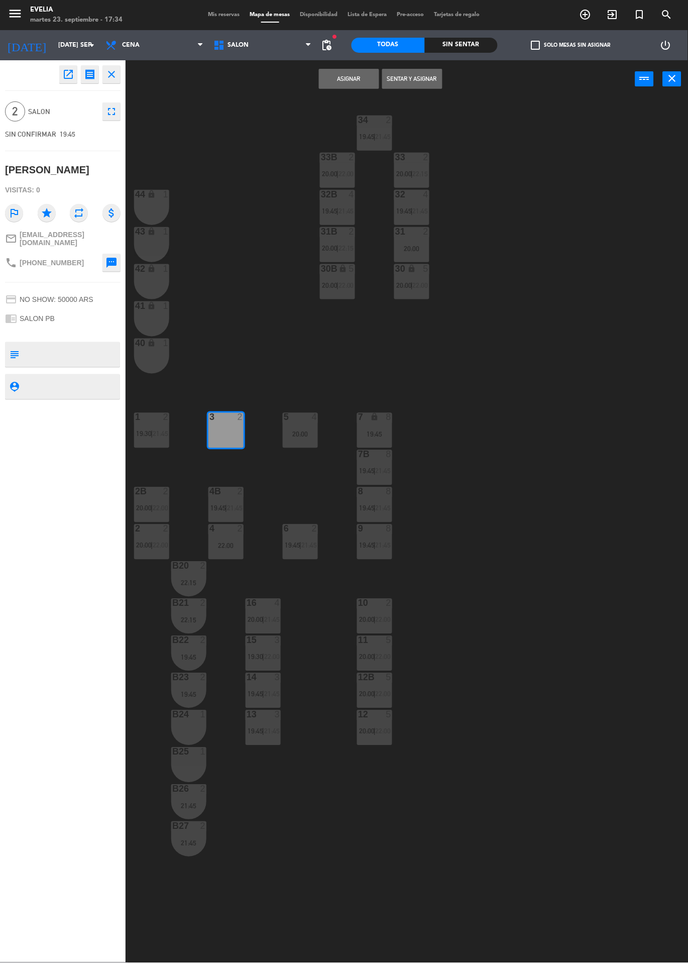
click at [349, 81] on button "Asignar" at bounding box center [349, 79] width 60 height 20
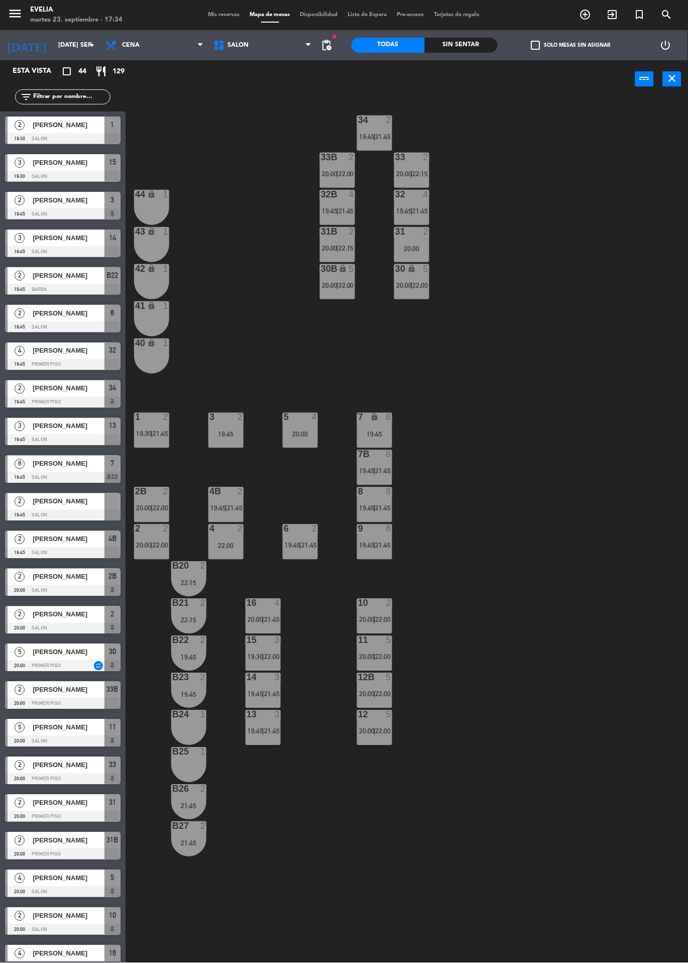
click at [97, 514] on div at bounding box center [62, 515] width 115 height 11
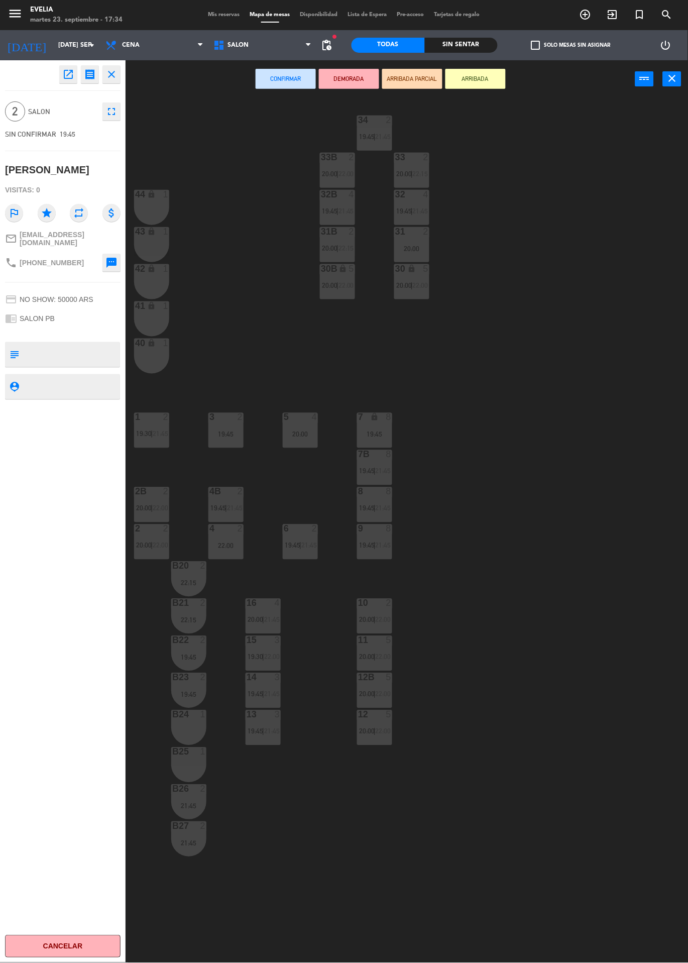
click at [231, 556] on div "4 2 22:00" at bounding box center [225, 541] width 35 height 35
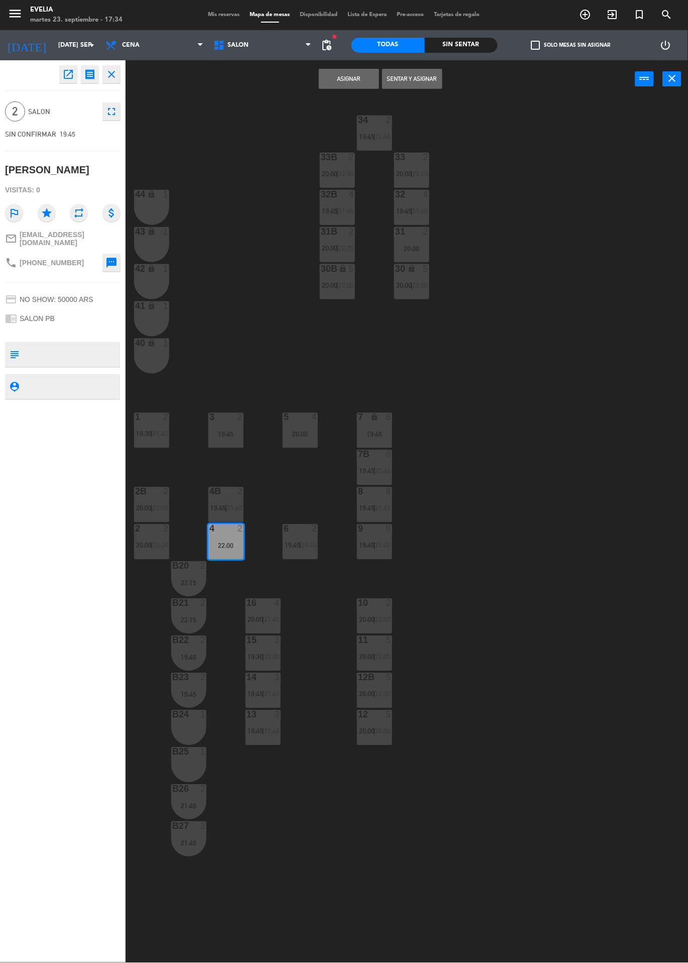
click at [354, 88] on button "Asignar" at bounding box center [349, 79] width 60 height 20
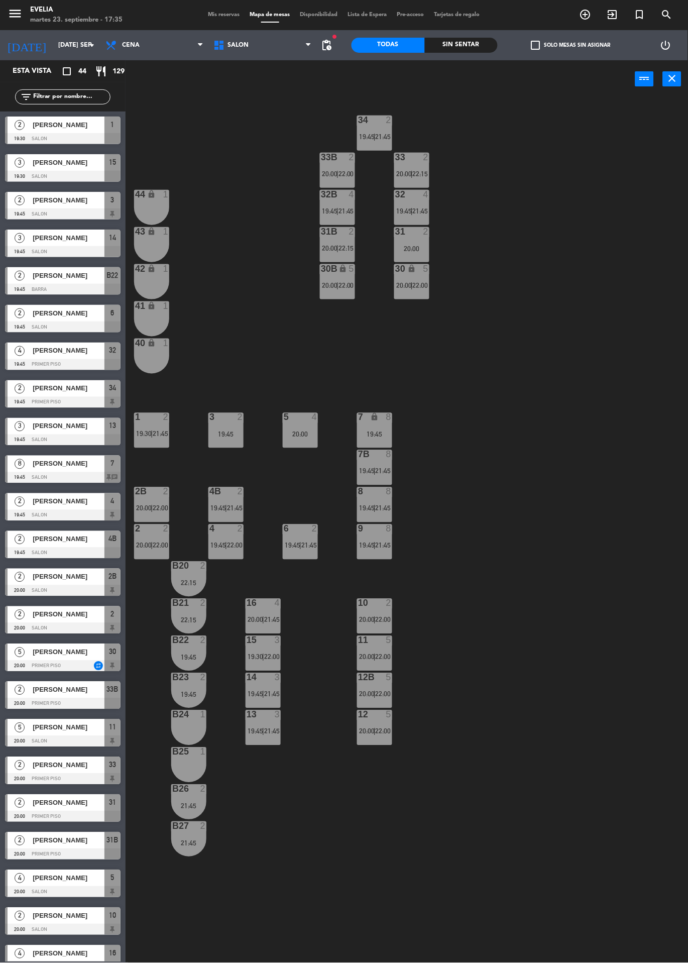
click at [155, 507] on span "22:00" at bounding box center [161, 508] width 16 height 8
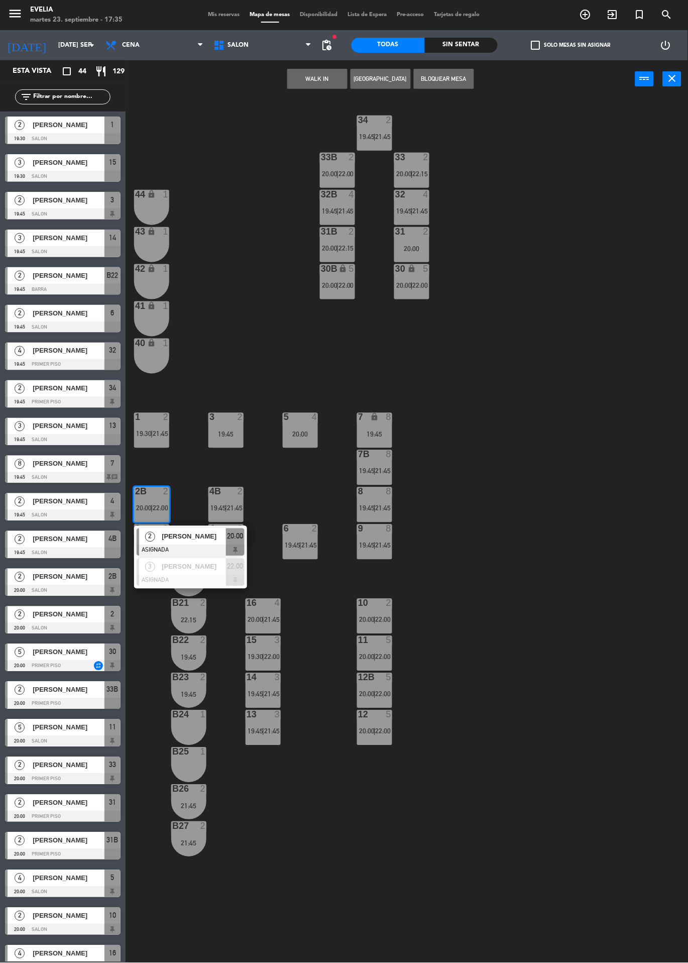
click at [481, 479] on div "34 2 19:45 | 21:45 33B 2 20:00 | 22:00 33 2 20:00 | 22:15 44 lock 1 32B 4 19:45…" at bounding box center [410, 530] width 555 height 865
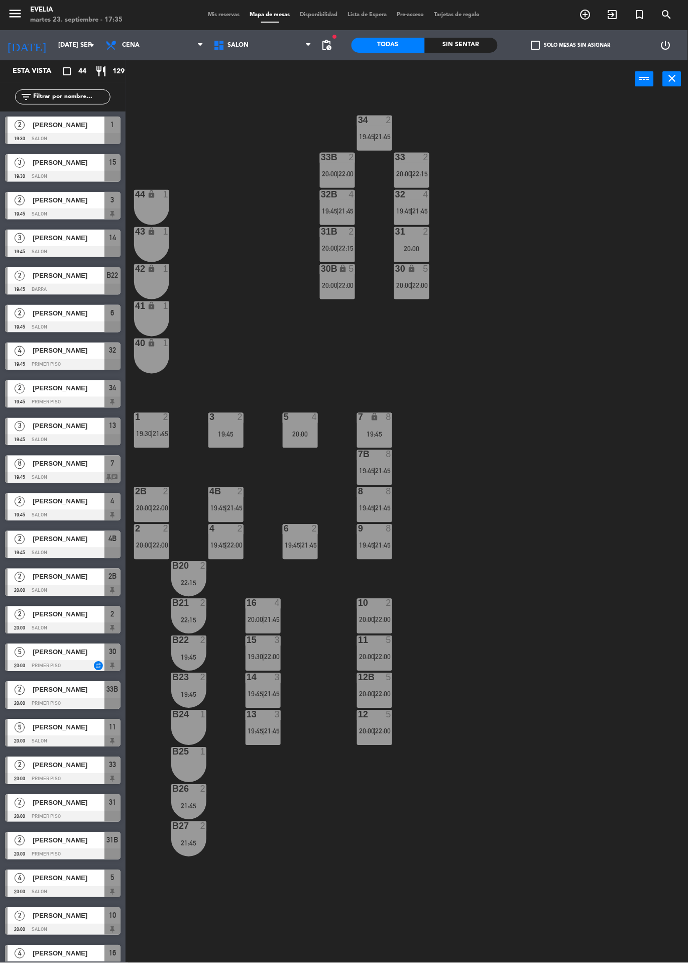
click at [264, 656] on span "|" at bounding box center [263, 657] width 2 height 8
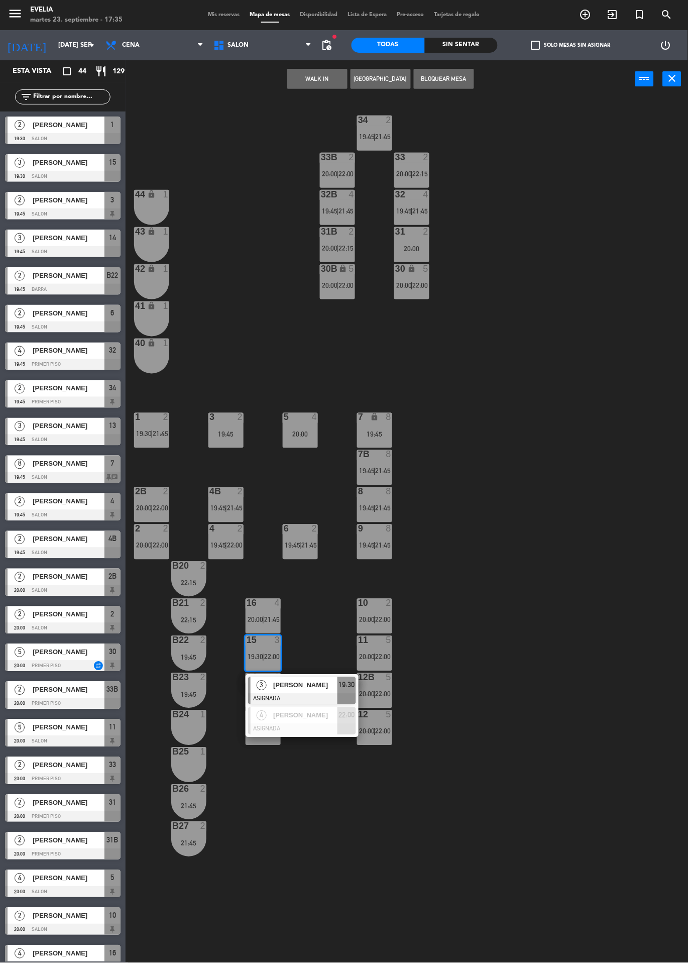
click at [316, 724] on div at bounding box center [302, 729] width 108 height 11
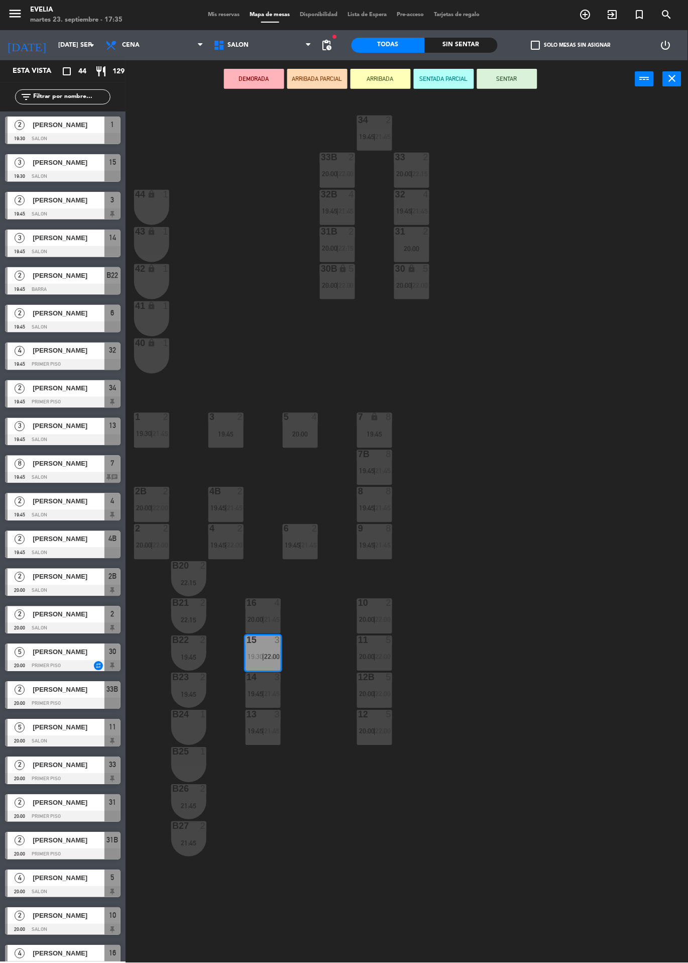
click at [263, 621] on span "|" at bounding box center [263, 620] width 2 height 8
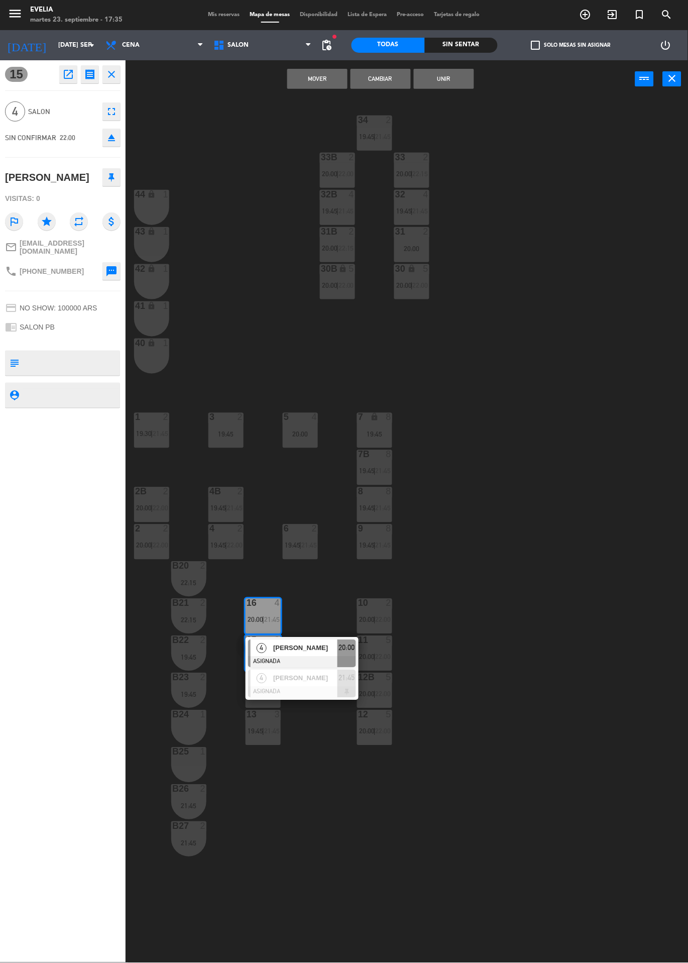
click at [322, 692] on div at bounding box center [302, 691] width 108 height 11
click at [385, 77] on button "Cambiar" at bounding box center [380, 79] width 60 height 20
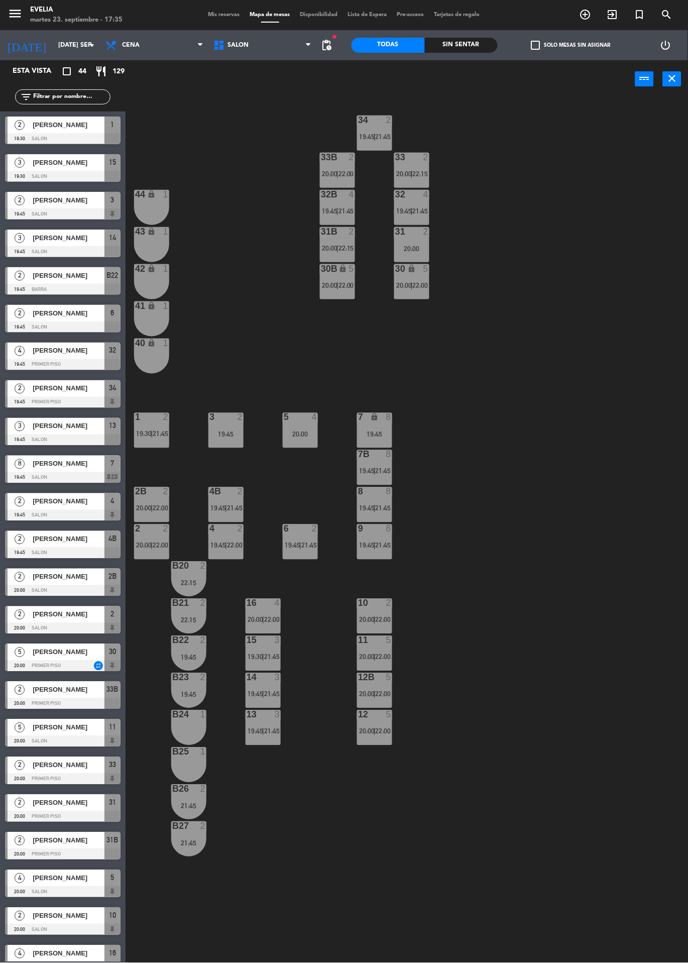
scroll to position [283, 0]
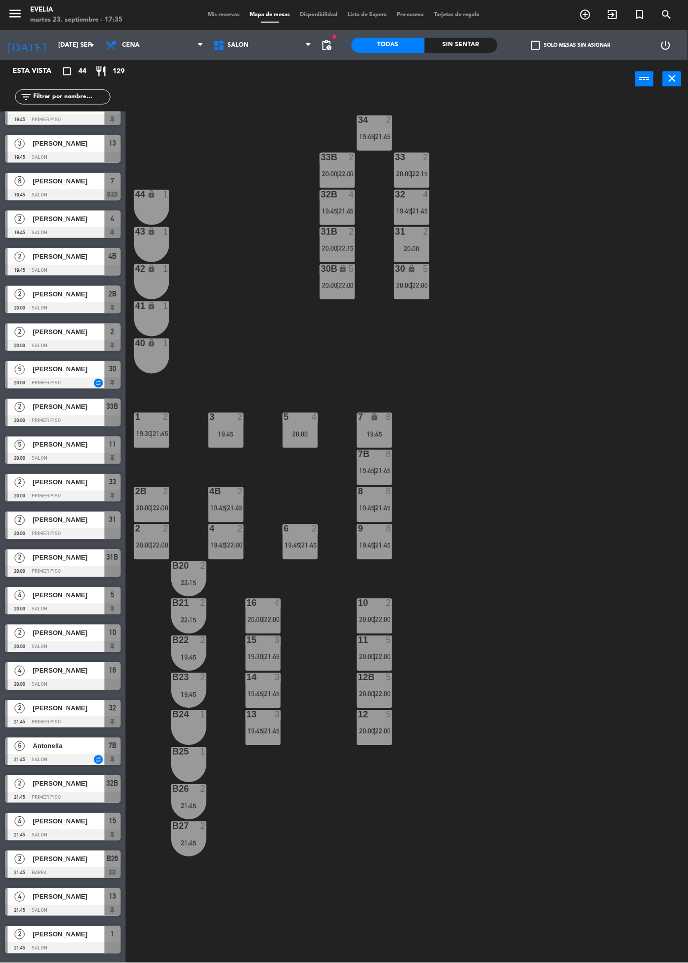
click at [453, 411] on div "34 2 19:45 | 21:45 33B 2 20:00 | 22:00 33 2 20:00 | 22:15 44 lock 1 32B 4 19:45…" at bounding box center [410, 530] width 555 height 865
click at [219, 15] on span "Mis reservas" at bounding box center [224, 15] width 42 height 6
